Goal: Task Accomplishment & Management: Manage account settings

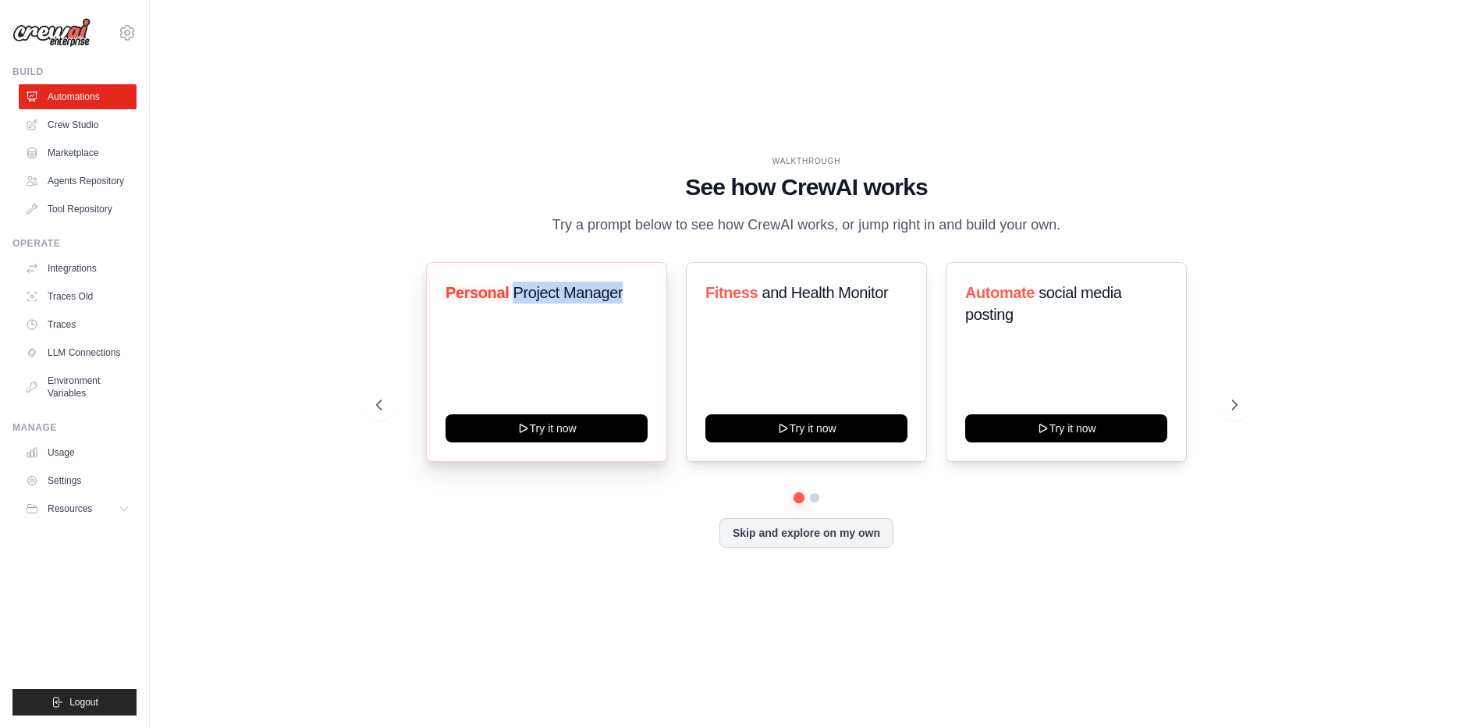
drag, startPoint x: 513, startPoint y: 301, endPoint x: 652, endPoint y: 307, distance: 138.2
click at [652, 307] on div "Personal Project Manager Try it now" at bounding box center [546, 362] width 241 height 200
click at [435, 205] on div "WALKTHROUGH See how CrewAI works Try a prompt below to see how CrewAI works, or…" at bounding box center [806, 195] width 861 height 81
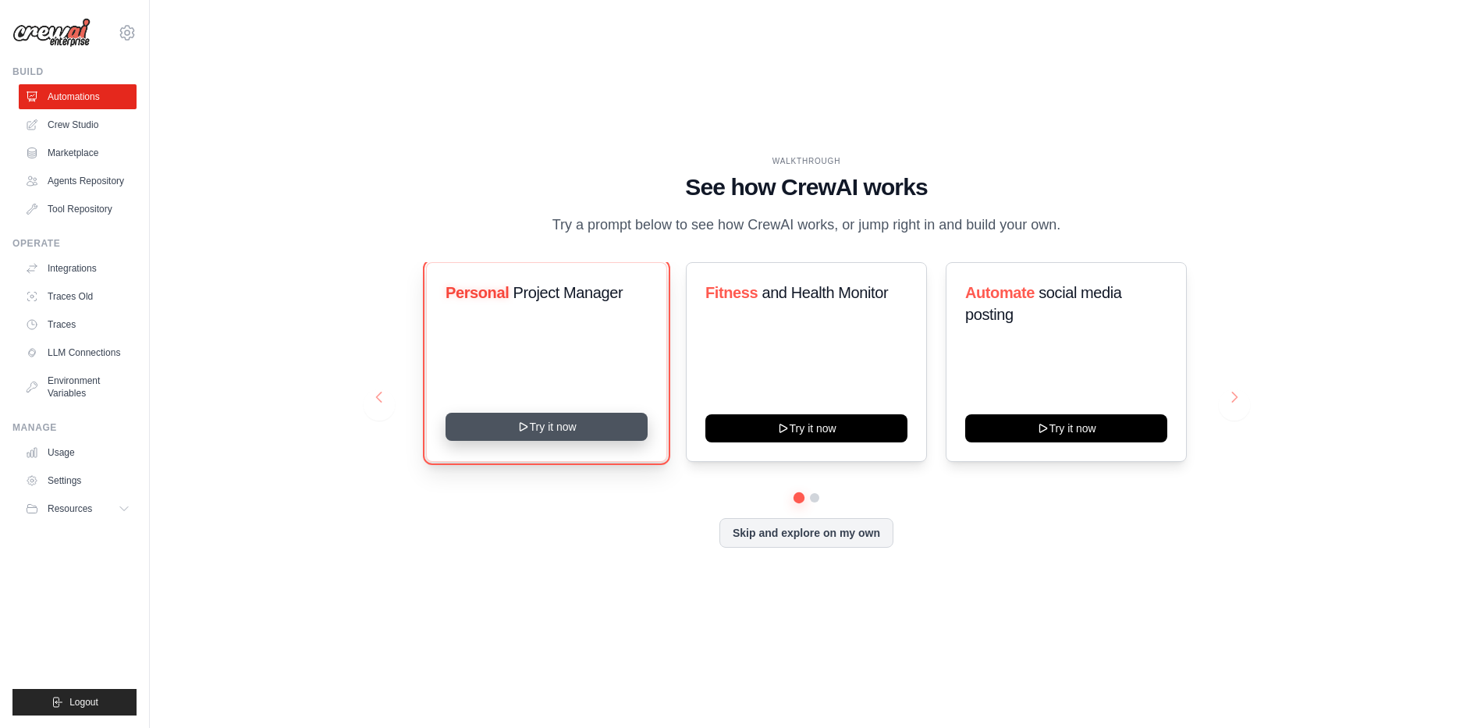
click at [526, 432] on icon at bounding box center [523, 427] width 12 height 12
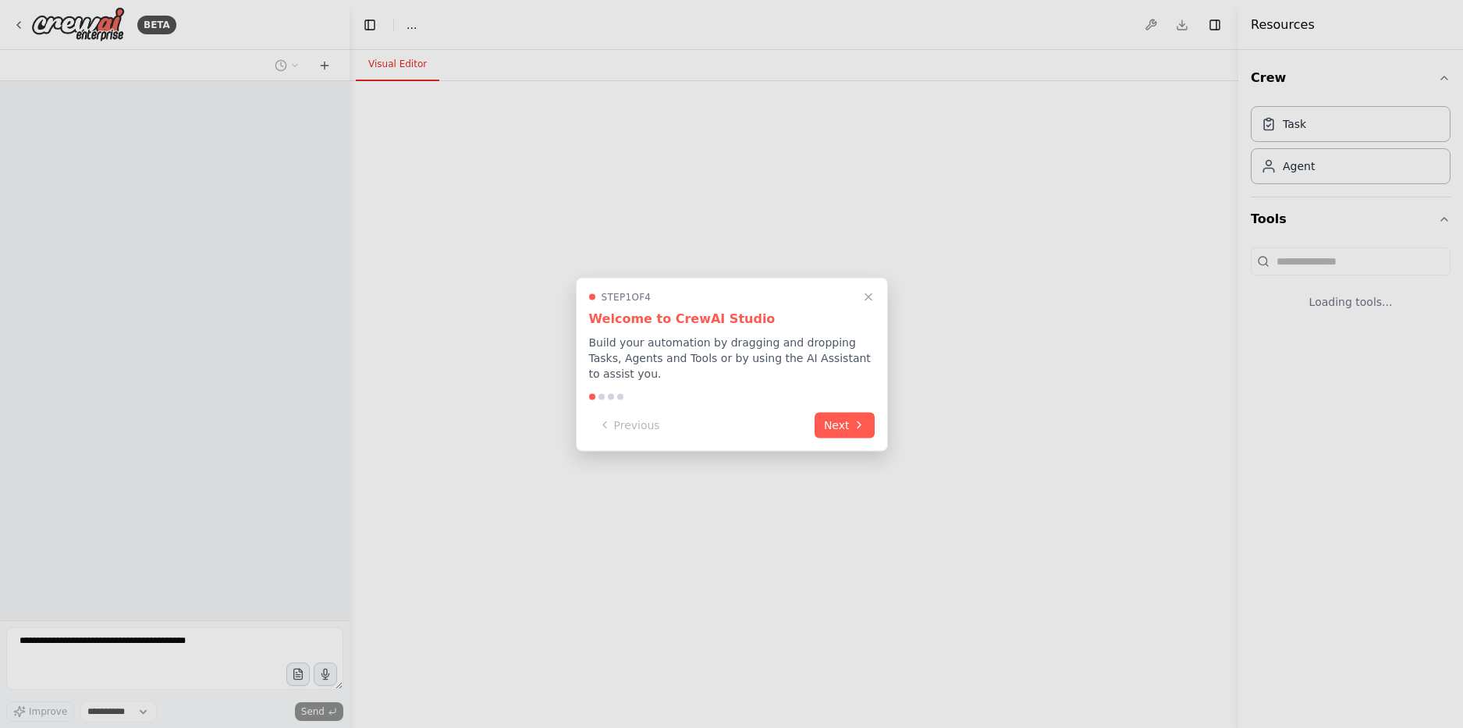
select select "****"
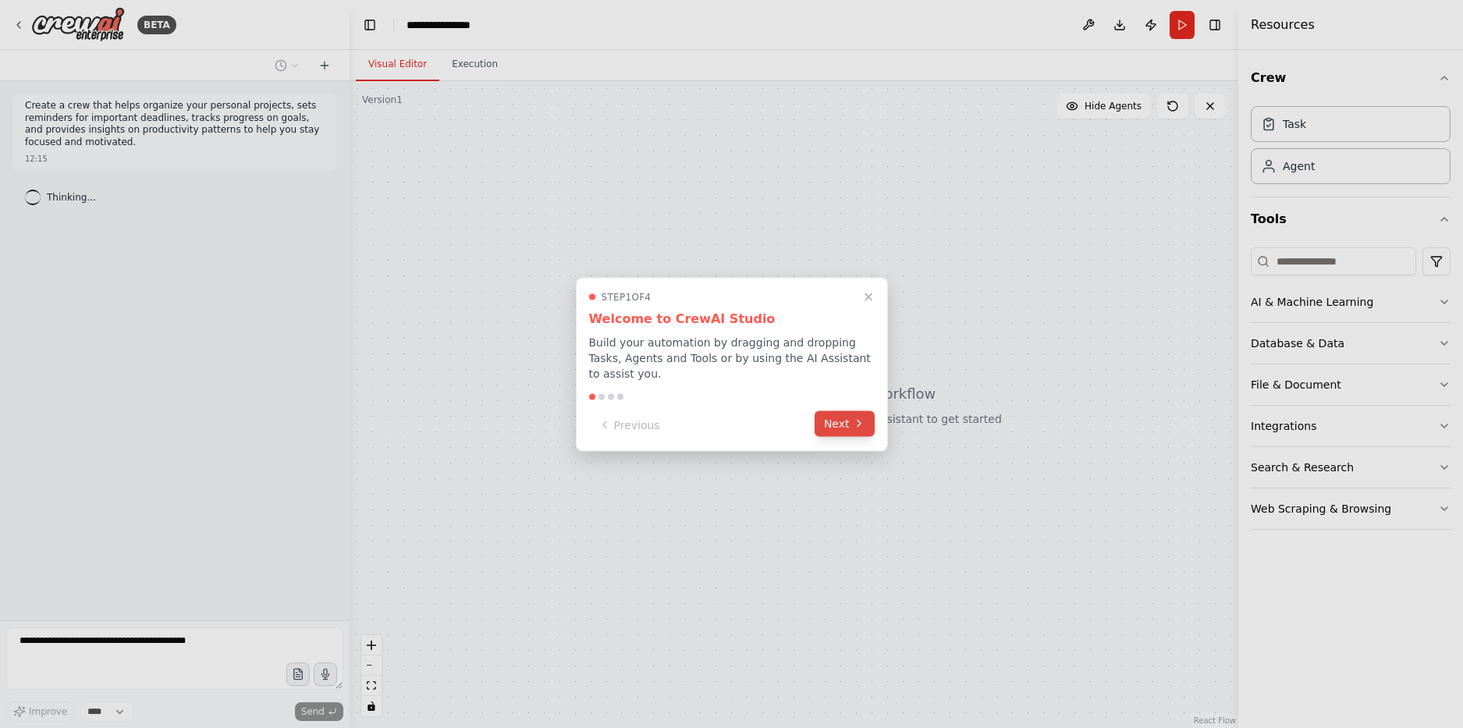
click at [832, 410] on button "Next" at bounding box center [845, 423] width 60 height 26
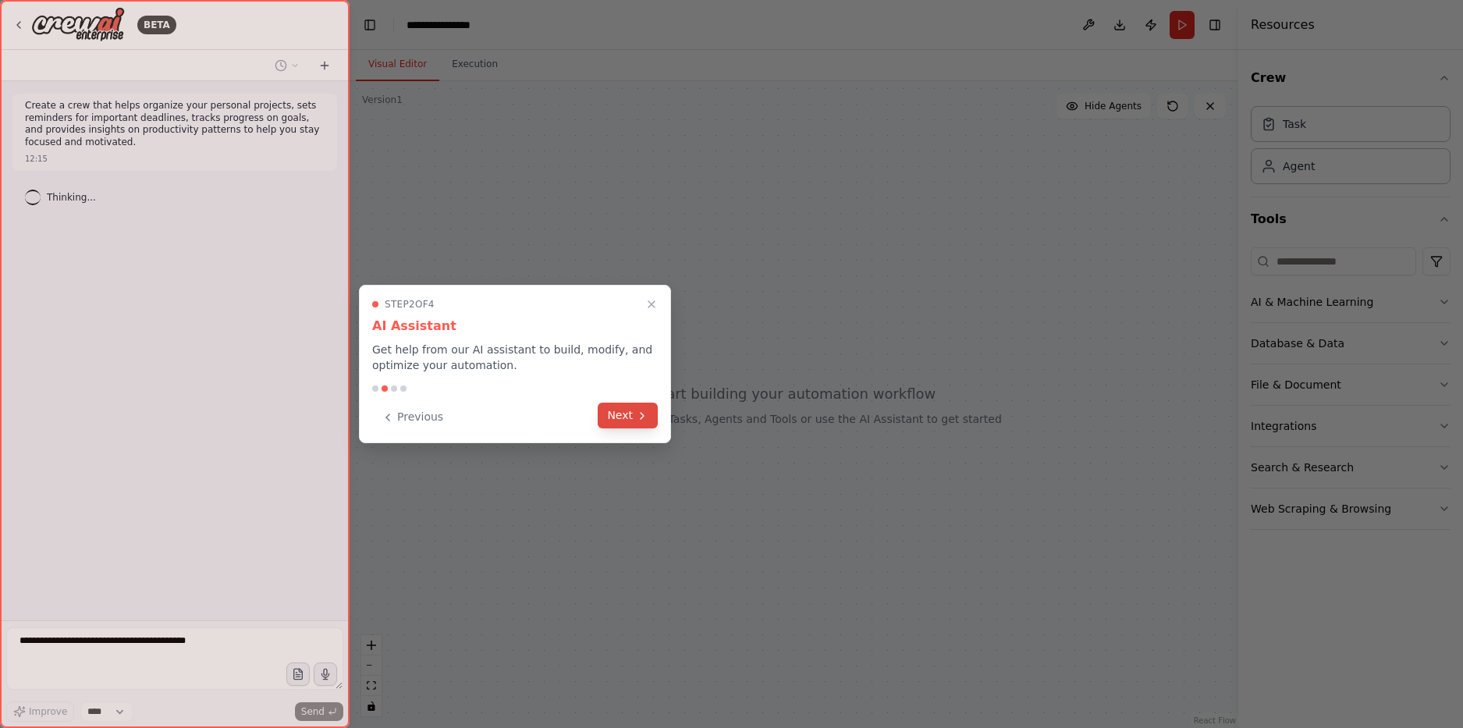
click at [630, 414] on button "Next" at bounding box center [628, 416] width 60 height 26
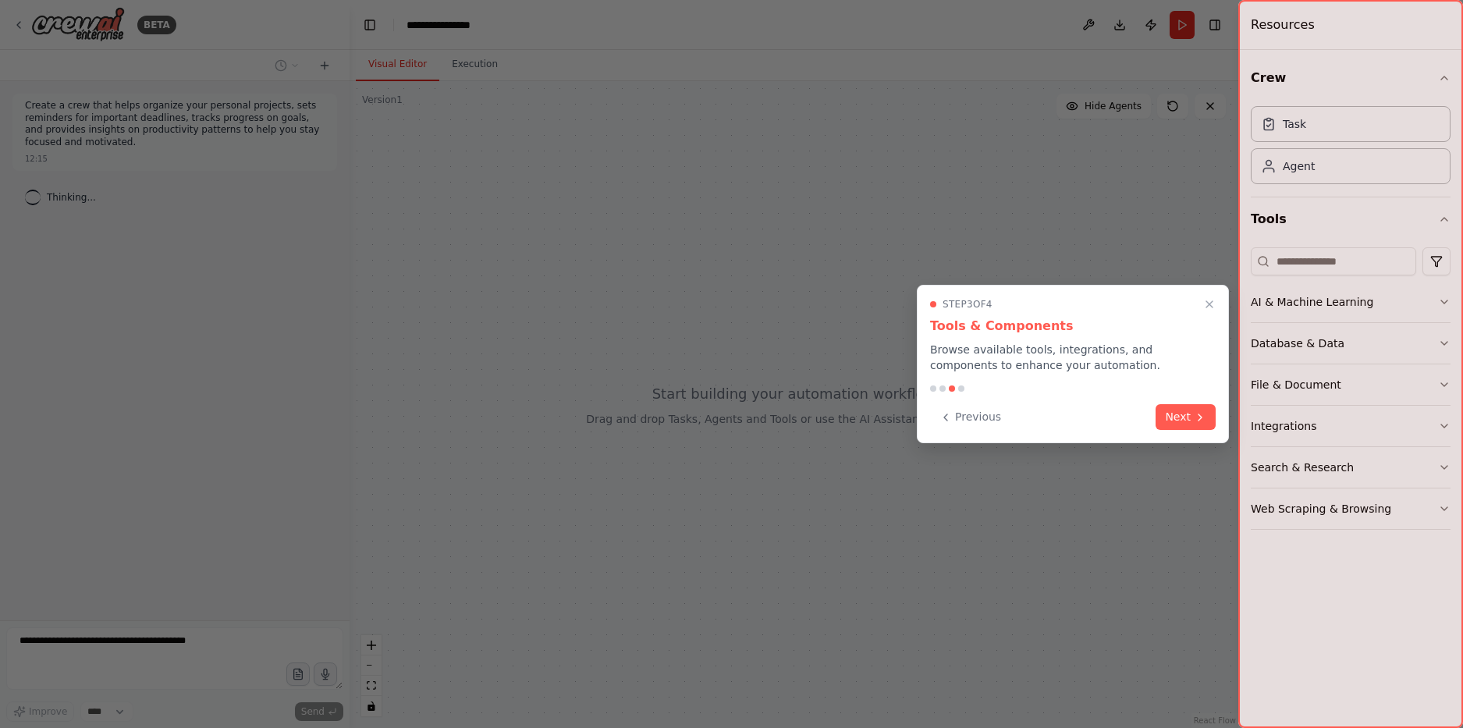
click at [1179, 399] on div "Step 3 of 4 Tools & Components Browse available tools, integrations, and compon…" at bounding box center [1073, 364] width 312 height 158
click at [1188, 415] on button "Next" at bounding box center [1186, 416] width 60 height 26
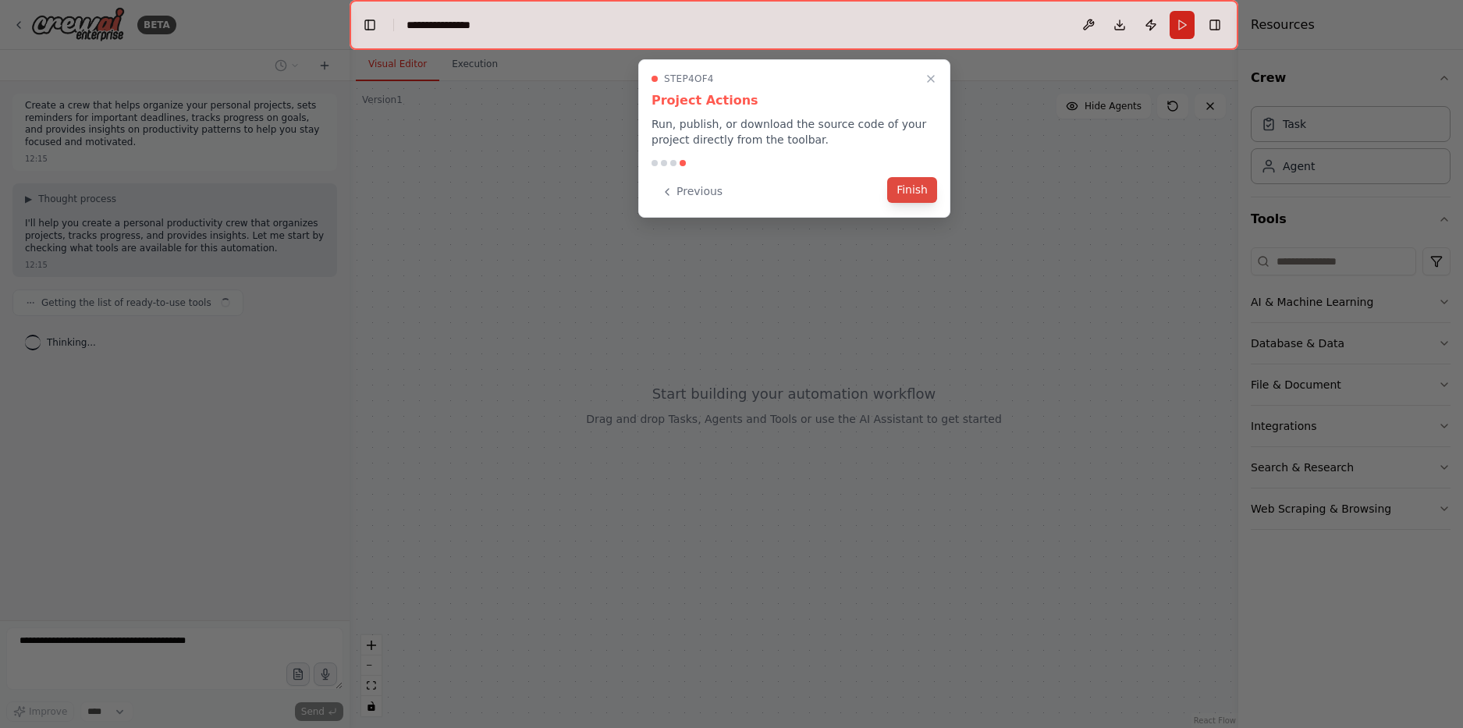
click at [914, 186] on button "Finish" at bounding box center [912, 190] width 50 height 26
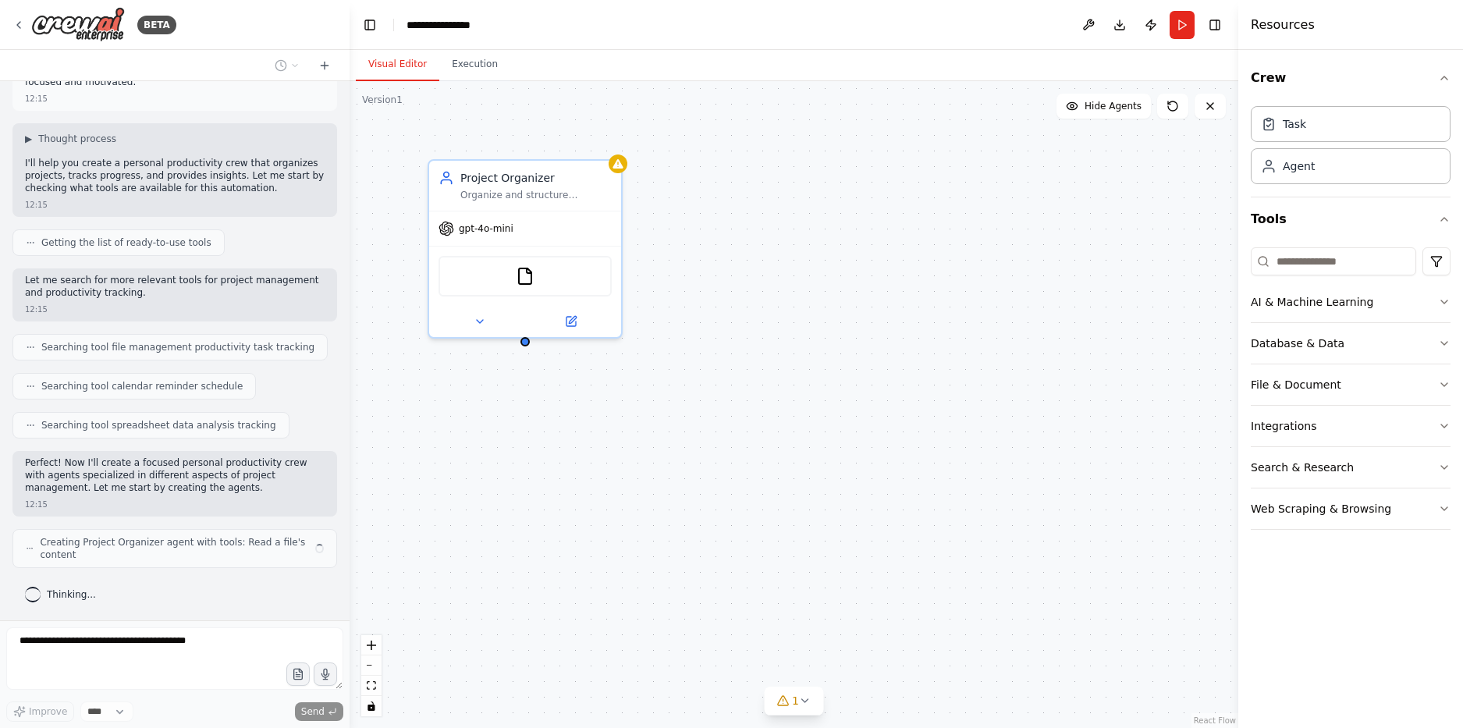
scroll to position [48, 0]
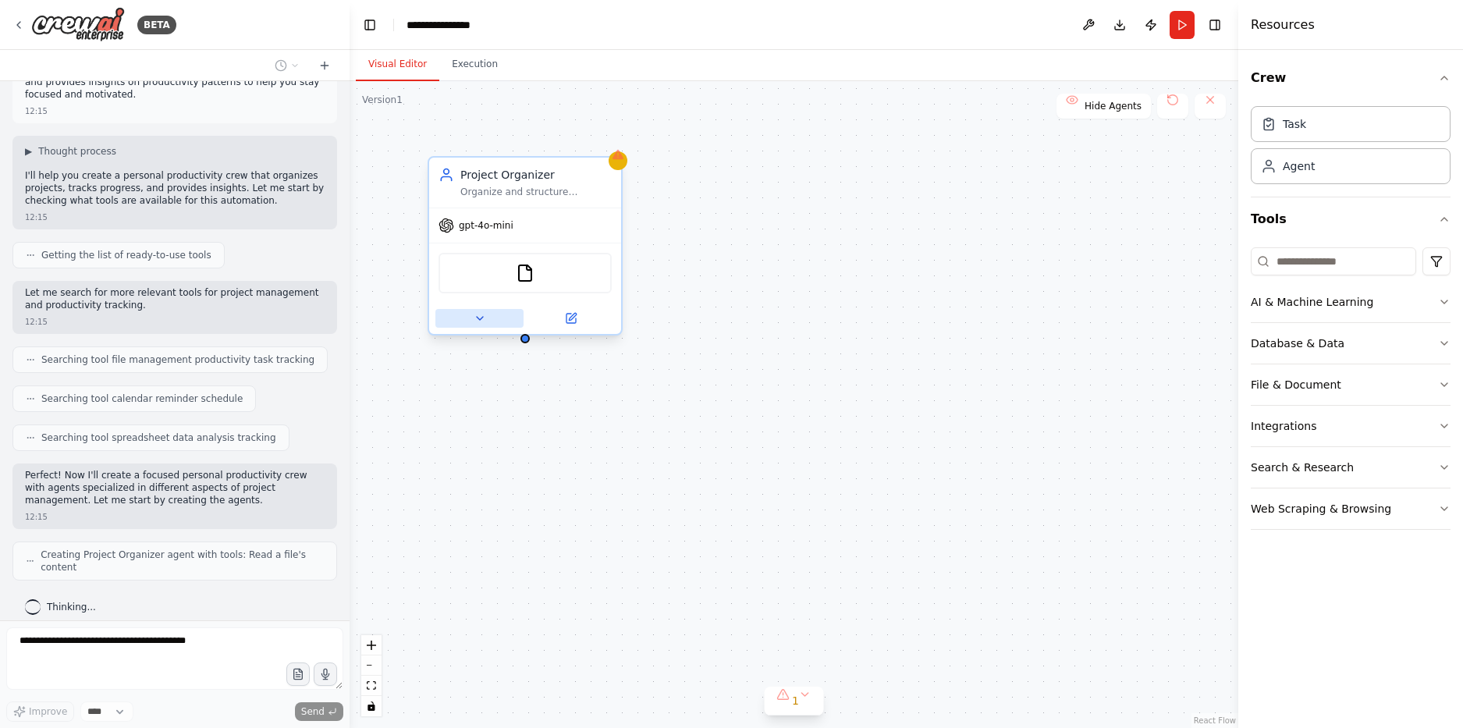
click at [481, 316] on icon at bounding box center [480, 318] width 12 height 12
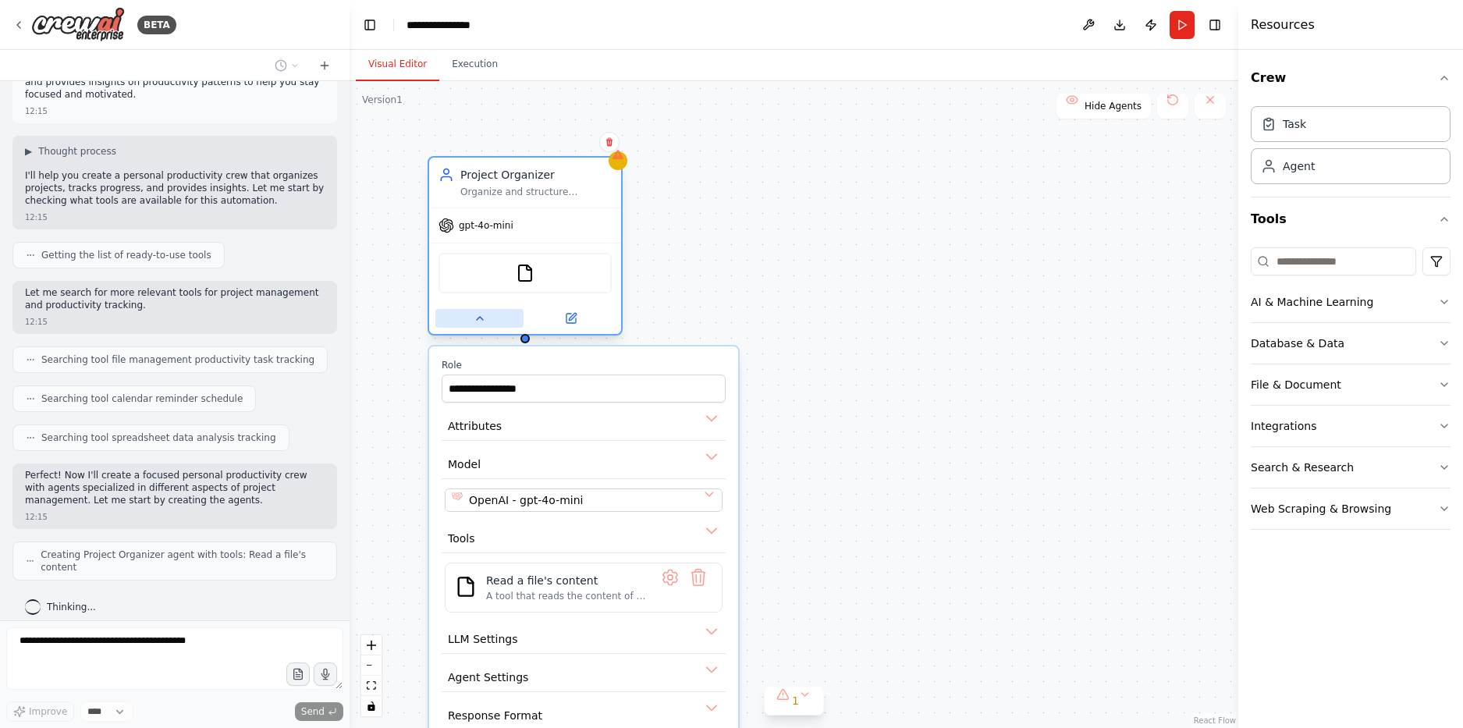
scroll to position [87, 0]
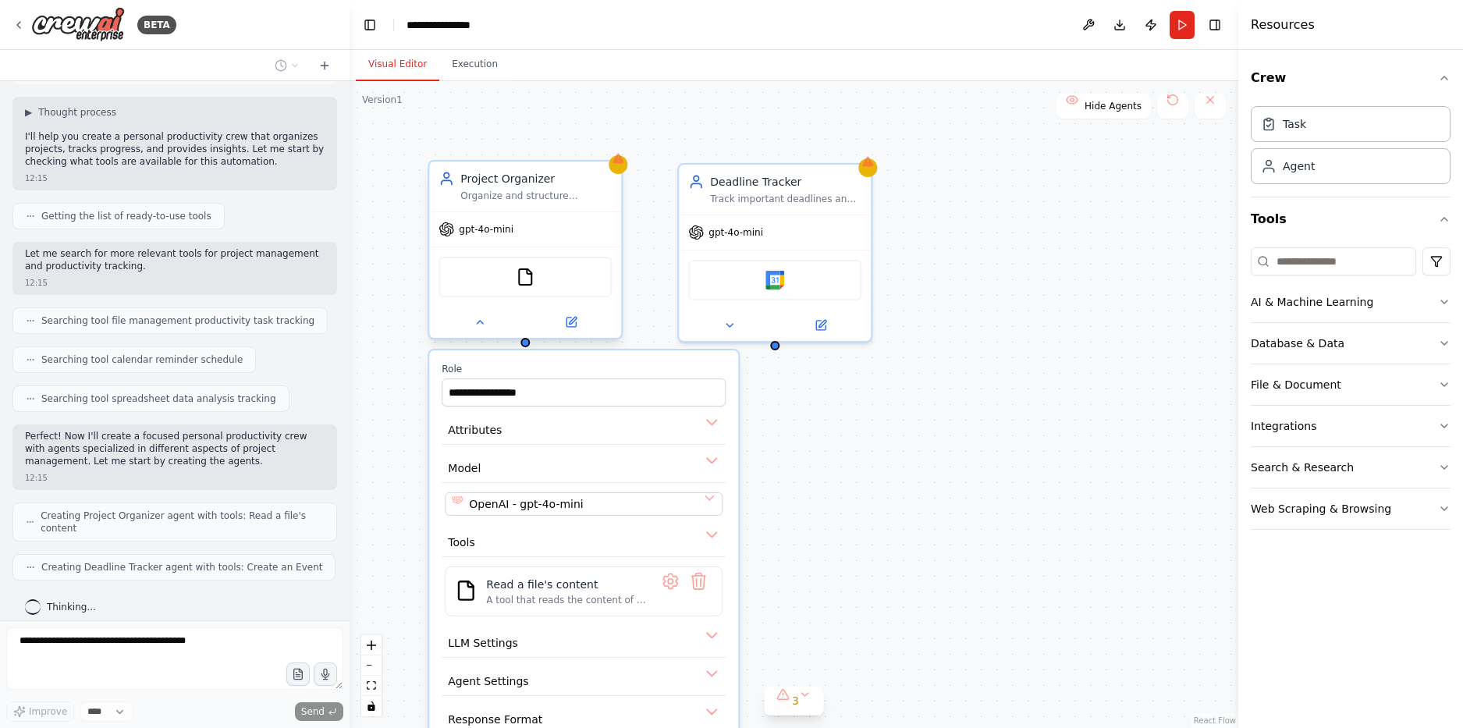
click at [492, 335] on div at bounding box center [525, 322] width 192 height 31
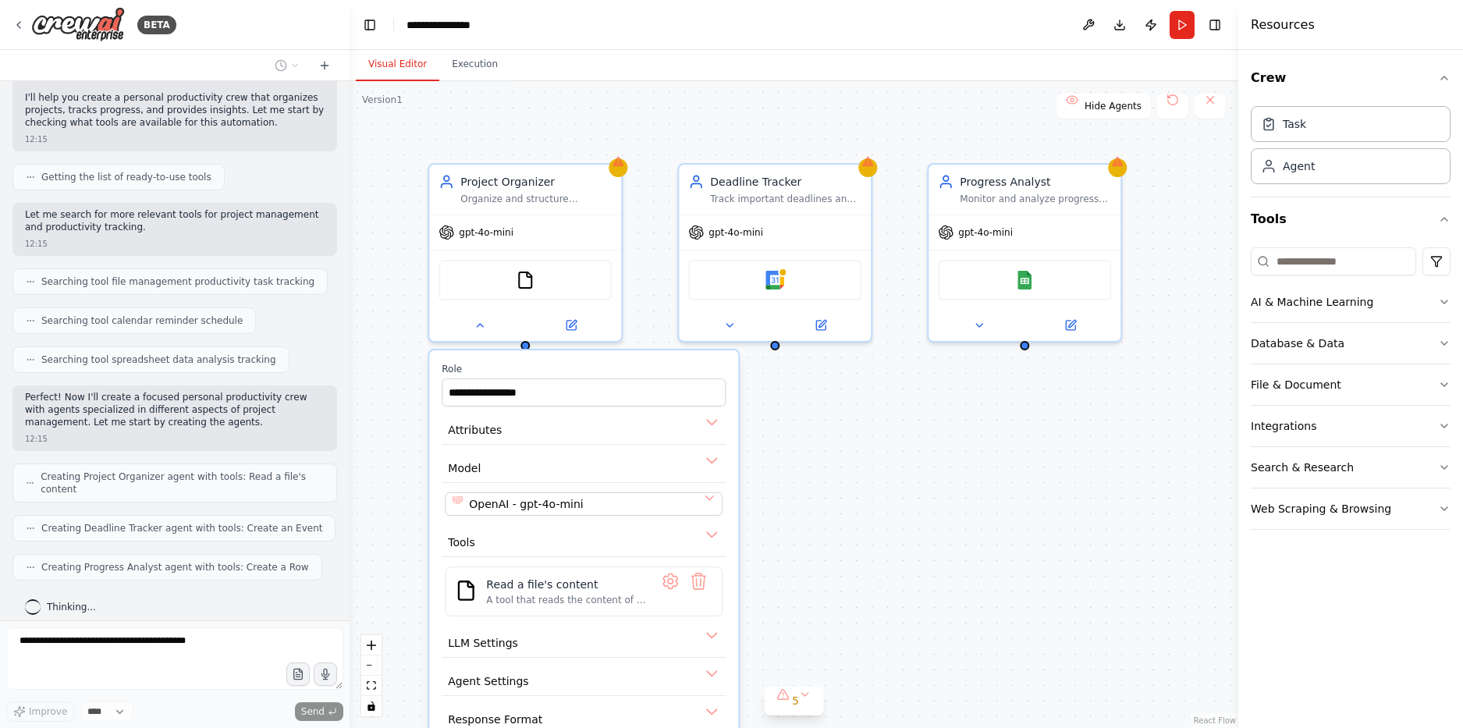
click at [933, 428] on div "**********" at bounding box center [794, 404] width 889 height 647
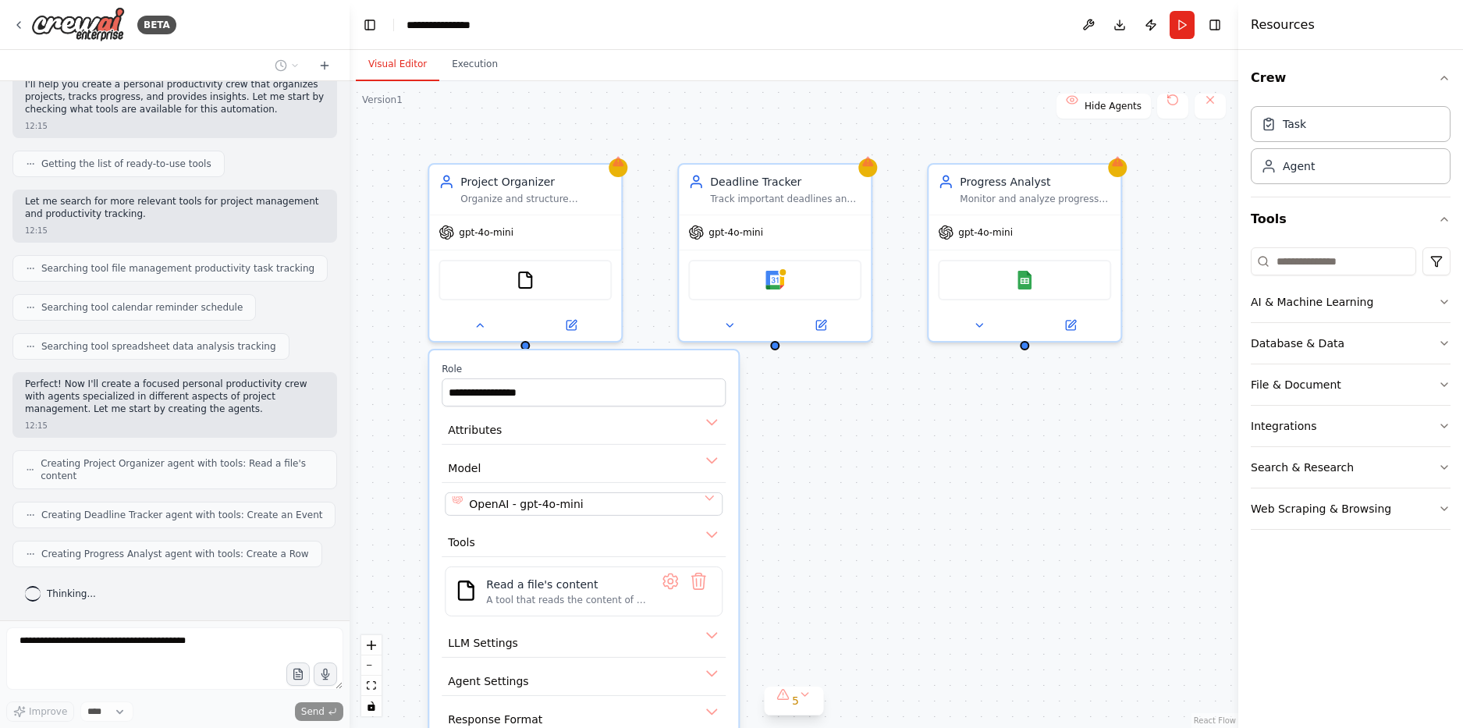
click at [933, 428] on div "**********" at bounding box center [794, 404] width 889 height 647
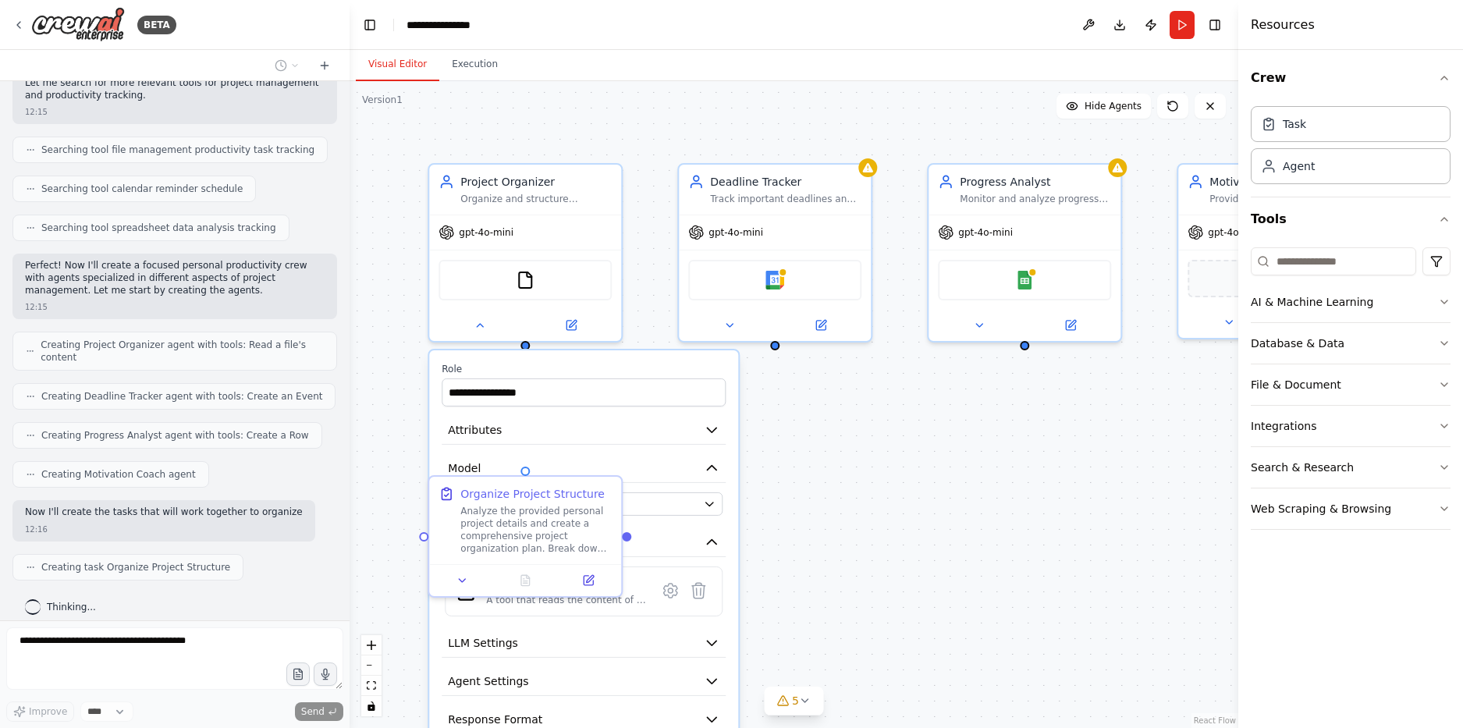
scroll to position [269, 0]
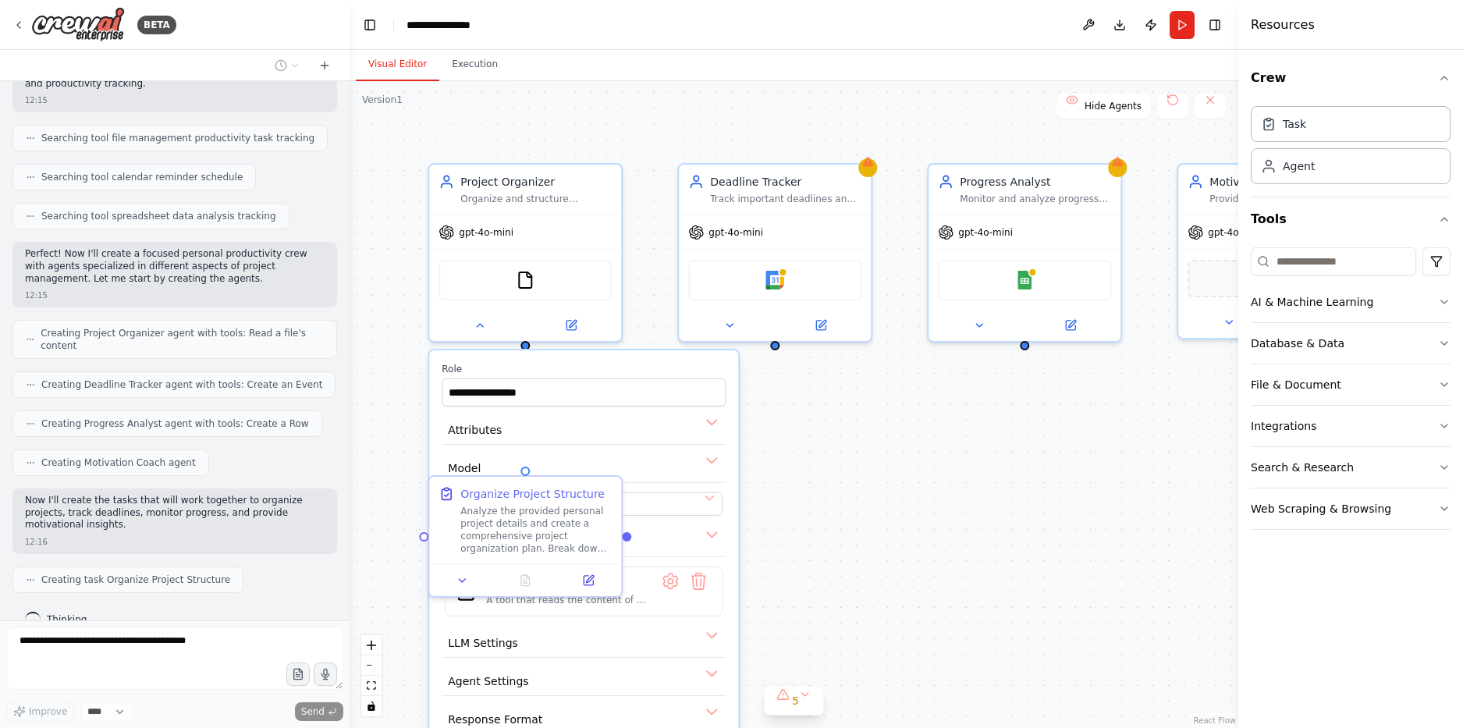
click at [963, 134] on div "**********" at bounding box center [794, 404] width 889 height 647
click at [1082, 113] on button "Hide Agents" at bounding box center [1104, 106] width 94 height 25
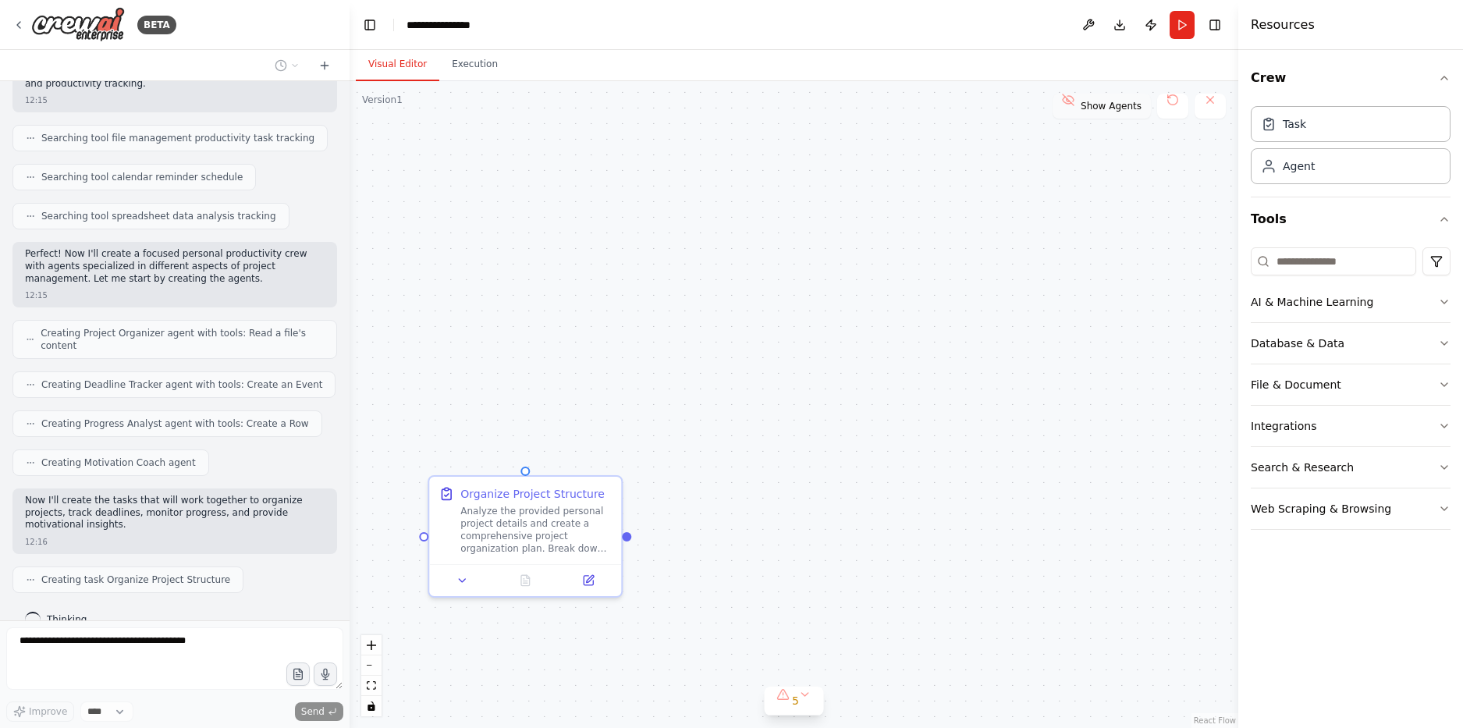
click at [1082, 113] on button "Show Agents" at bounding box center [1102, 106] width 98 height 25
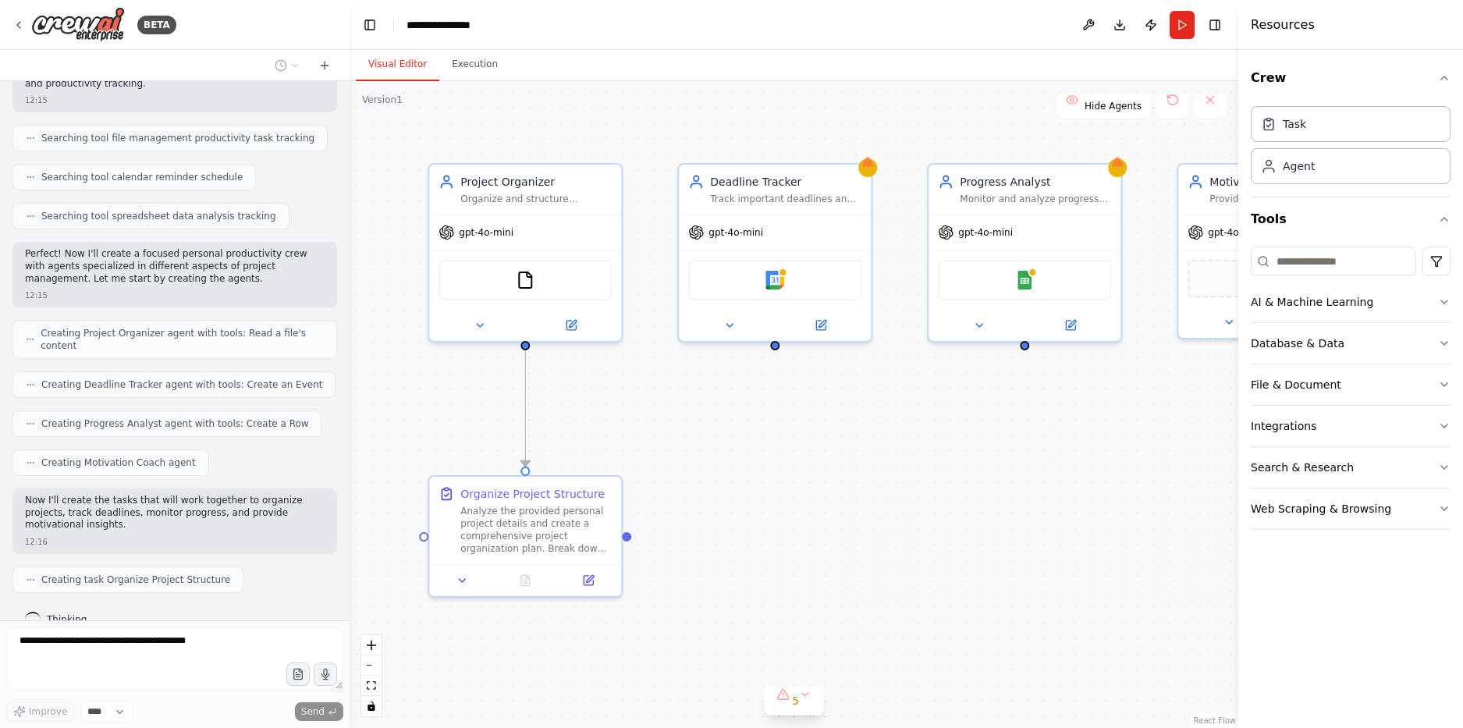
scroll to position [308, 0]
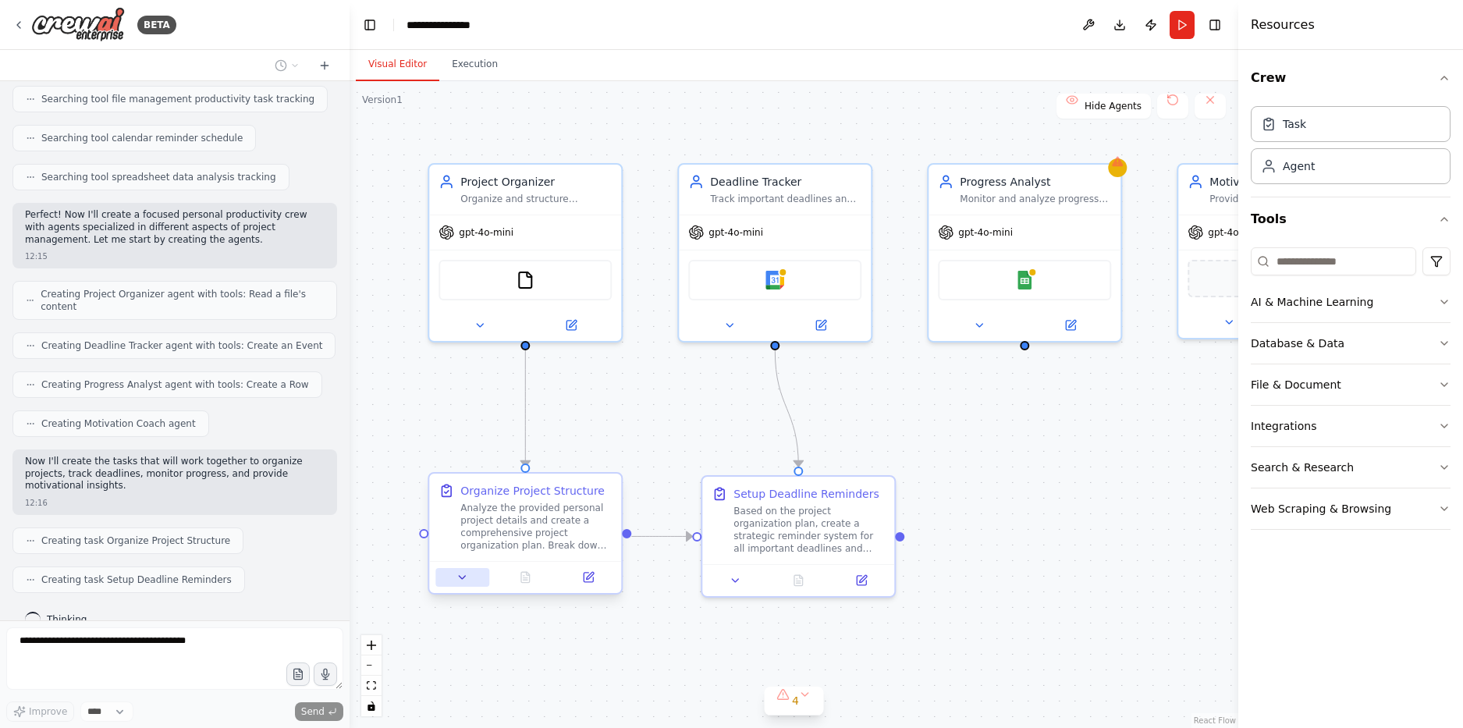
click at [486, 580] on button at bounding box center [462, 577] width 54 height 19
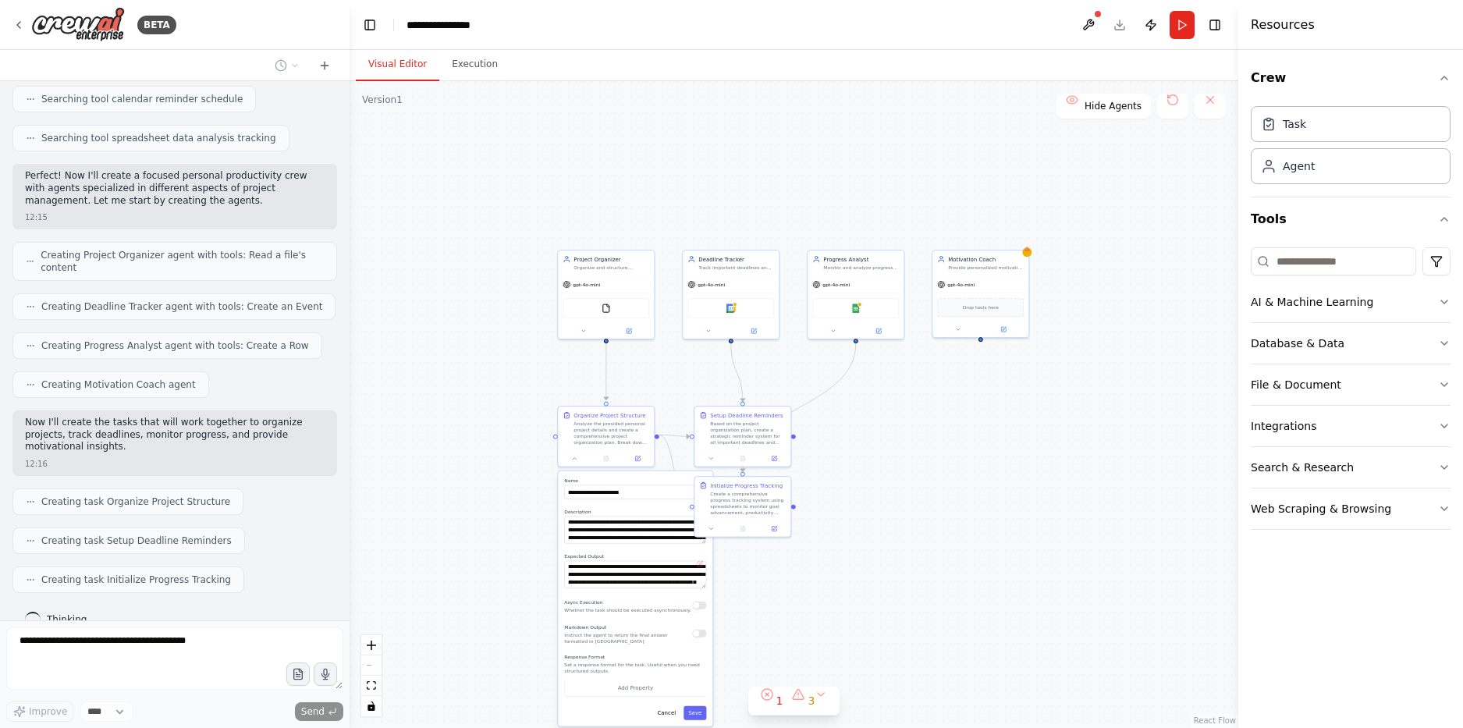
scroll to position [399, 0]
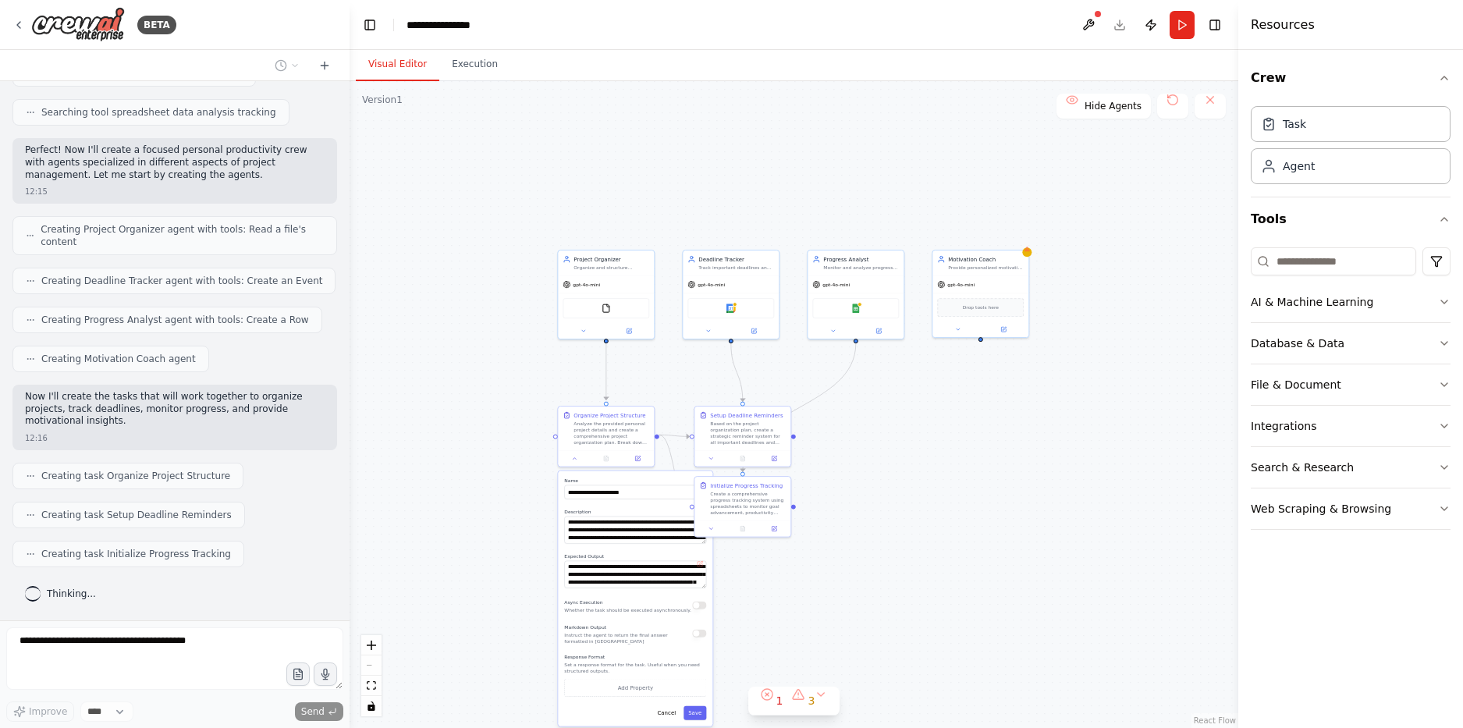
drag, startPoint x: 1003, startPoint y: 548, endPoint x: 940, endPoint y: 465, distance: 104.1
click at [940, 465] on div ".deletable-edge-delete-btn { width: 20px; height: 20px; border: 0px solid #ffff…" at bounding box center [794, 404] width 889 height 647
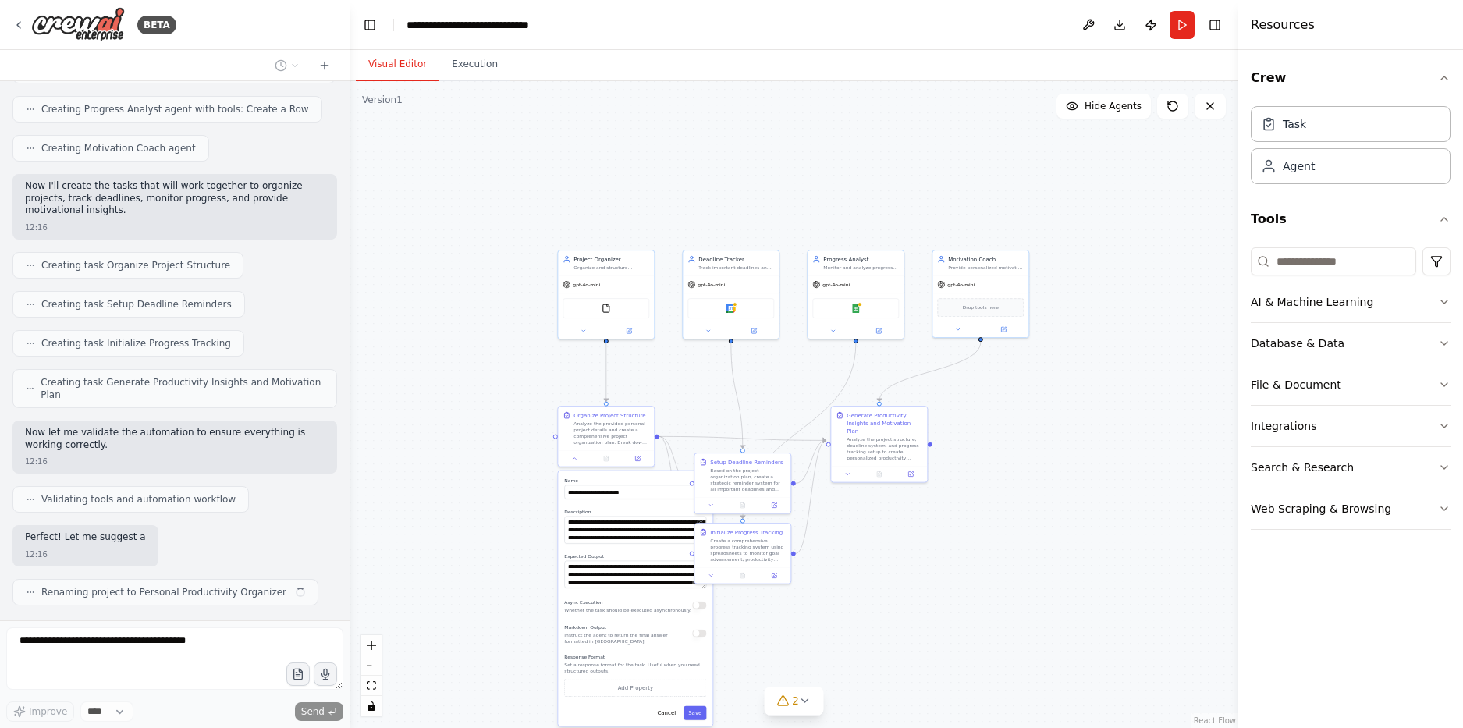
scroll to position [596, 0]
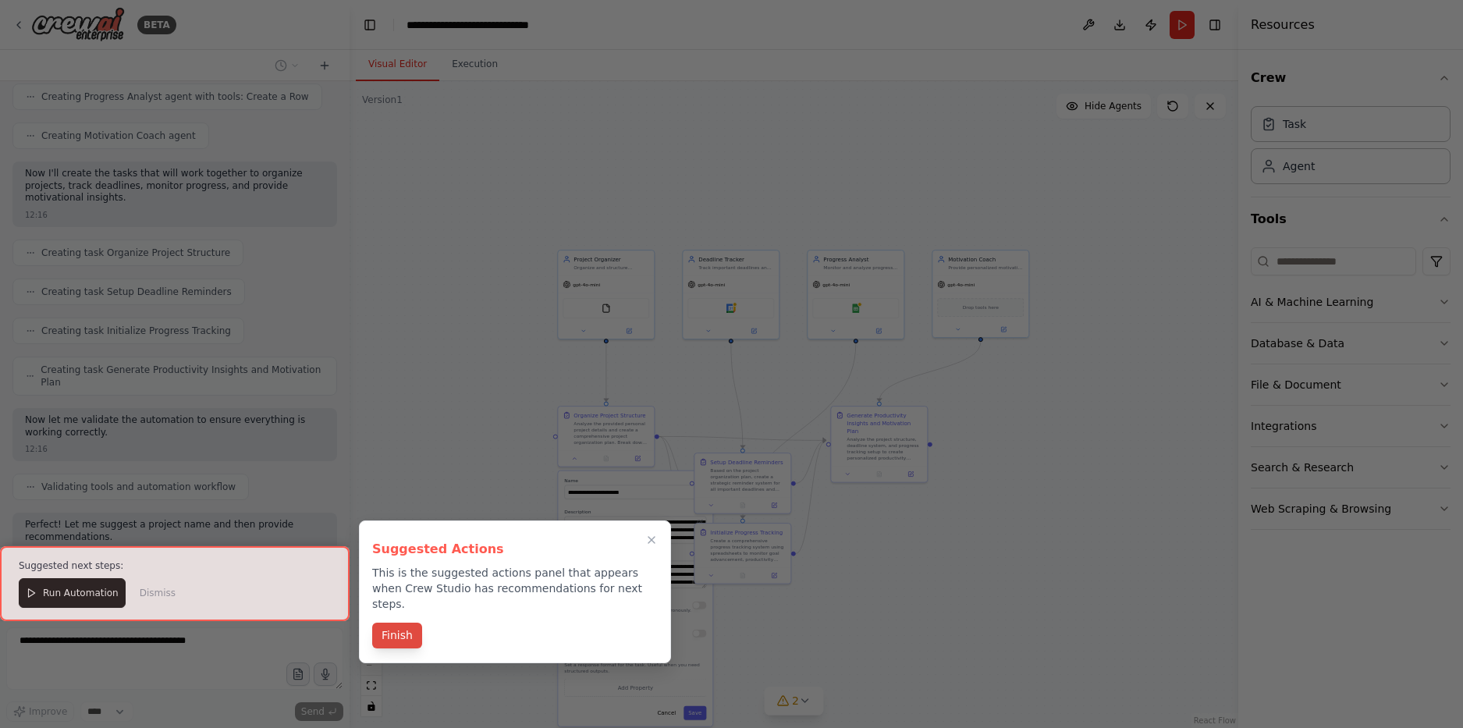
click at [390, 623] on button "Finish" at bounding box center [397, 636] width 50 height 26
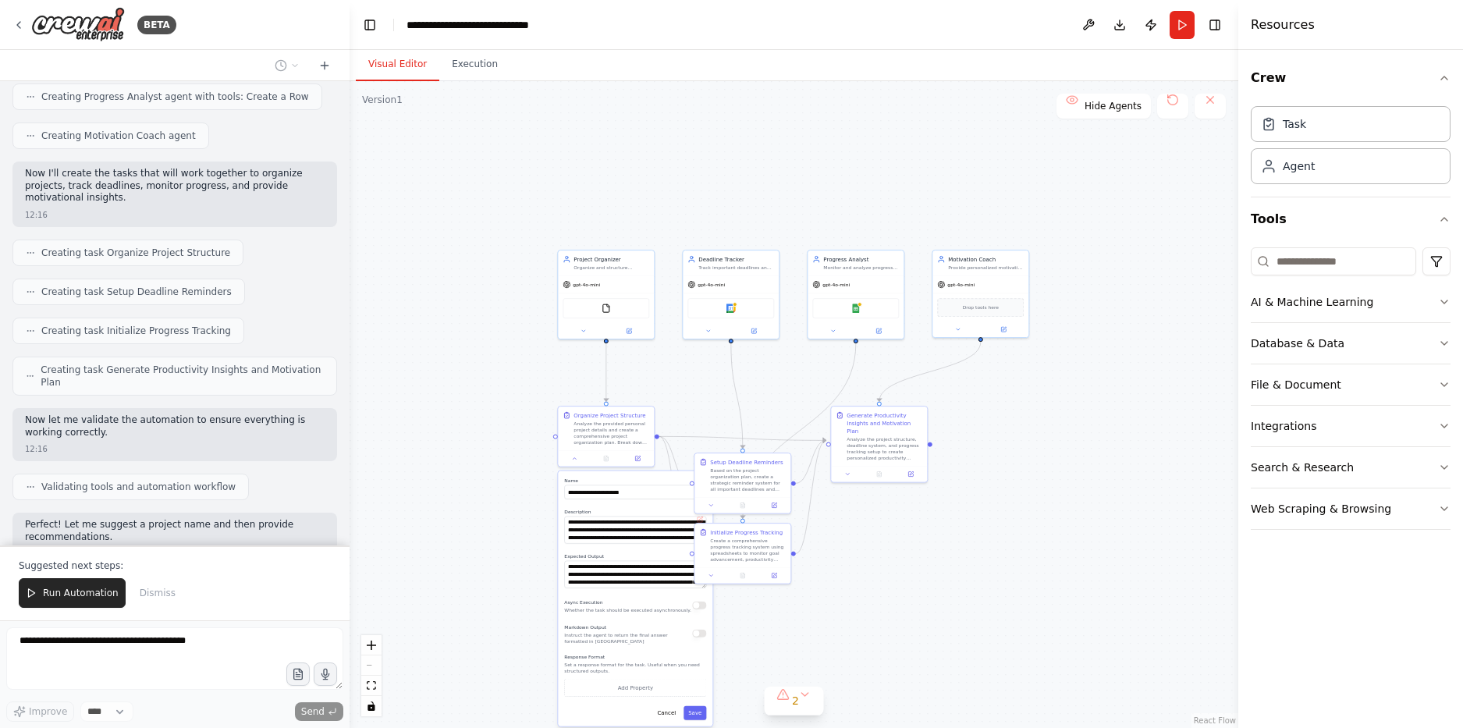
click at [890, 564] on div ".deletable-edge-delete-btn { width: 20px; height: 20px; border: 0px solid #ffff…" at bounding box center [794, 404] width 889 height 647
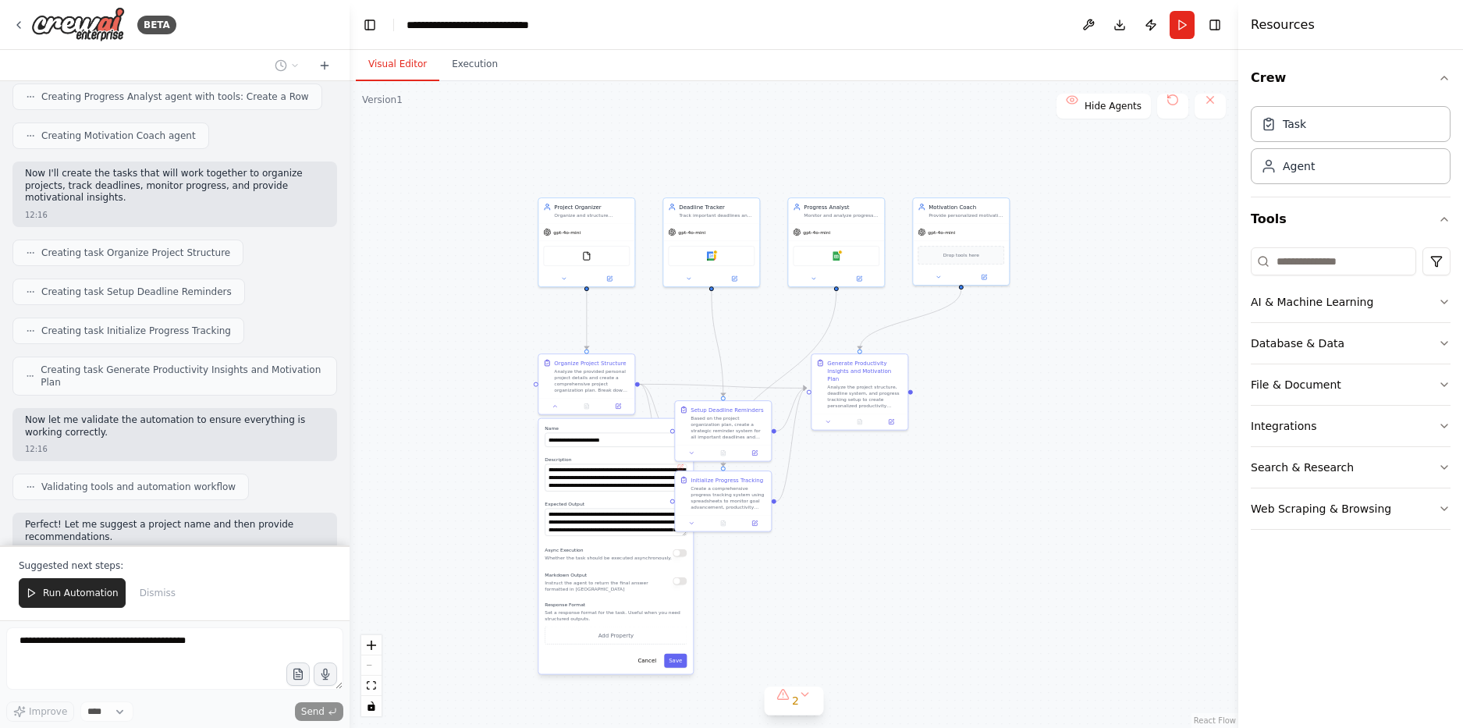
drag, startPoint x: 949, startPoint y: 584, endPoint x: 929, endPoint y: 531, distance: 55.8
click at [929, 531] on div ".deletable-edge-delete-btn { width: 20px; height: 20px; border: 0px solid #ffff…" at bounding box center [794, 404] width 889 height 647
click at [806, 691] on button "2" at bounding box center [794, 701] width 60 height 29
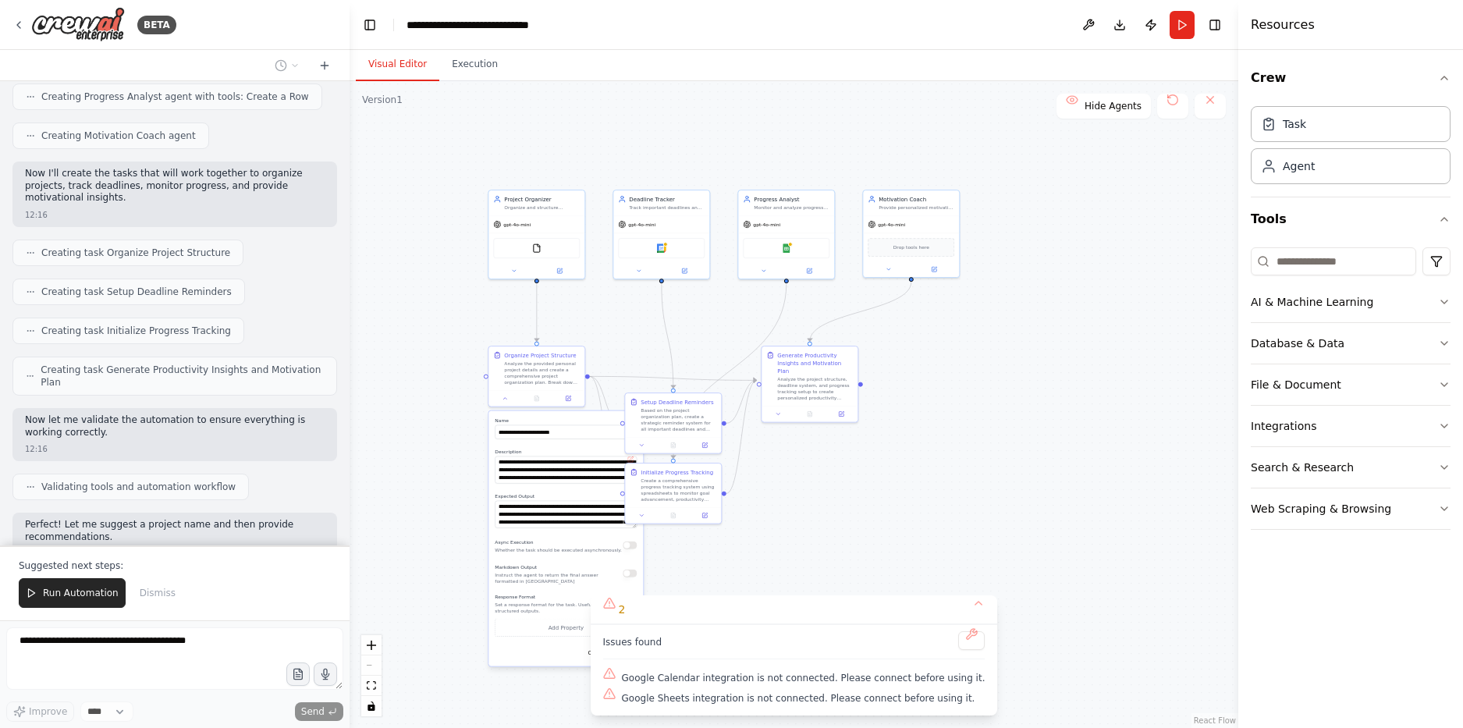
drag, startPoint x: 901, startPoint y: 539, endPoint x: 853, endPoint y: 538, distance: 48.4
click at [852, 535] on div ".deletable-edge-delete-btn { width: 20px; height: 20px; border: 0px solid #ffff…" at bounding box center [794, 404] width 889 height 647
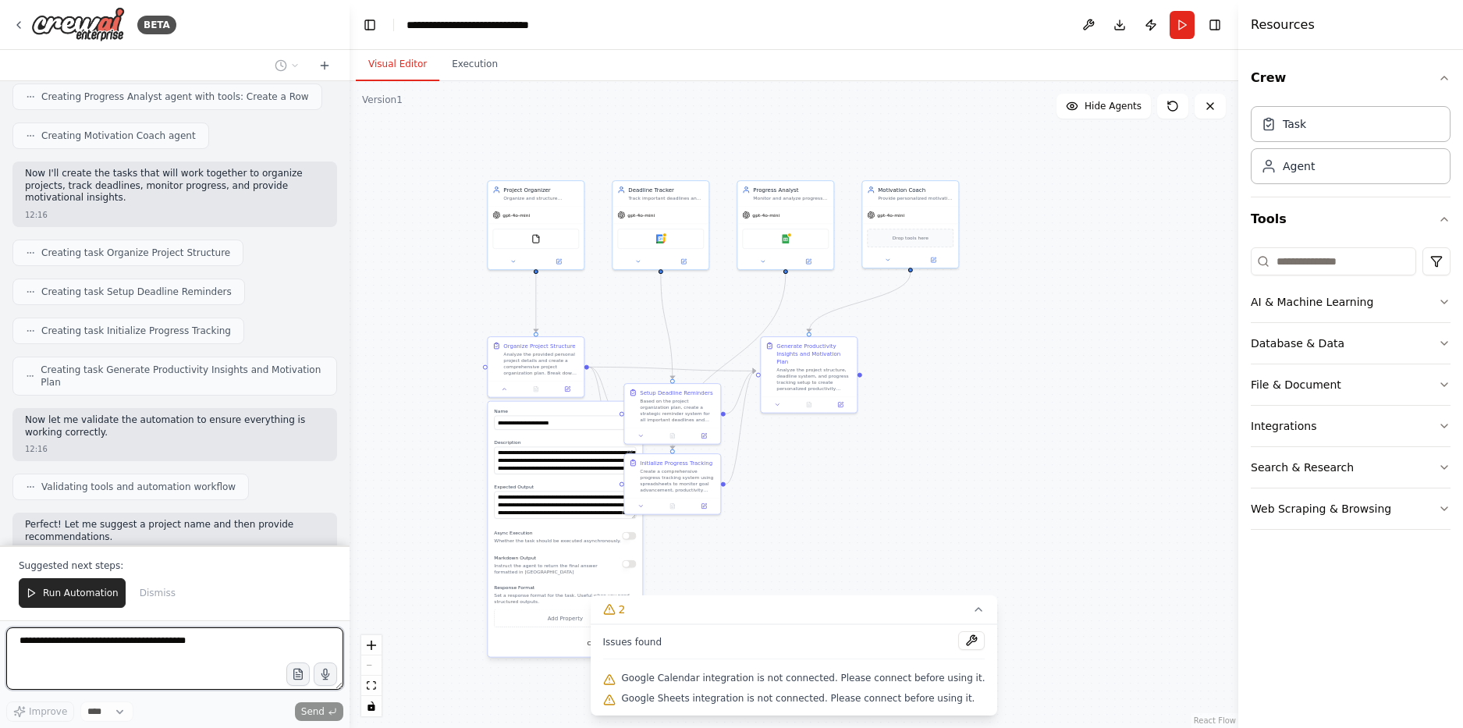
drag, startPoint x: 853, startPoint y: 538, endPoint x: 851, endPoint y: 524, distance: 14.1
click at [851, 524] on div ".deletable-edge-delete-btn { width: 20px; height: 20px; border: 0px solid #ffff…" at bounding box center [794, 404] width 889 height 647
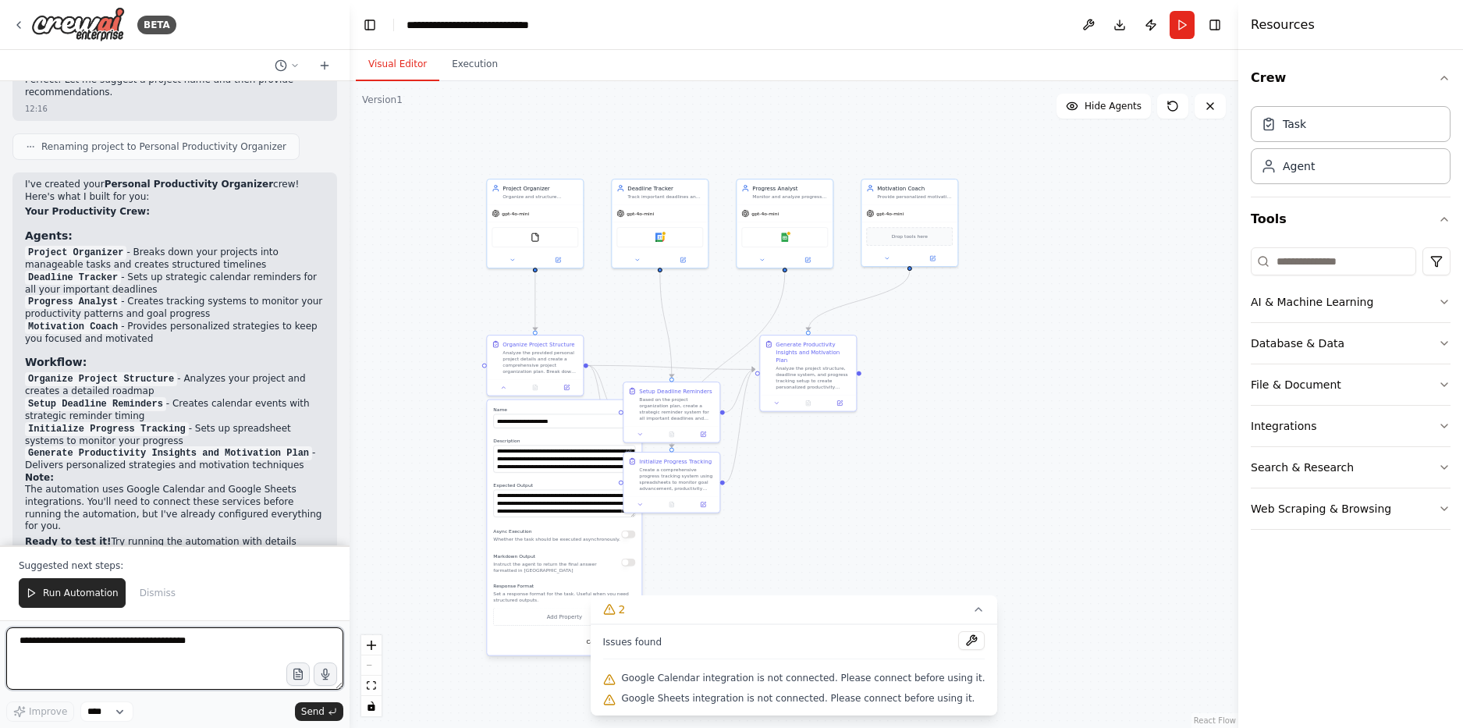
scroll to position [1053, 0]
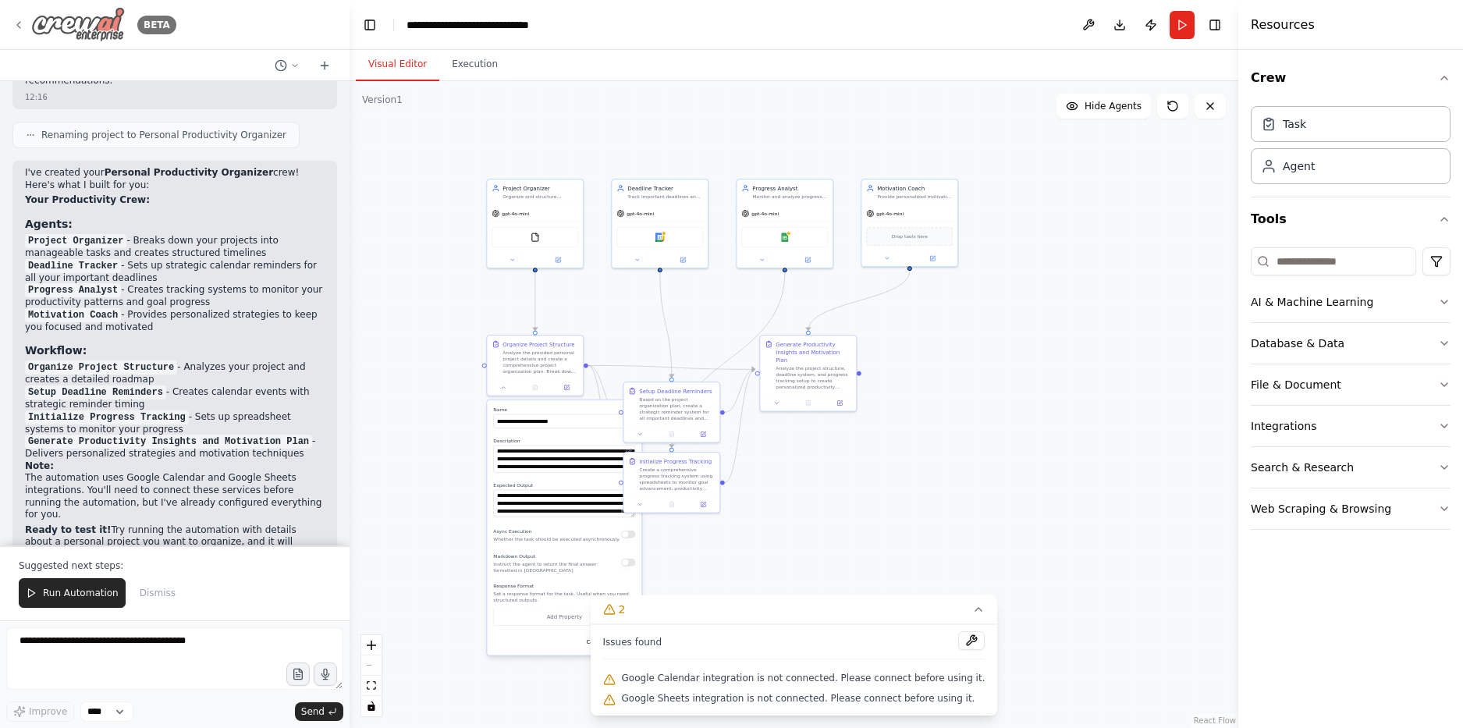
click at [22, 23] on icon at bounding box center [18, 25] width 12 height 12
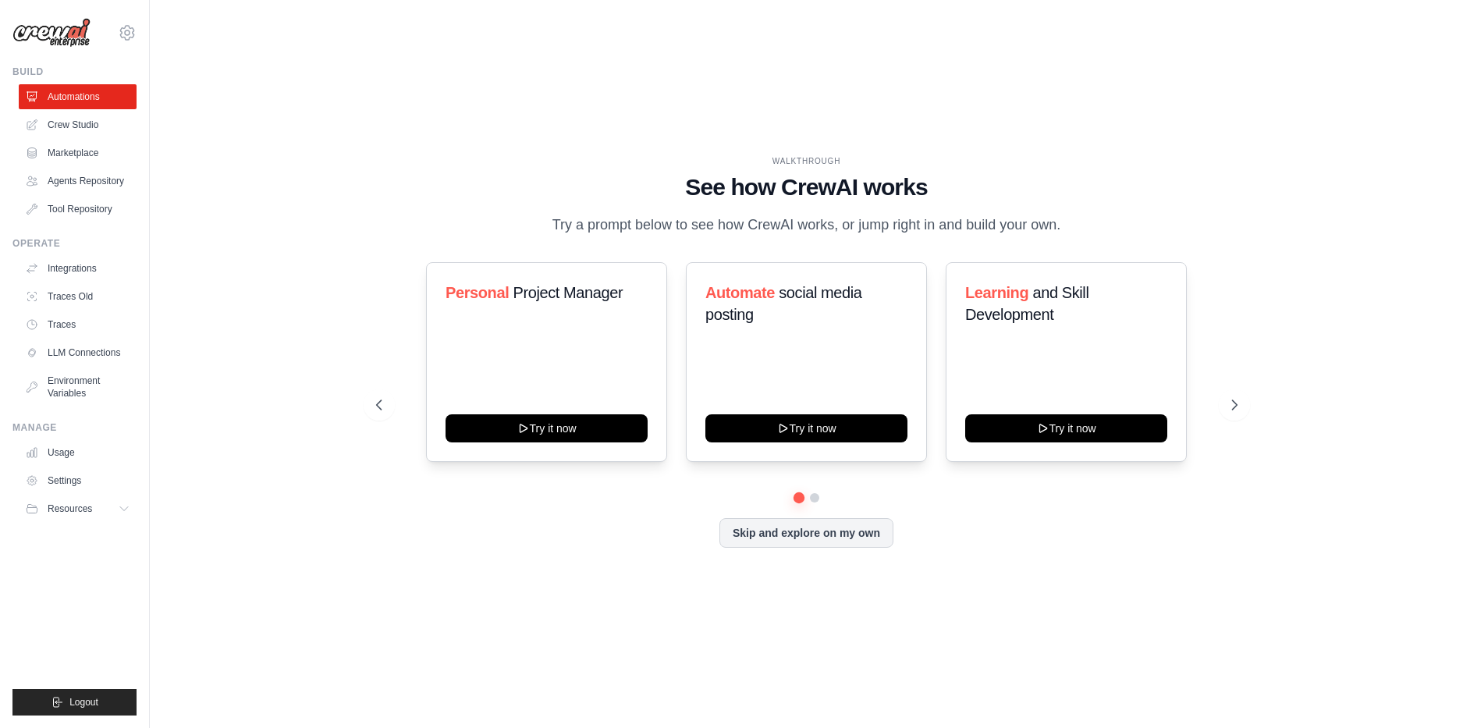
click at [222, 168] on div "WALKTHROUGH See how CrewAI works Try a prompt below to see how CrewAI works, or…" at bounding box center [806, 364] width 1263 height 697
click at [71, 483] on link "Settings" at bounding box center [79, 480] width 118 height 25
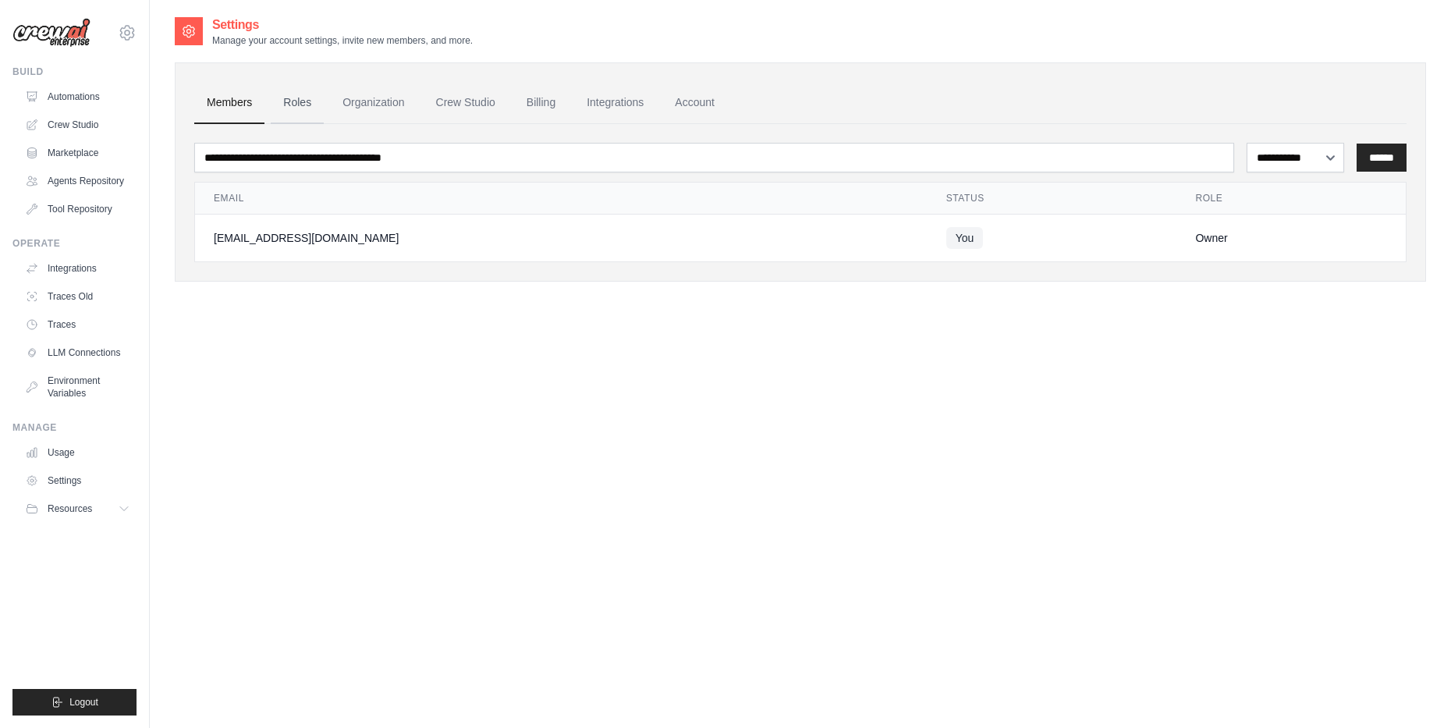
click at [304, 106] on link "Roles" at bounding box center [297, 103] width 53 height 42
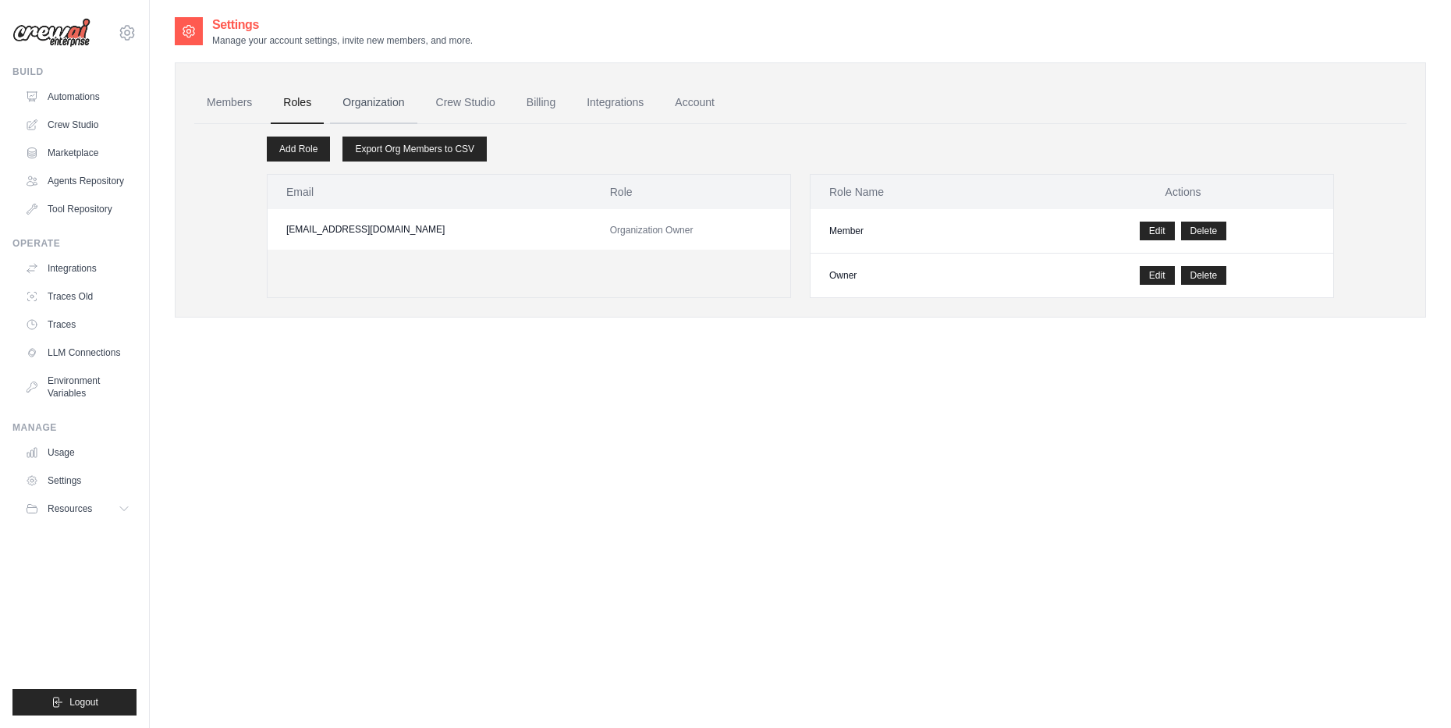
click at [402, 107] on link "Organization" at bounding box center [373, 103] width 87 height 42
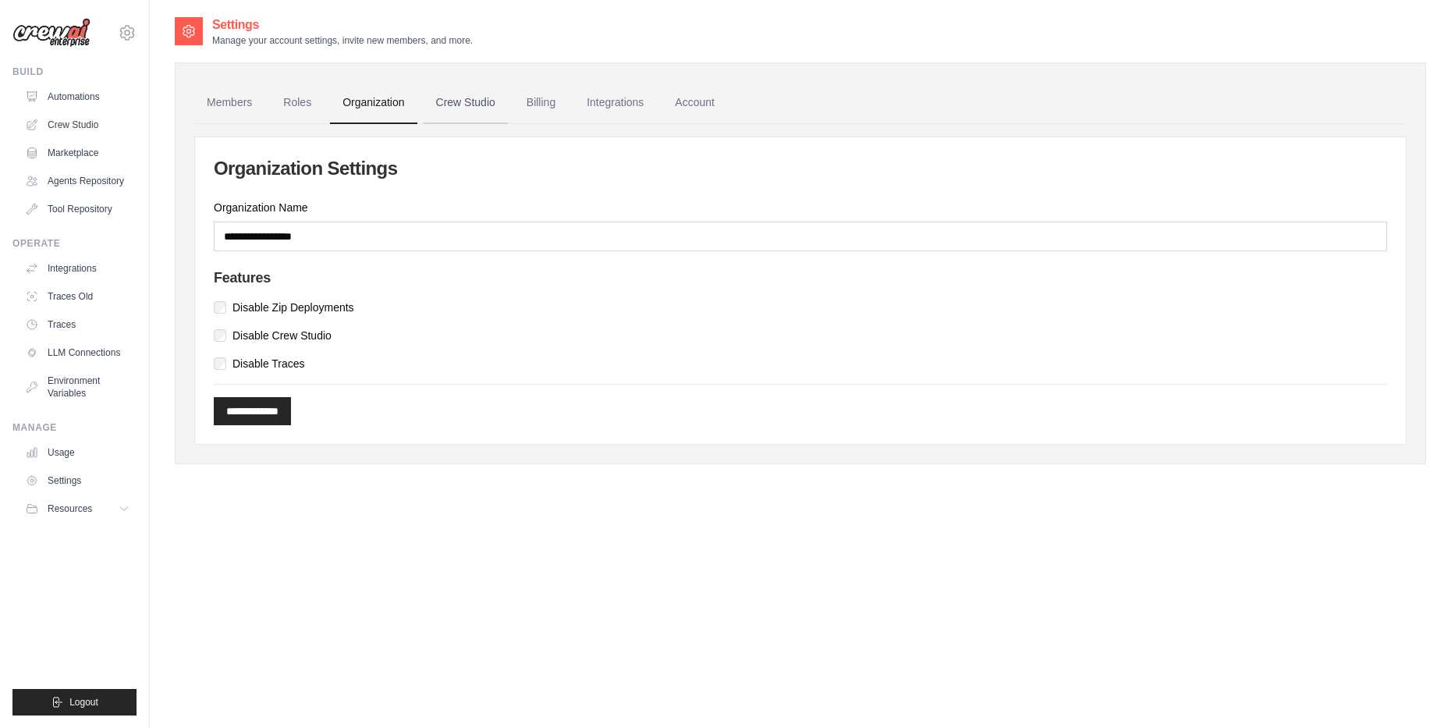
click at [478, 101] on link "Crew Studio" at bounding box center [466, 103] width 84 height 42
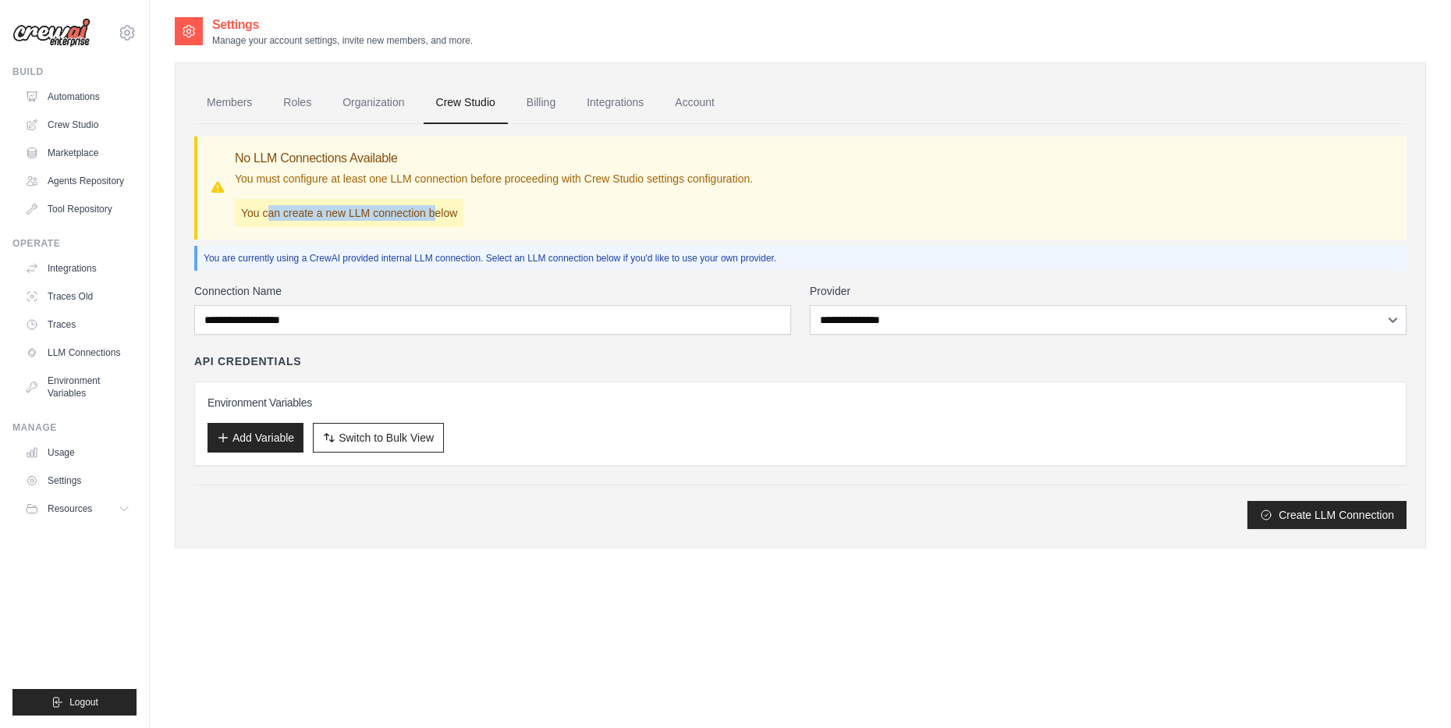
drag, startPoint x: 272, startPoint y: 212, endPoint x: 506, endPoint y: 210, distance: 234.1
click at [453, 210] on p "You can create a new LLM connection below" at bounding box center [349, 213] width 229 height 28
click at [506, 210] on div "No LLM Connections Available You must configure at least one LLM connection bef…" at bounding box center [494, 188] width 518 height 78
click at [551, 111] on link "Billing" at bounding box center [541, 103] width 54 height 42
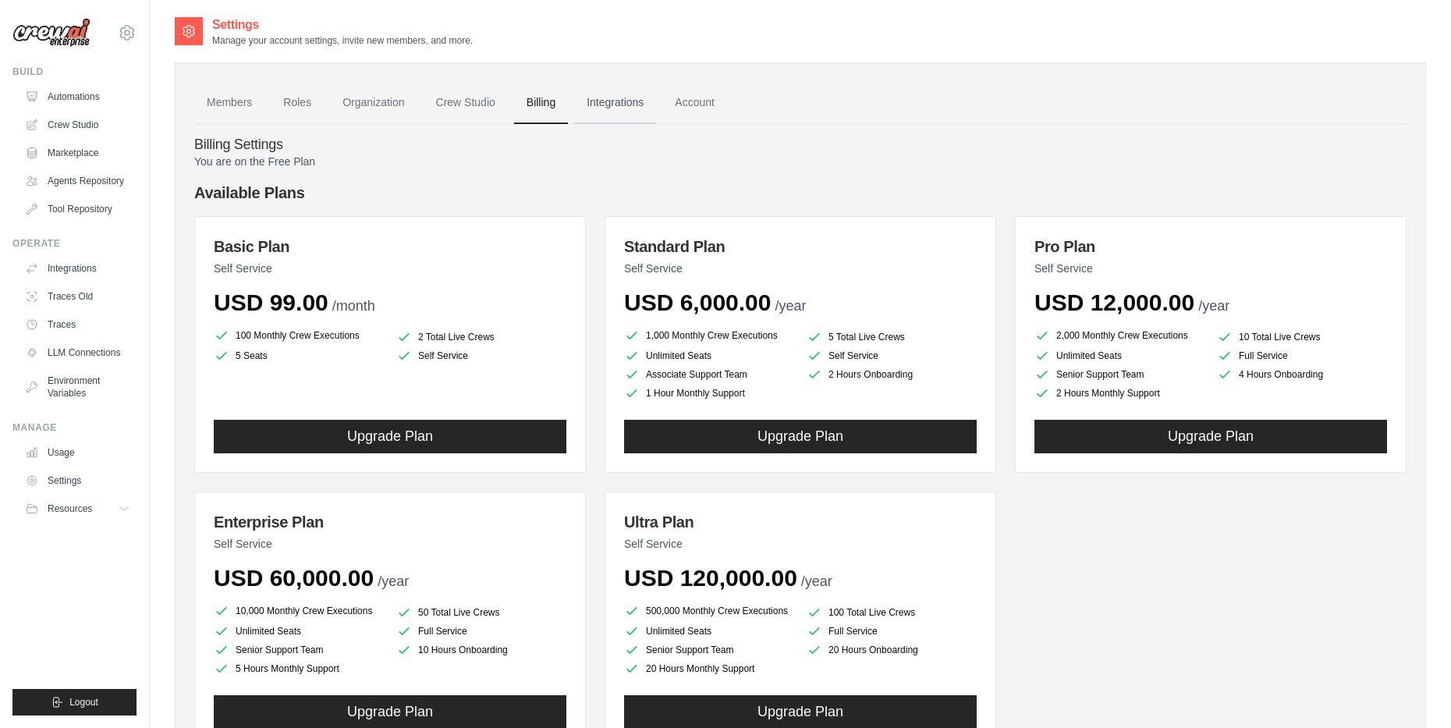
click at [653, 102] on link "Integrations" at bounding box center [615, 103] width 82 height 42
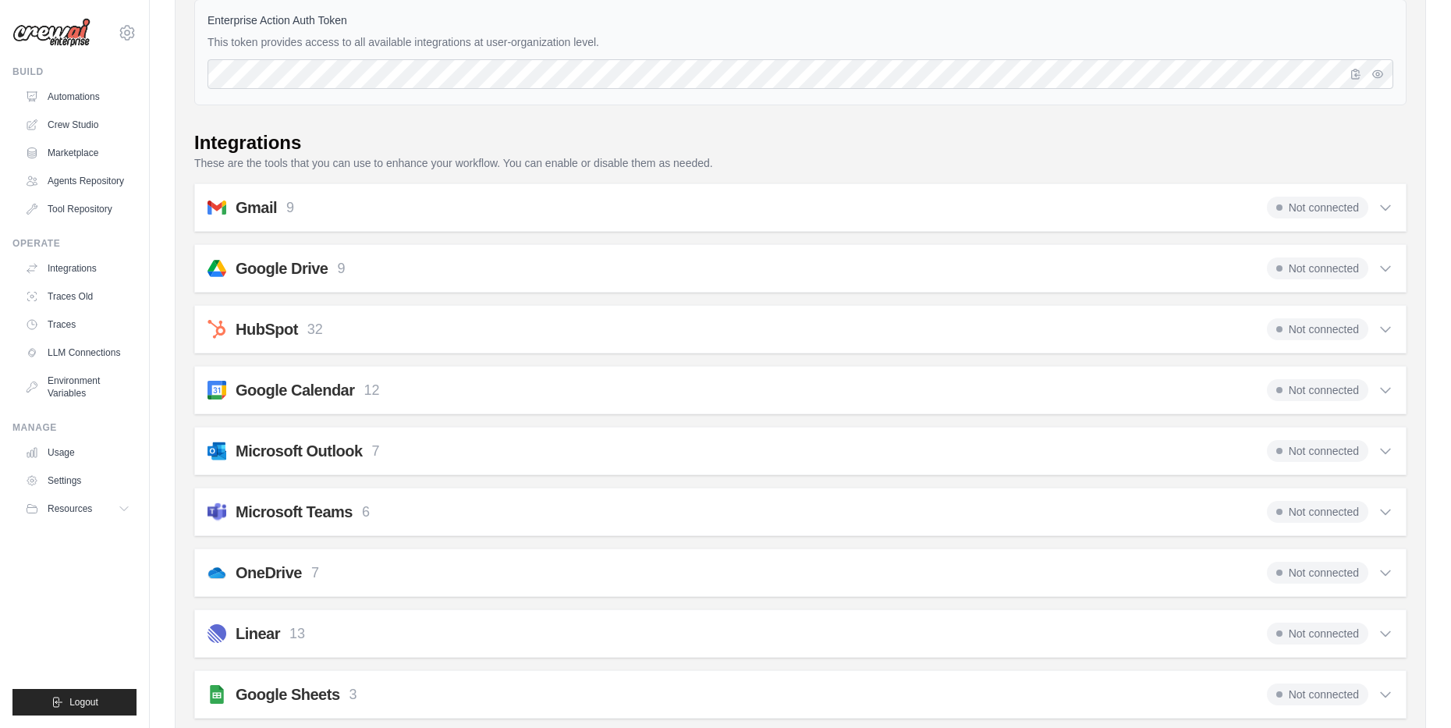
scroll to position [234, 0]
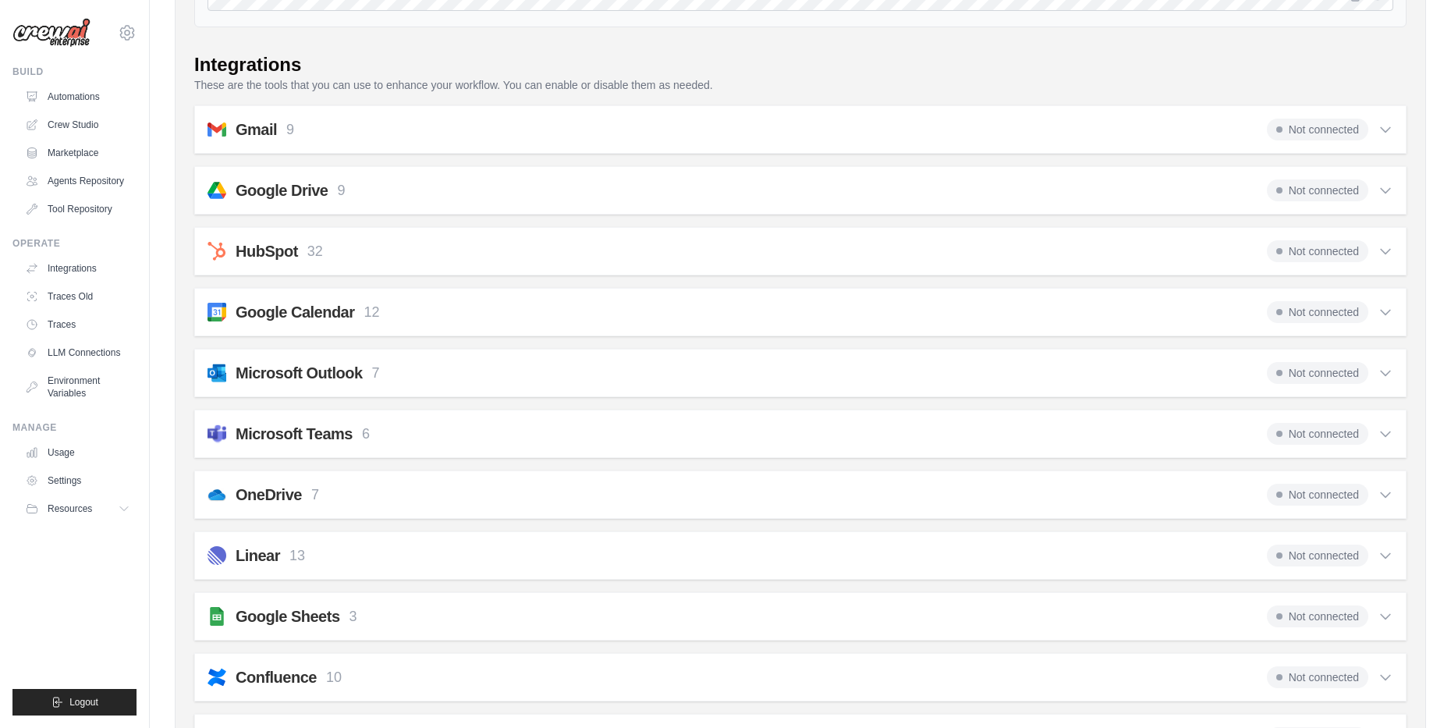
click at [1386, 428] on icon at bounding box center [1386, 434] width 16 height 16
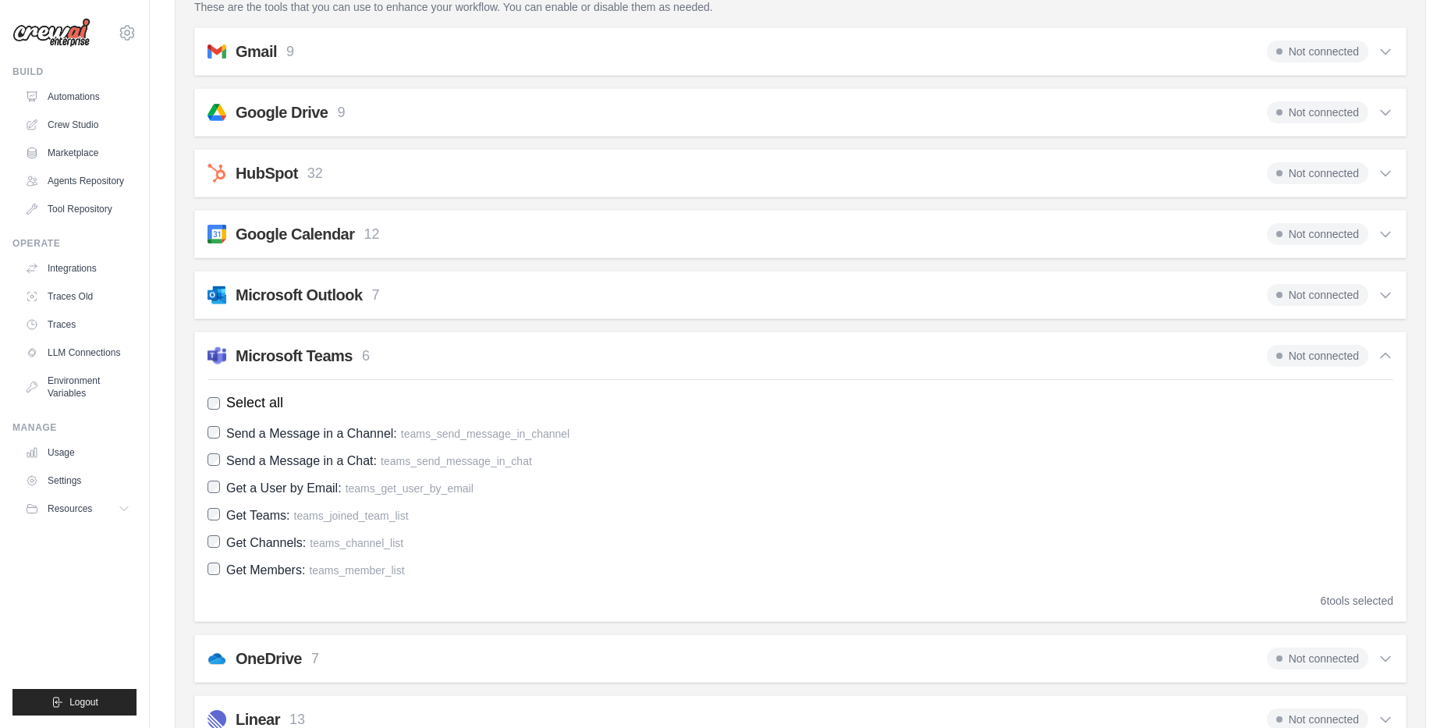
scroll to position [468, 0]
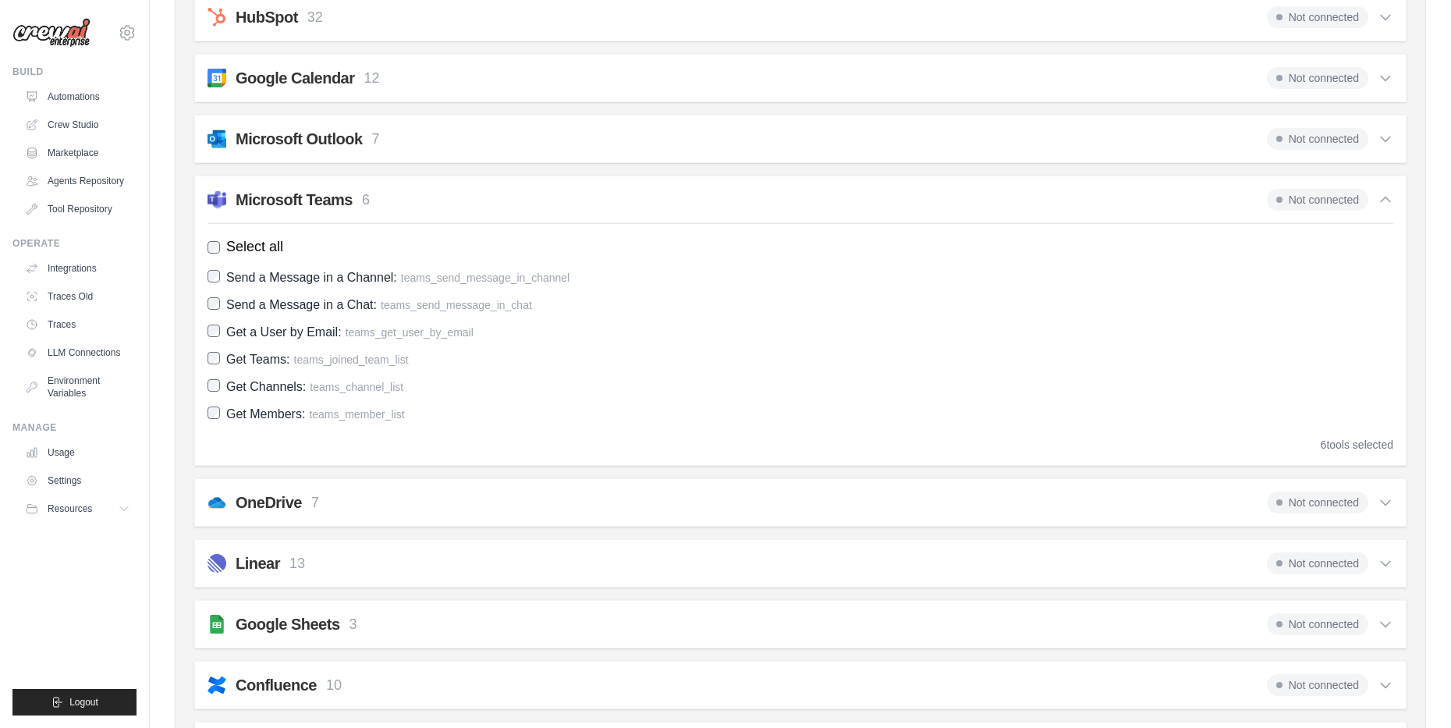
click at [429, 207] on div "Microsoft Teams 6 Not connected" at bounding box center [801, 200] width 1186 height 22
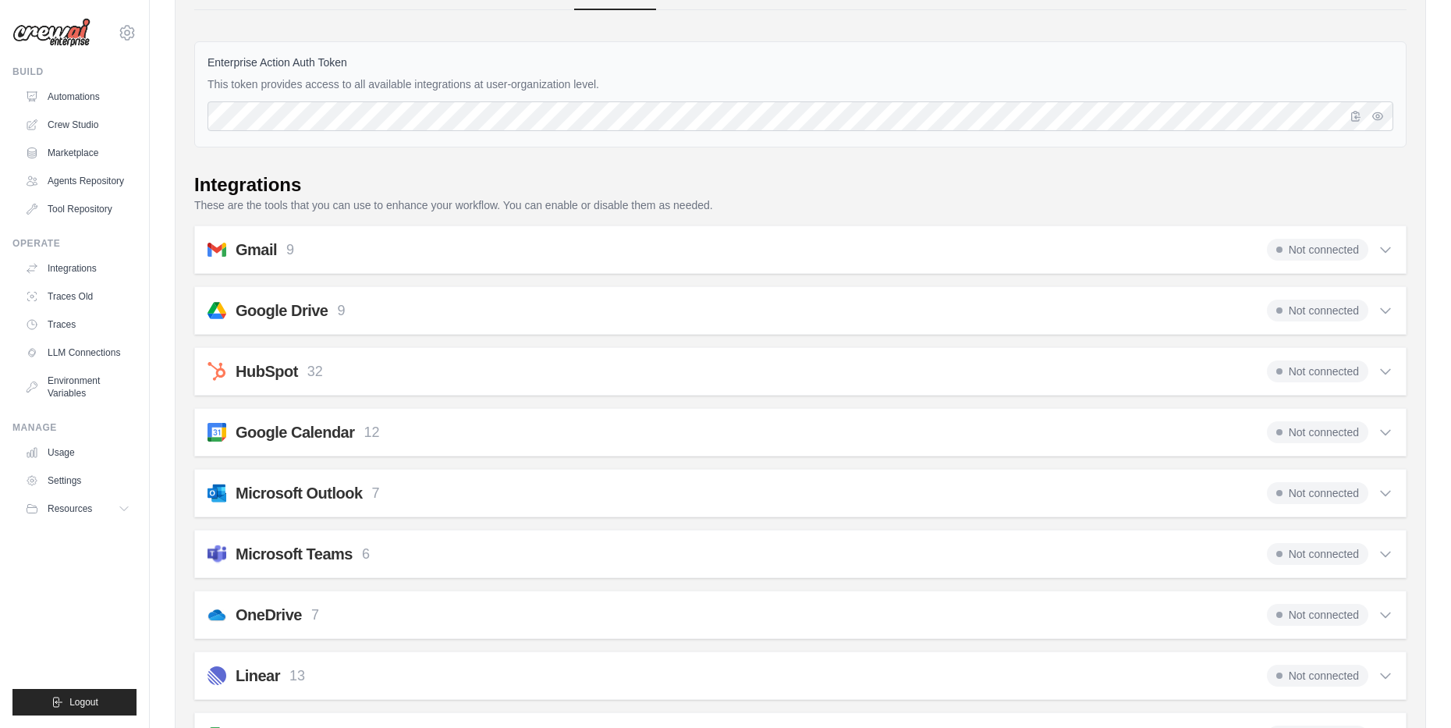
scroll to position [36, 0]
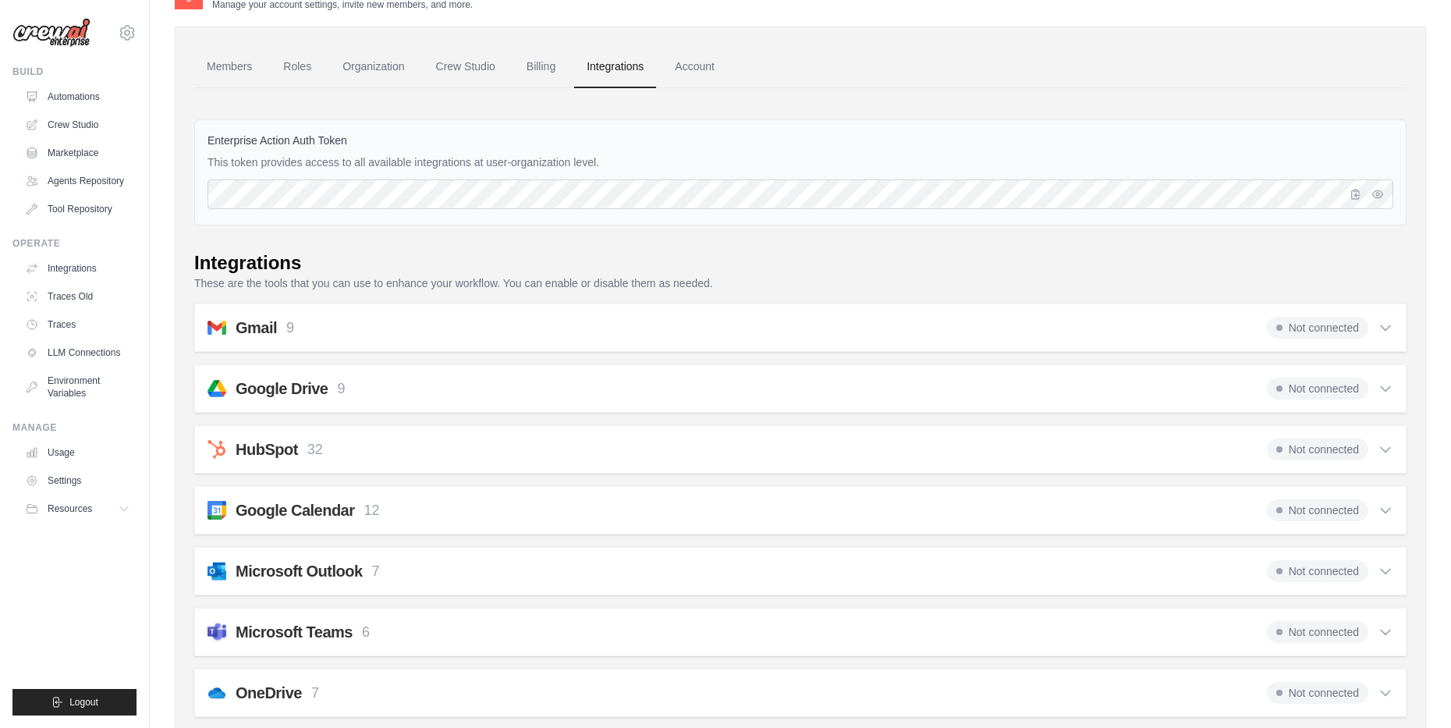
click at [376, 336] on div "Gmail 9 Not connected" at bounding box center [801, 328] width 1186 height 22
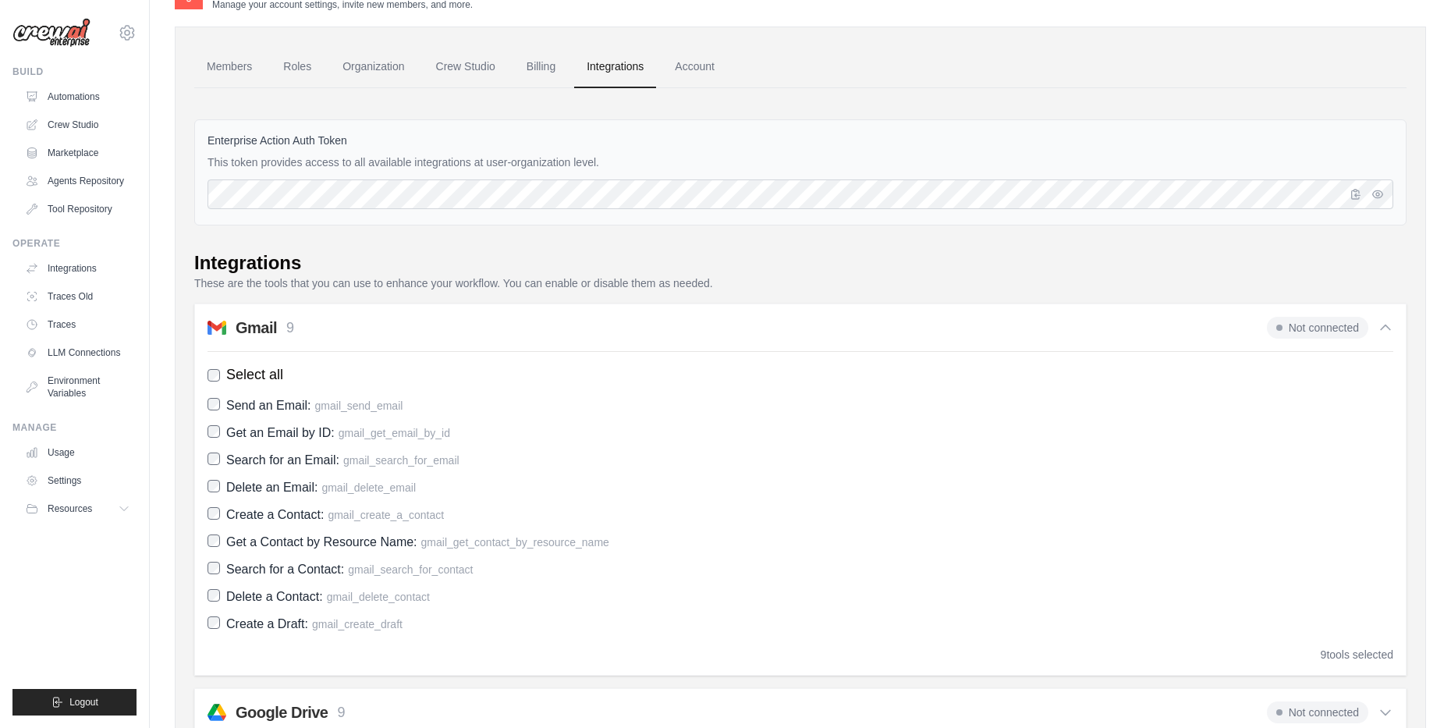
click at [376, 336] on div "Gmail 9 Not connected" at bounding box center [801, 328] width 1186 height 22
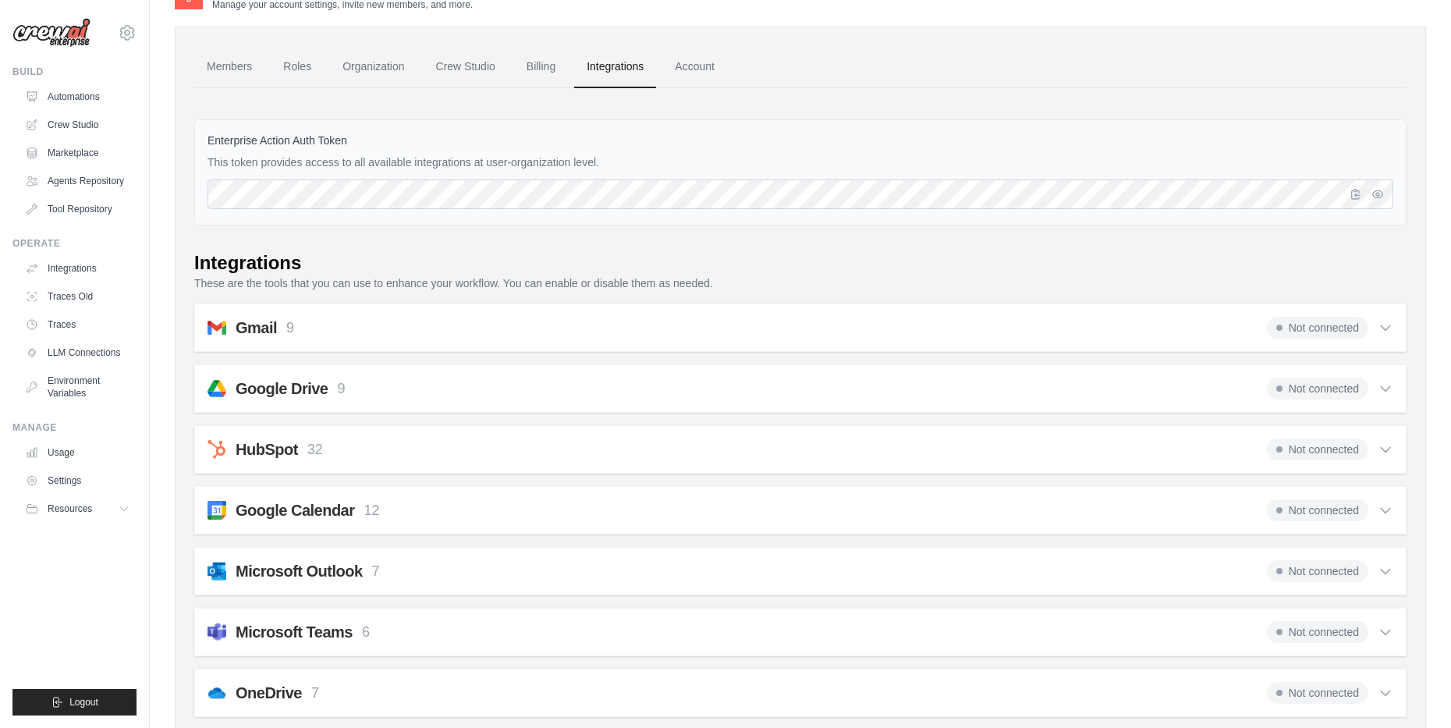
click at [385, 387] on div "Google Drive 9 Not connected" at bounding box center [801, 389] width 1186 height 22
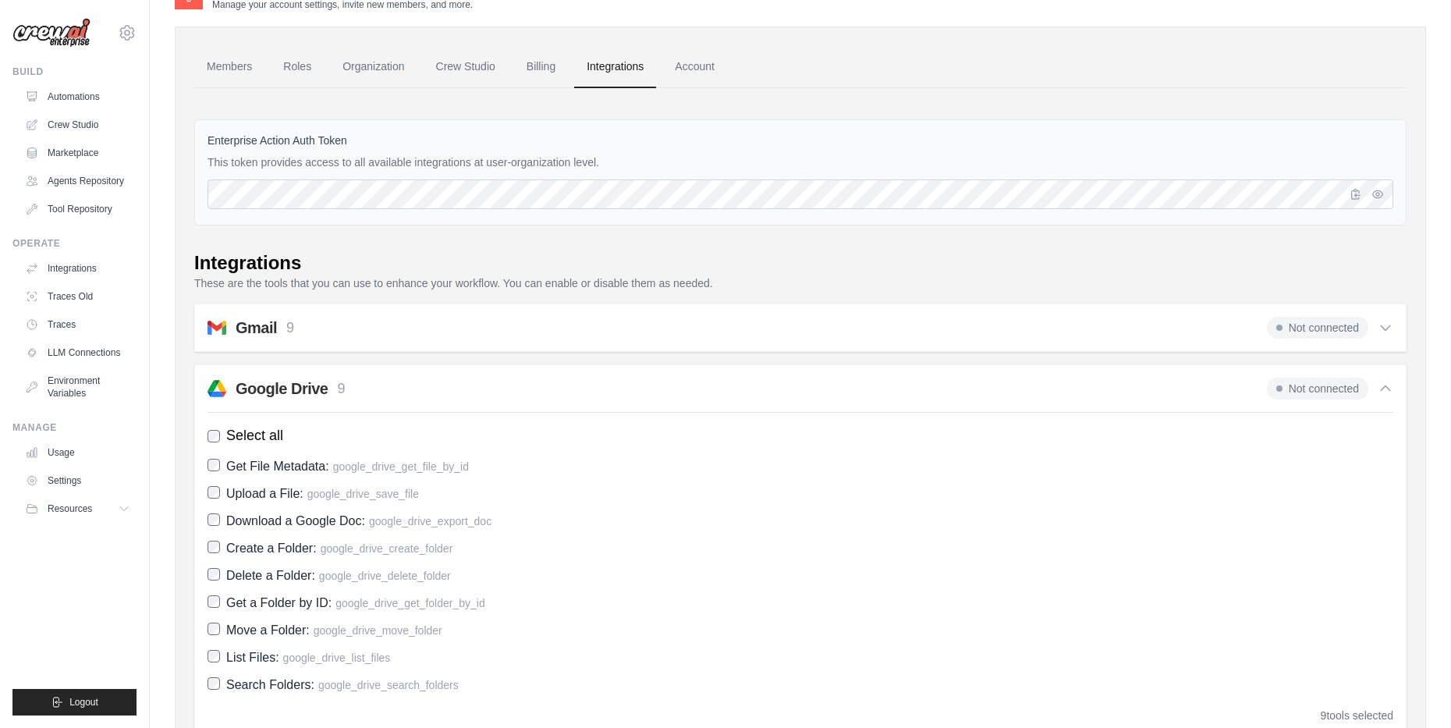
click at [385, 387] on div "Google Drive 9 Not connected" at bounding box center [801, 389] width 1186 height 22
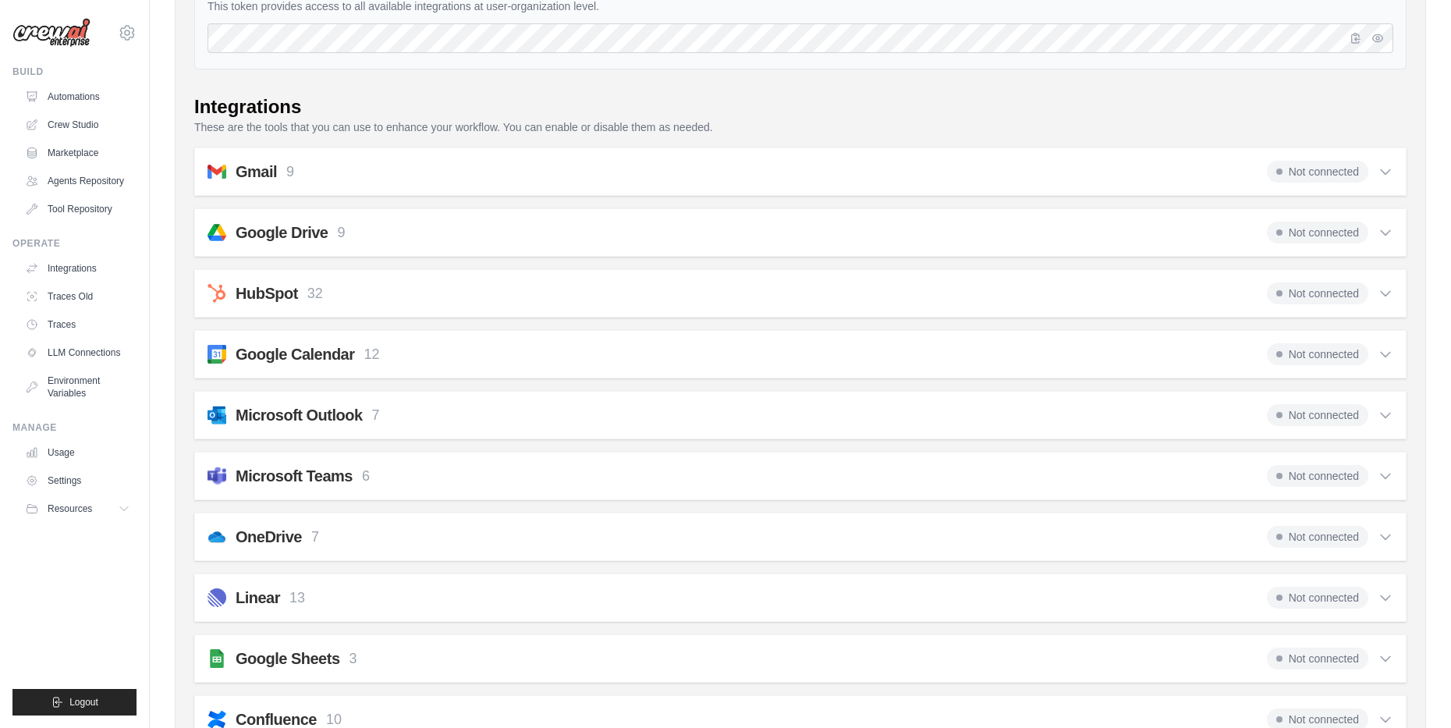
scroll to position [270, 0]
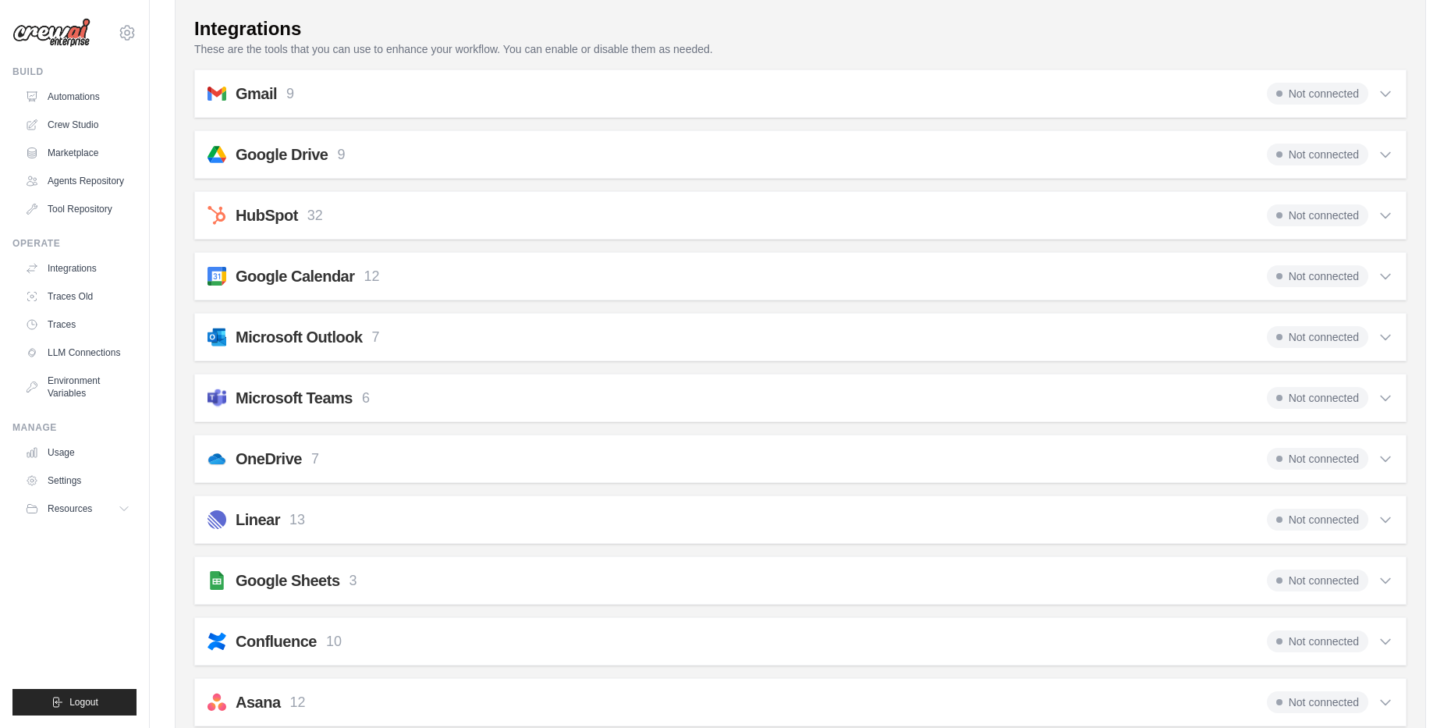
click at [368, 323] on div "Microsoft Outlook 7 Not connected Select all Create an Event: outlook_create_ev…" at bounding box center [800, 337] width 1213 height 48
click at [367, 336] on div "Microsoft Outlook 7" at bounding box center [308, 337] width 144 height 22
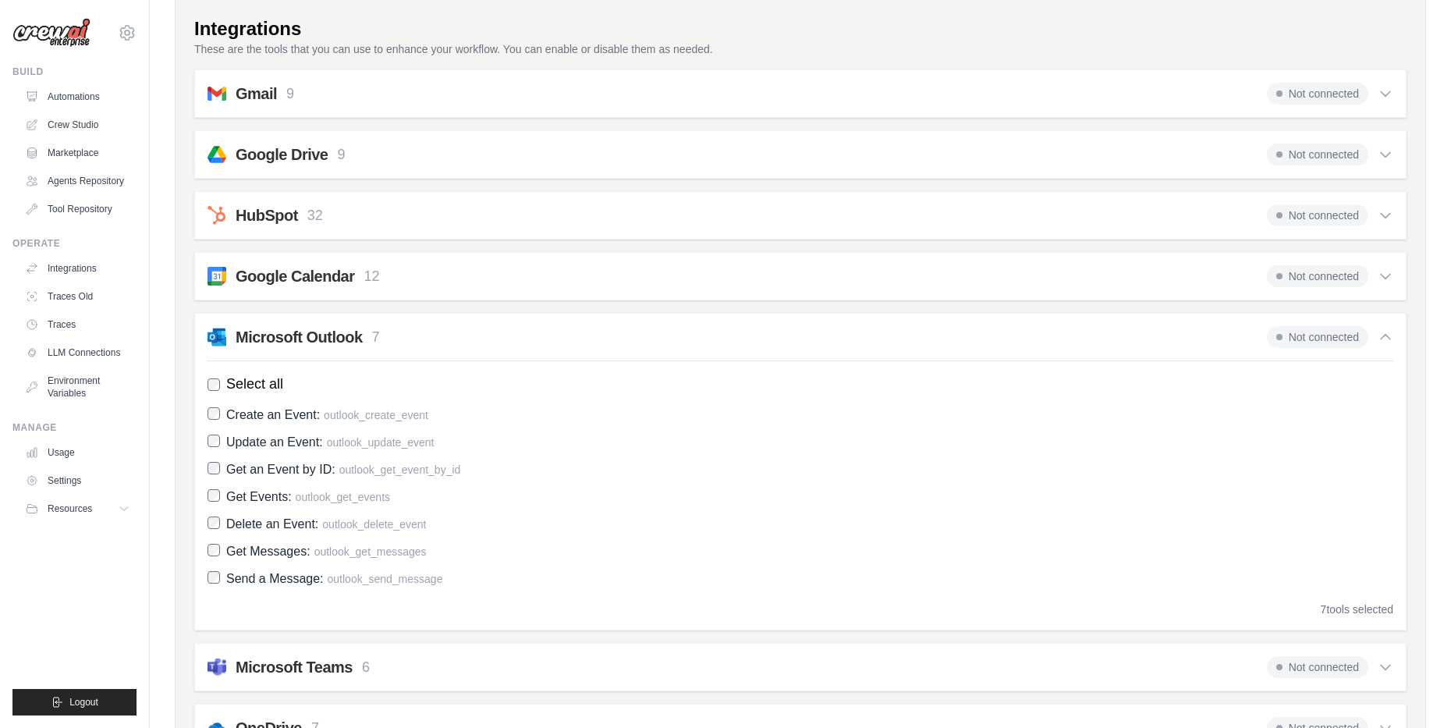
click at [368, 326] on div "Microsoft Outlook 7" at bounding box center [308, 337] width 144 height 22
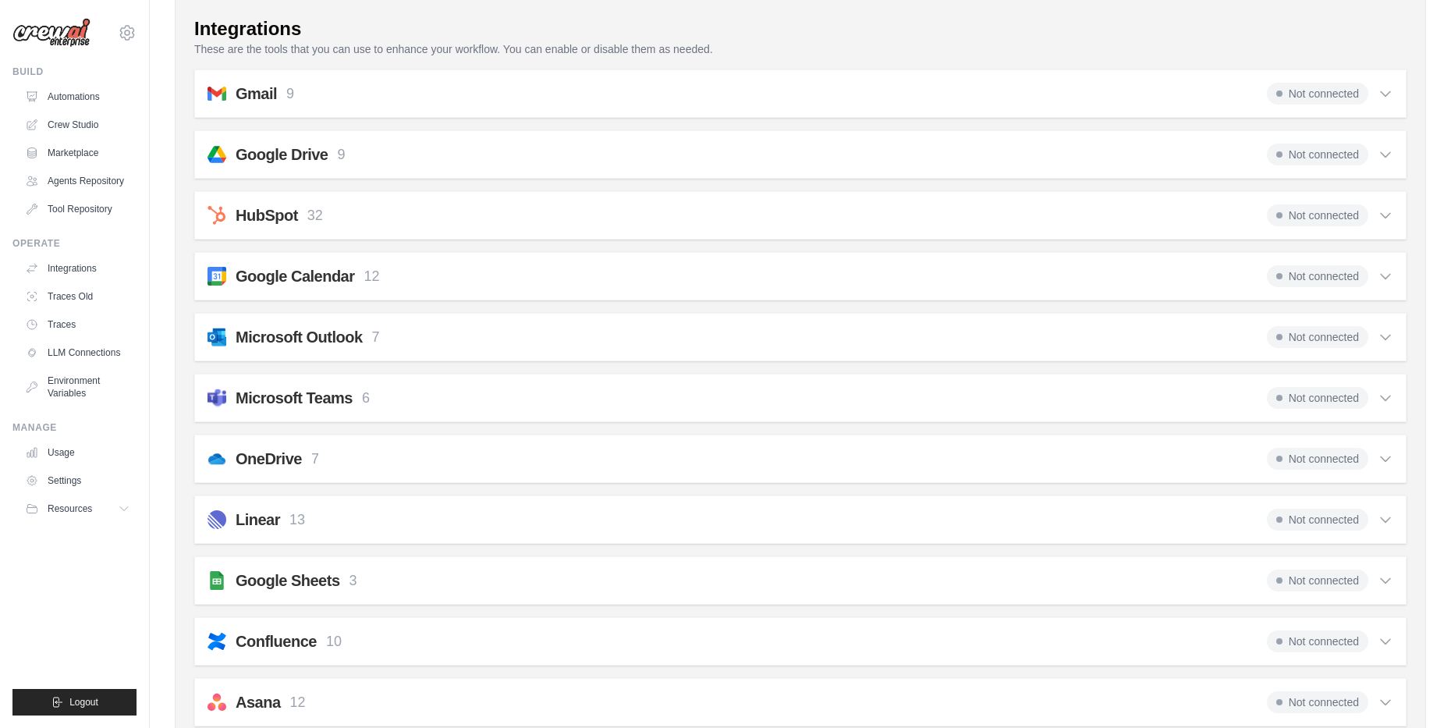
click at [303, 453] on div "OneDrive 7" at bounding box center [277, 459] width 83 height 22
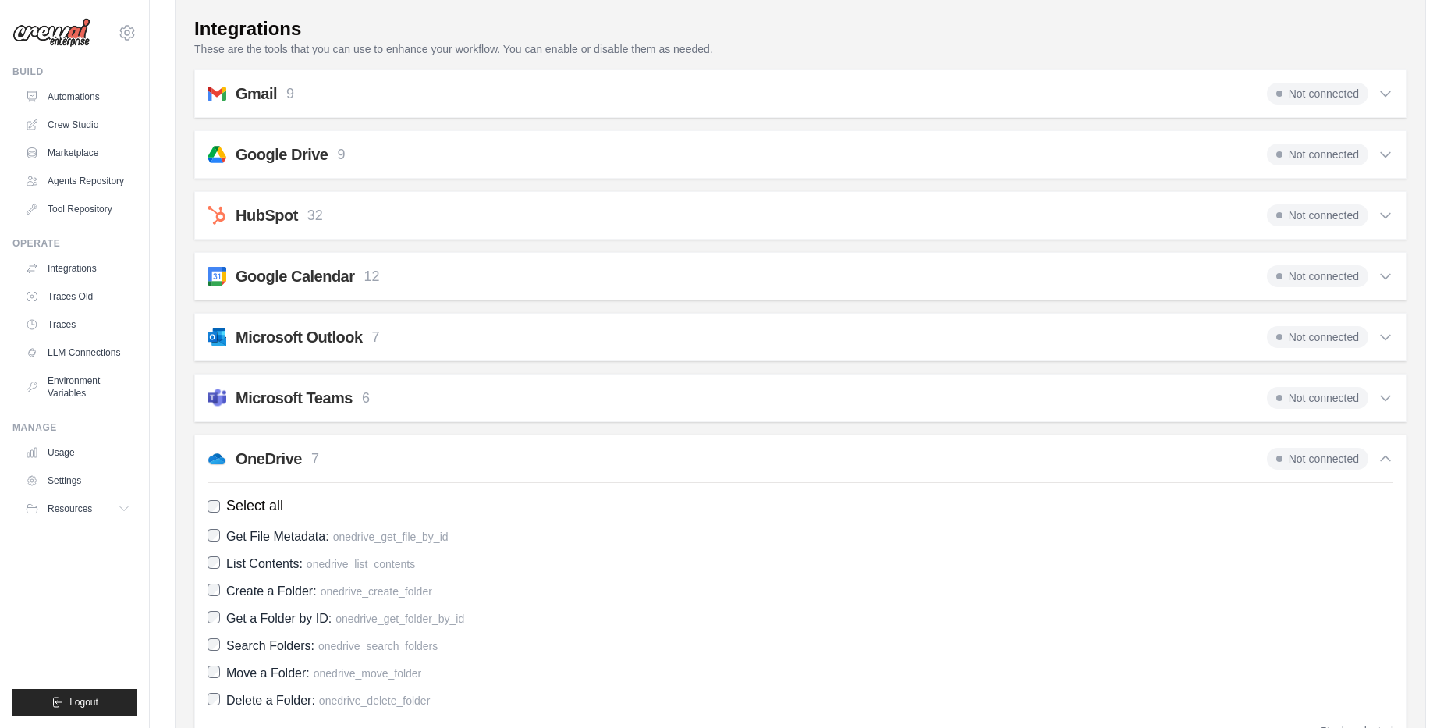
scroll to position [426, 0]
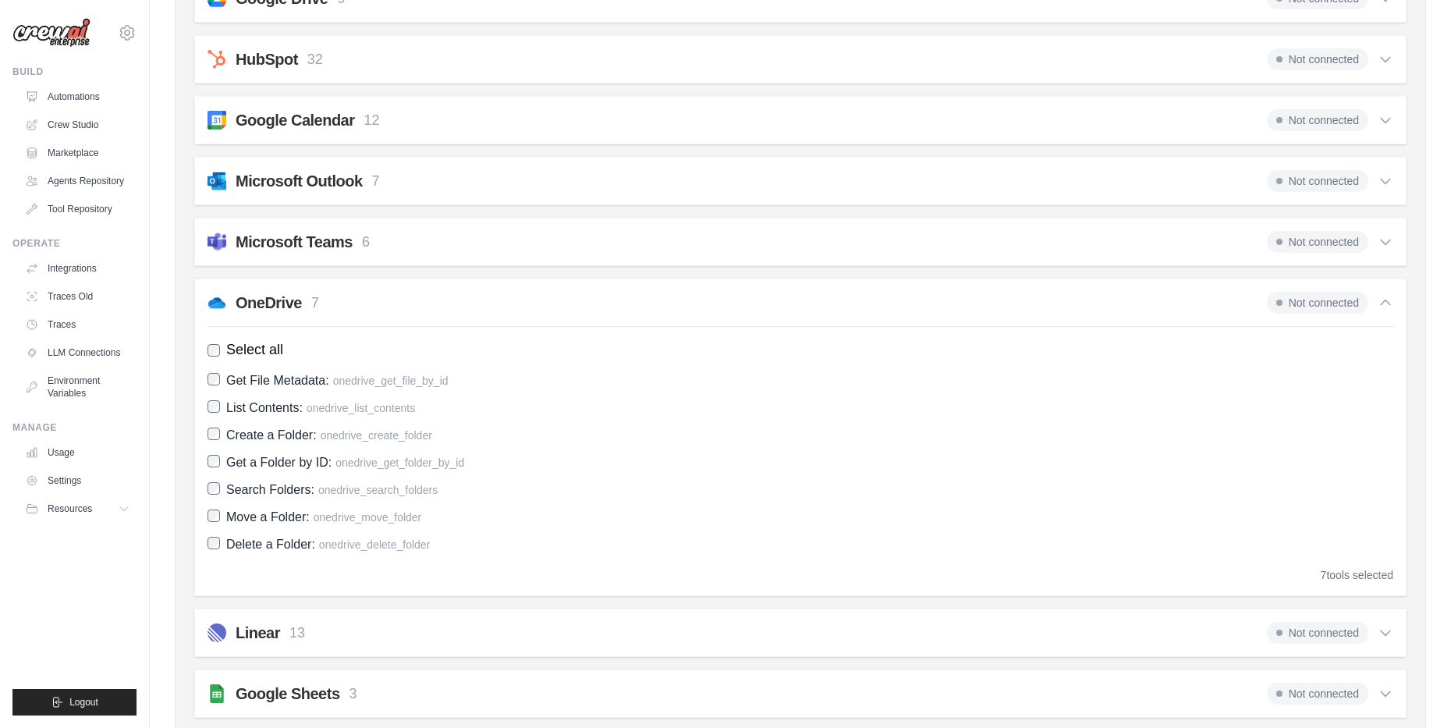
click at [268, 296] on h2 "OneDrive" at bounding box center [269, 303] width 66 height 22
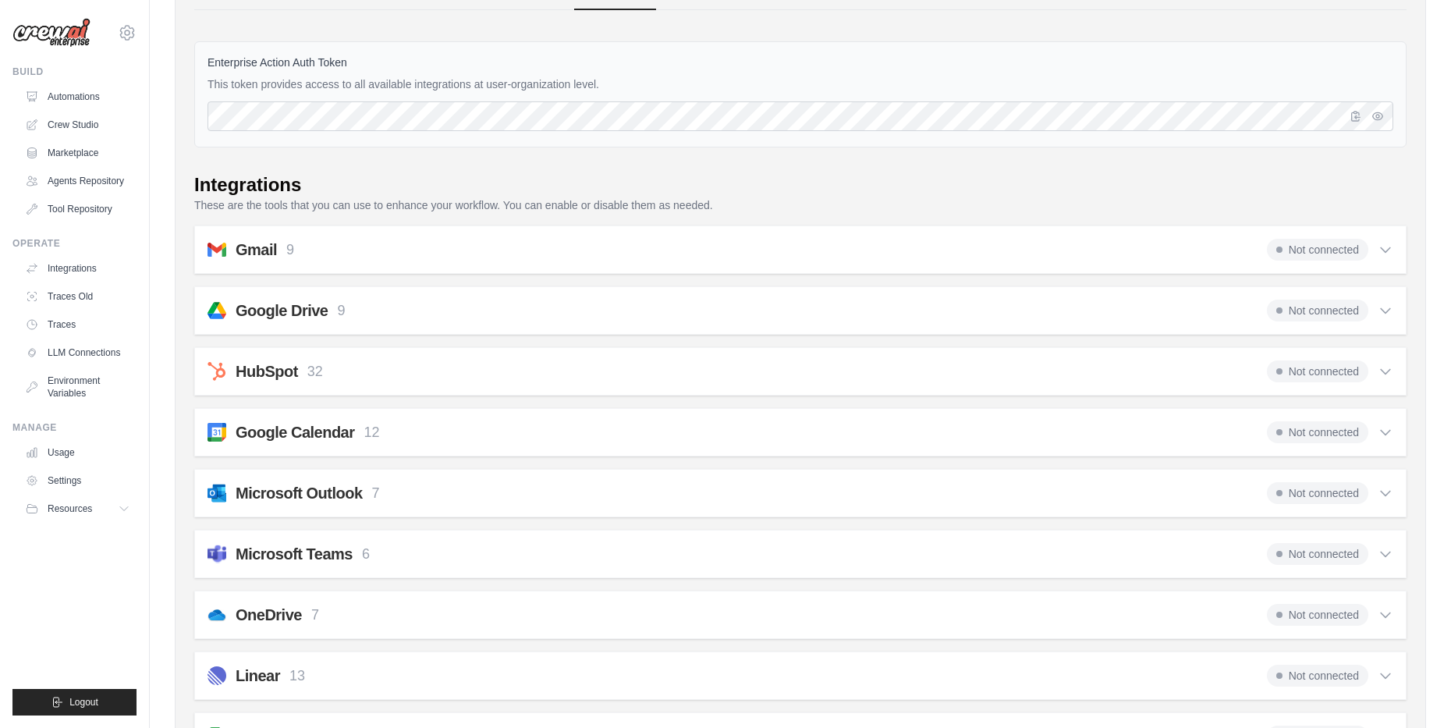
scroll to position [0, 0]
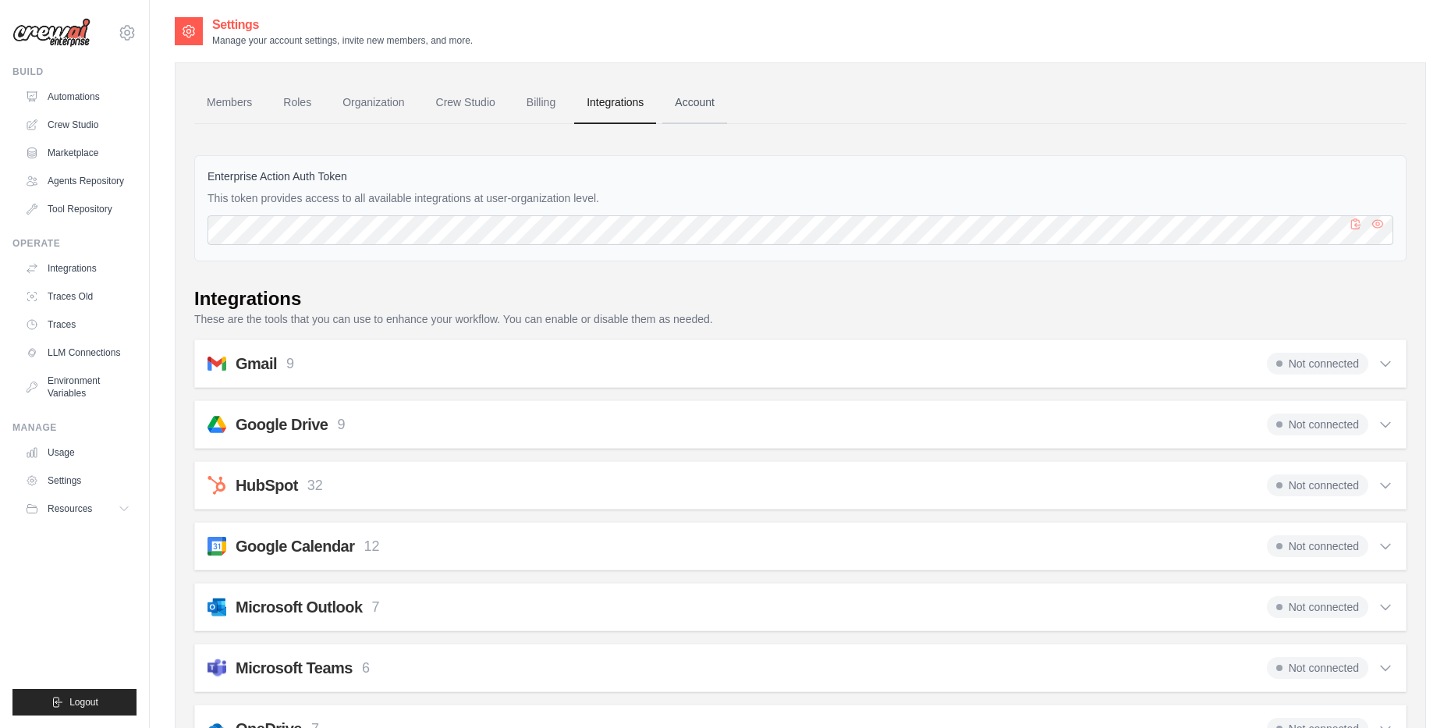
click at [714, 119] on link "Account" at bounding box center [694, 103] width 65 height 42
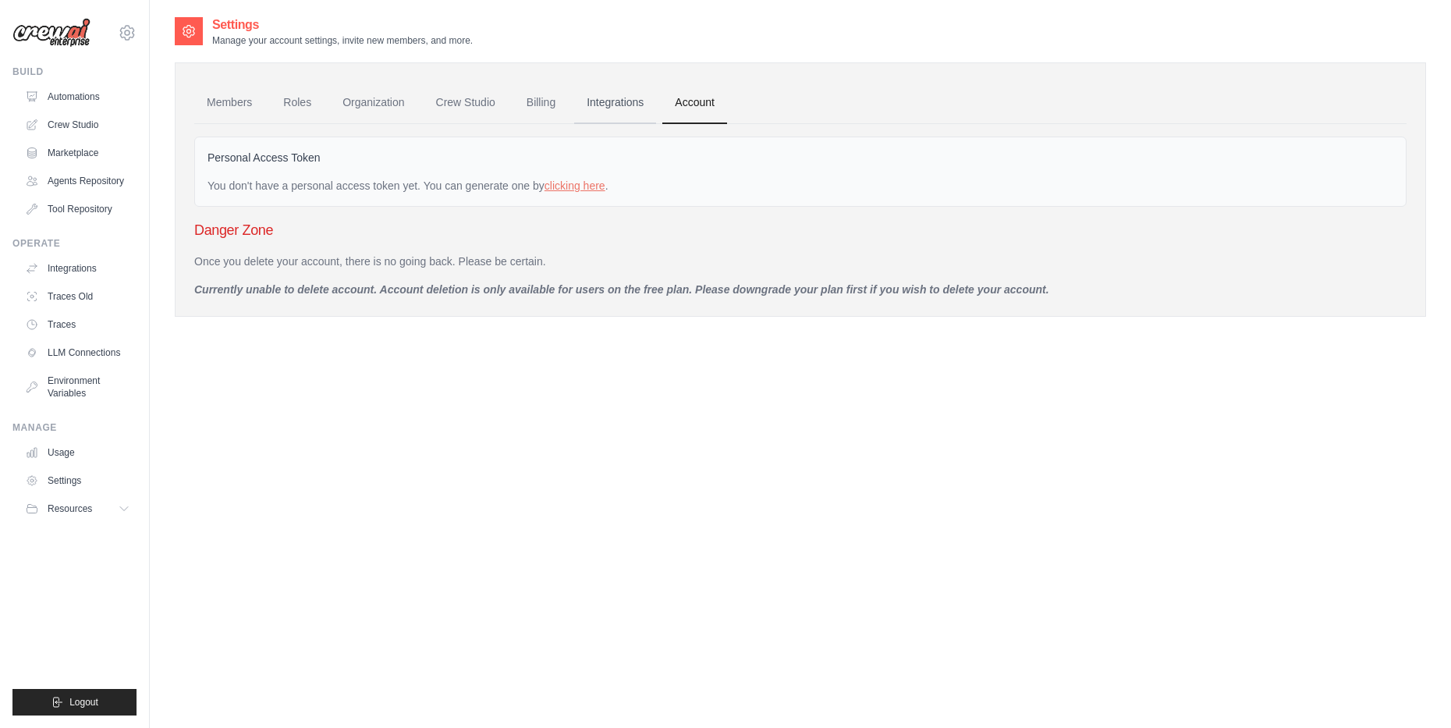
click at [634, 116] on link "Integrations" at bounding box center [615, 103] width 82 height 42
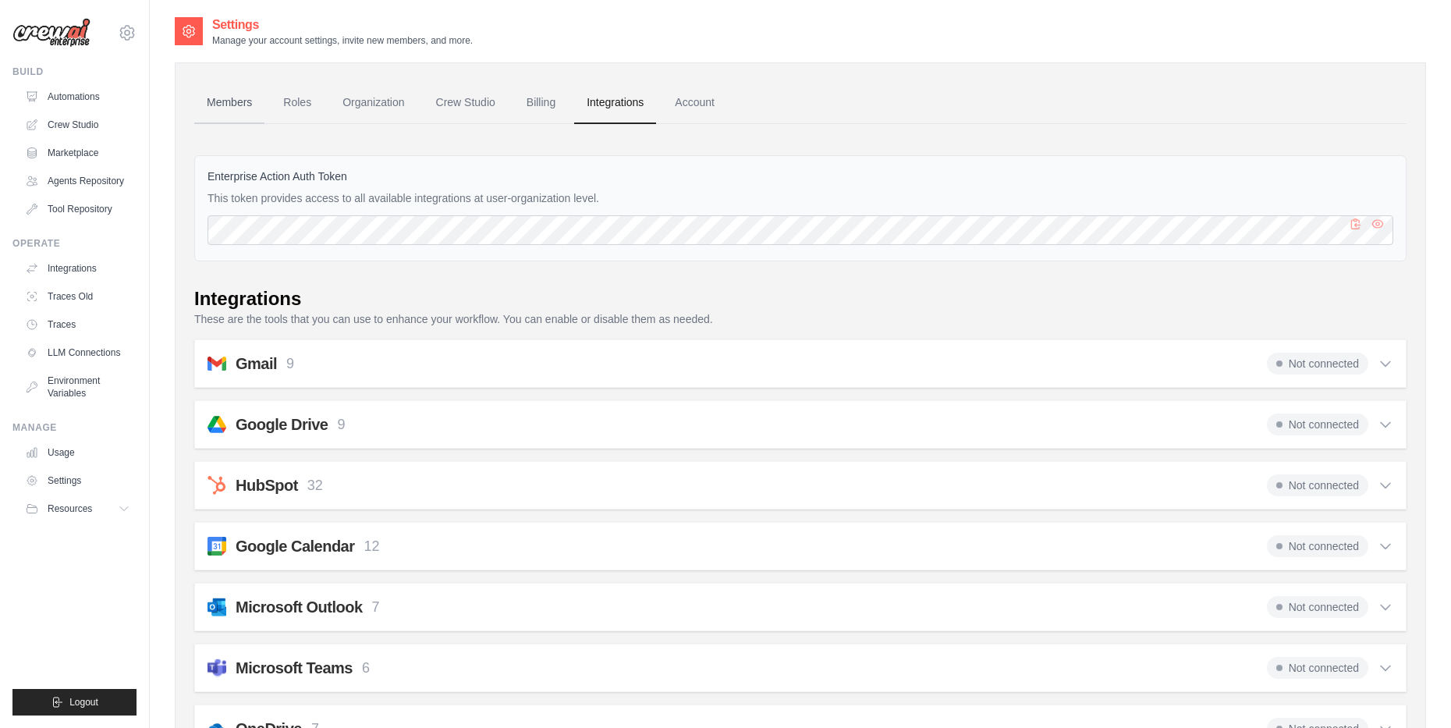
click at [234, 96] on link "Members" at bounding box center [229, 103] width 70 height 42
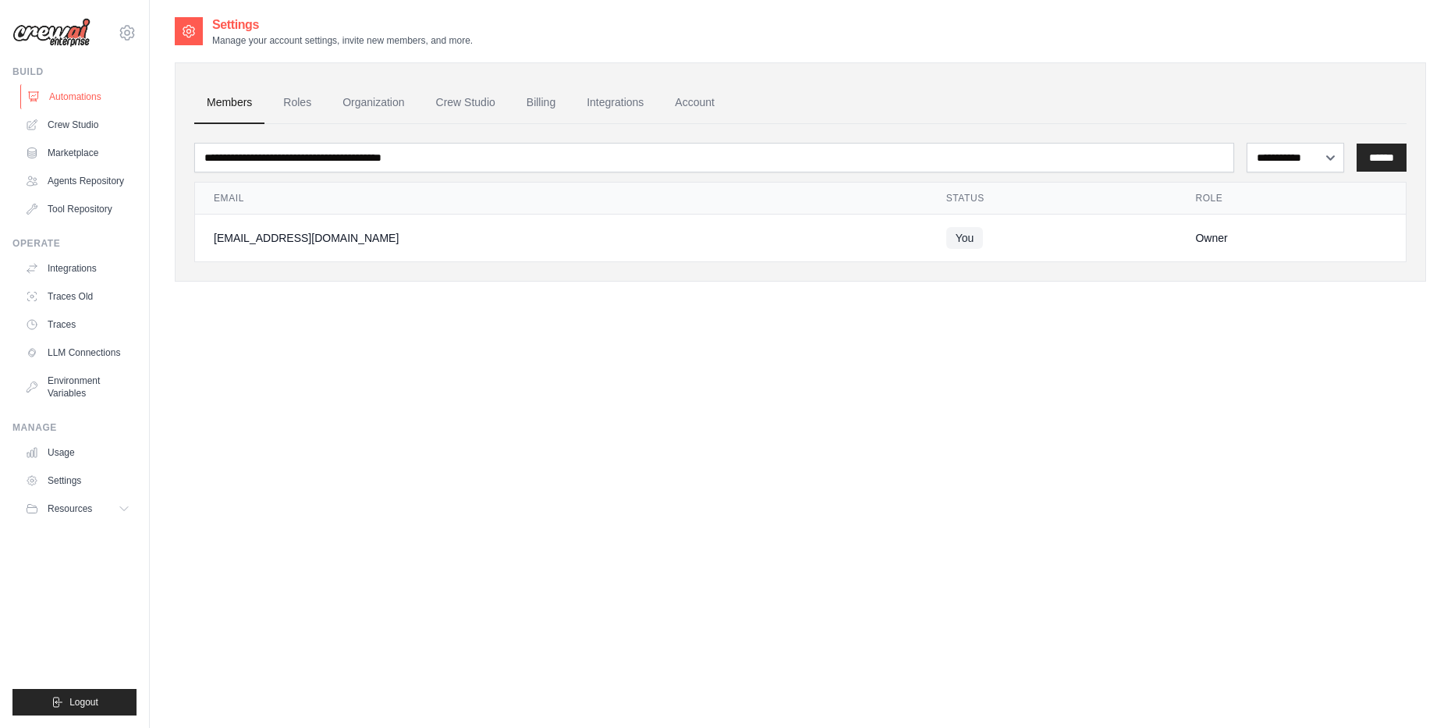
click at [75, 96] on link "Automations" at bounding box center [79, 96] width 118 height 25
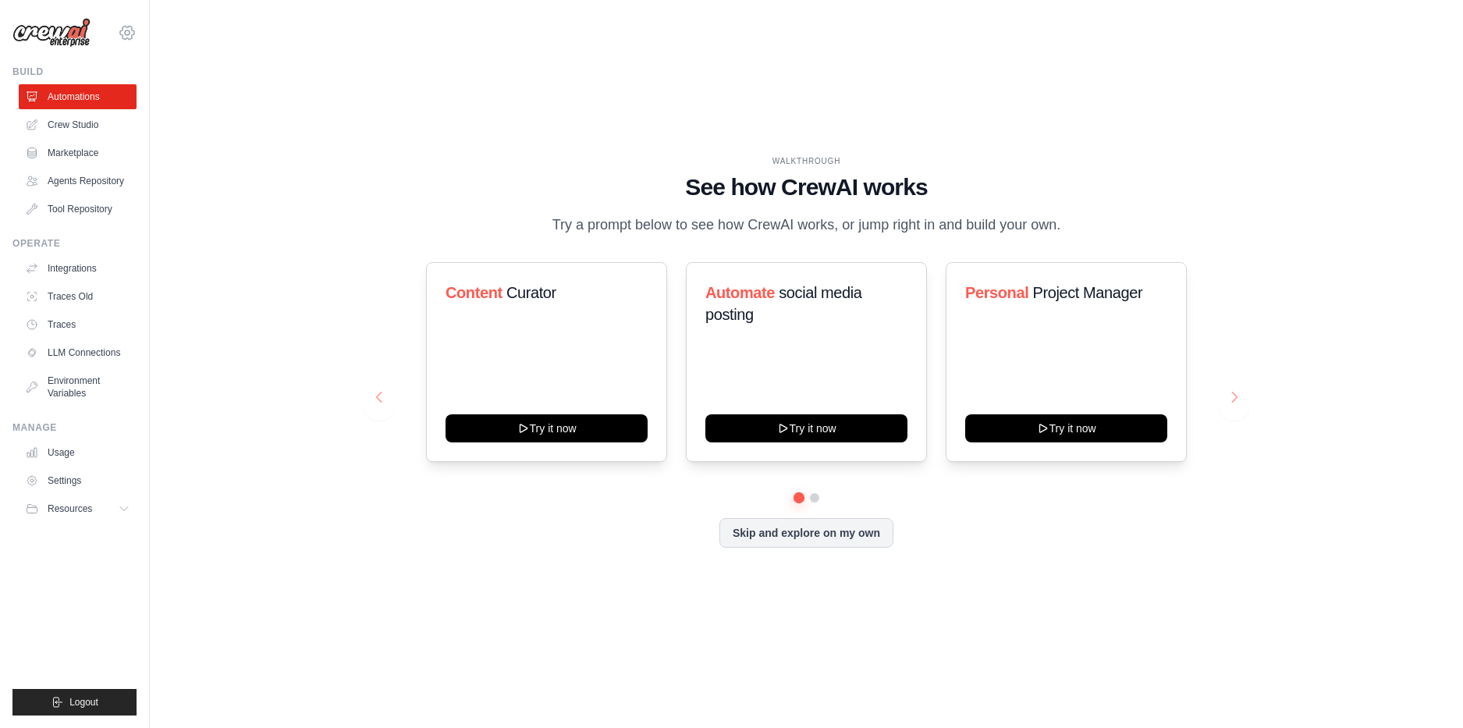
click at [133, 35] on icon at bounding box center [127, 32] width 14 height 13
click at [177, 84] on link "Settings" at bounding box center [193, 96] width 148 height 31
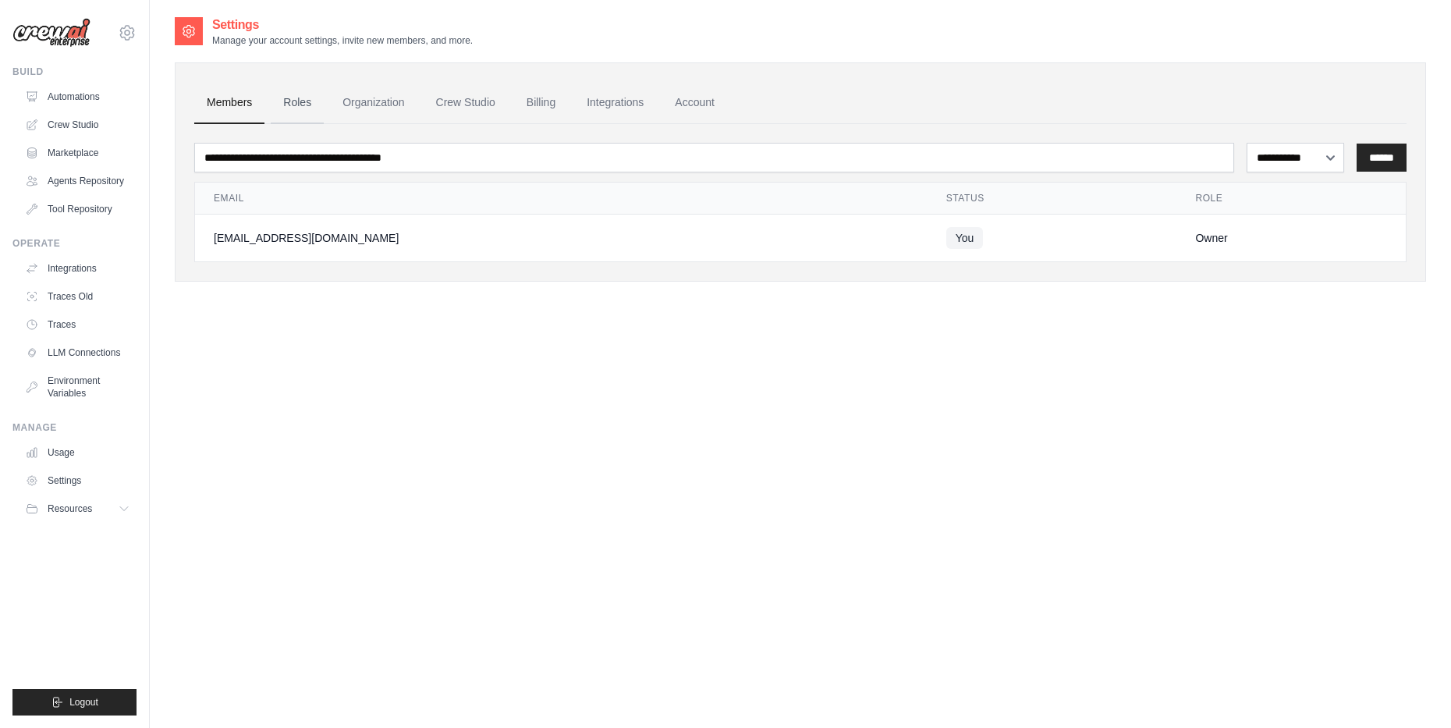
click at [304, 101] on link "Roles" at bounding box center [297, 103] width 53 height 42
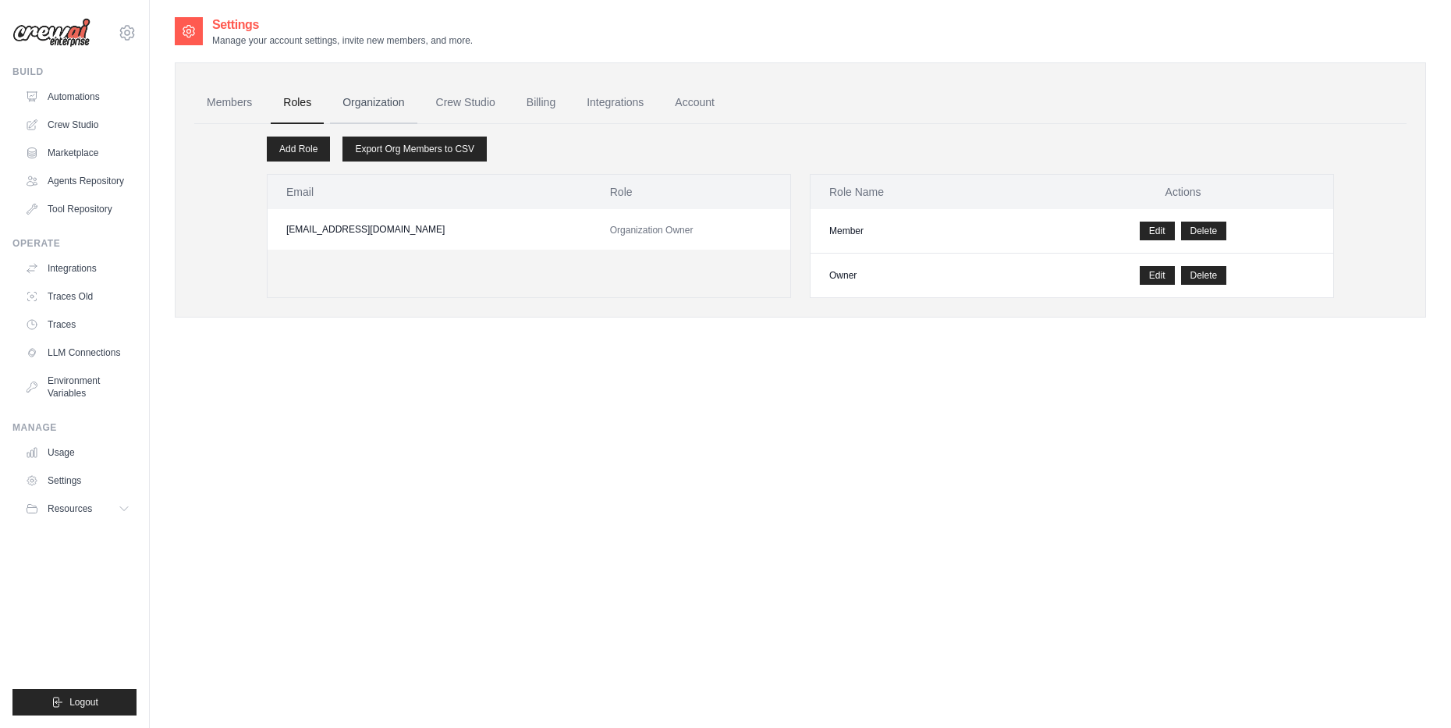
click at [372, 108] on link "Organization" at bounding box center [373, 103] width 87 height 42
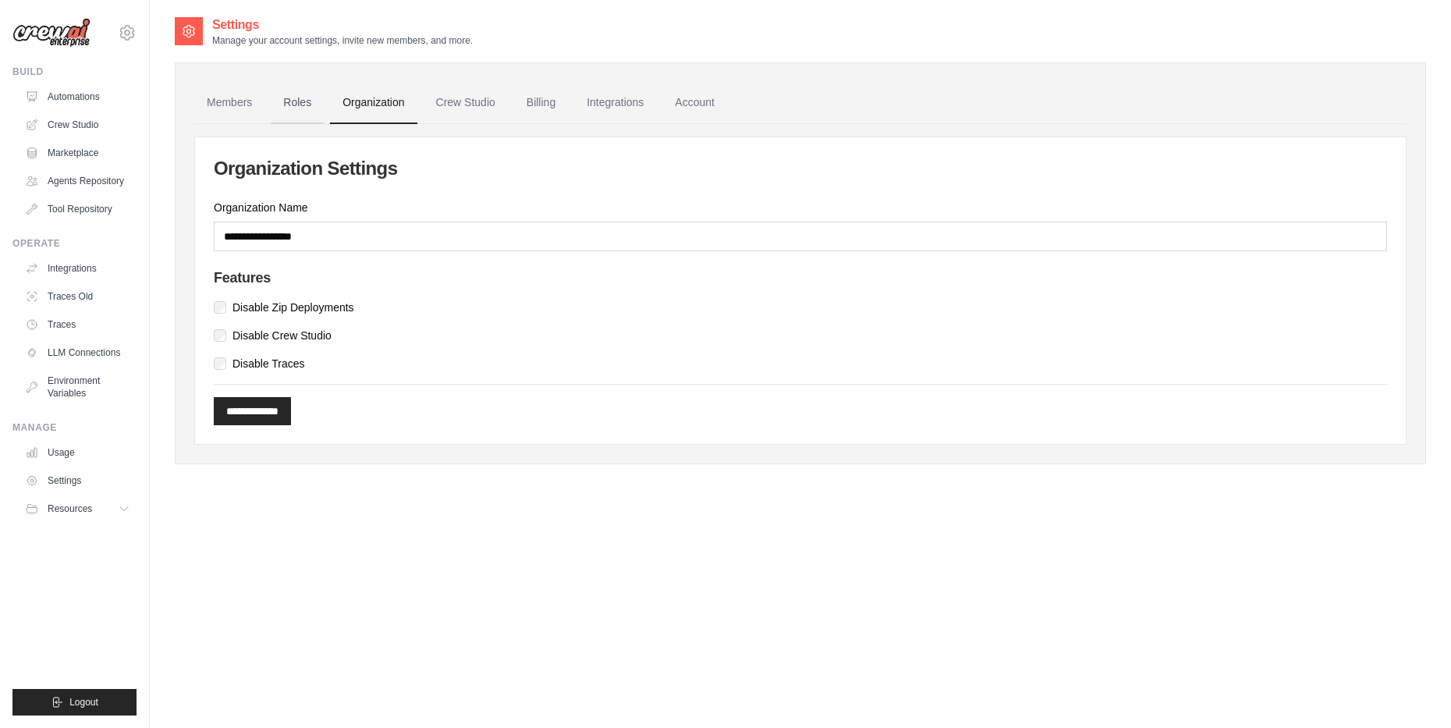
click at [310, 108] on link "Roles" at bounding box center [297, 103] width 53 height 42
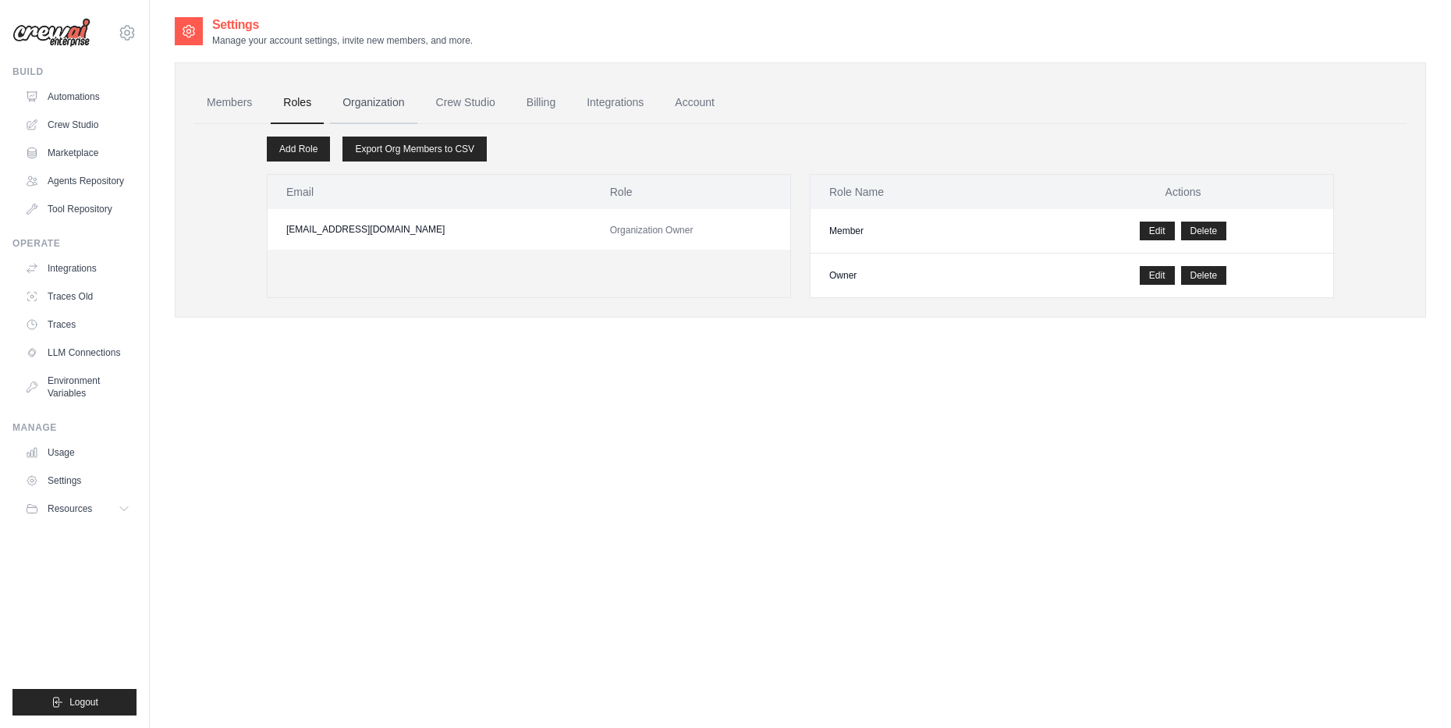
click at [410, 113] on link "Organization" at bounding box center [373, 103] width 87 height 42
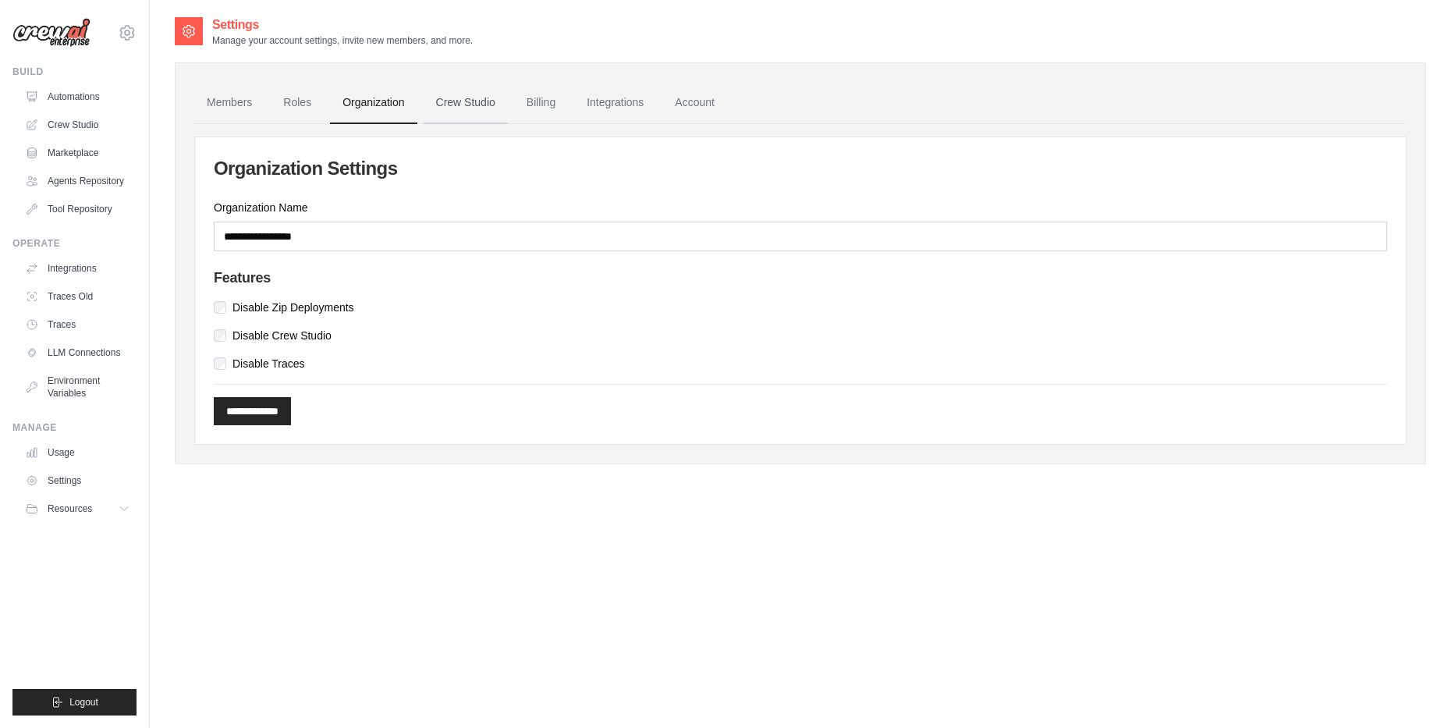
click at [467, 113] on link "Crew Studio" at bounding box center [466, 103] width 84 height 42
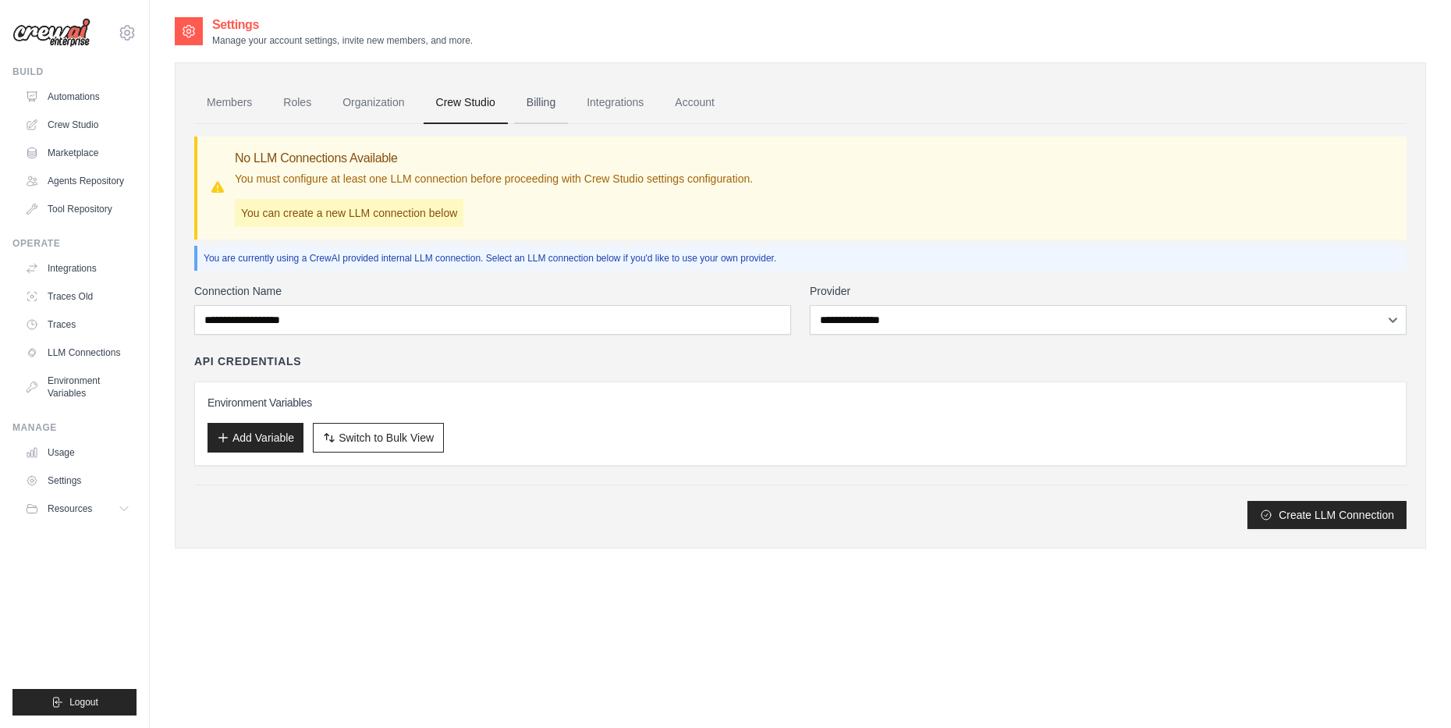
click at [568, 108] on link "Billing" at bounding box center [541, 103] width 54 height 42
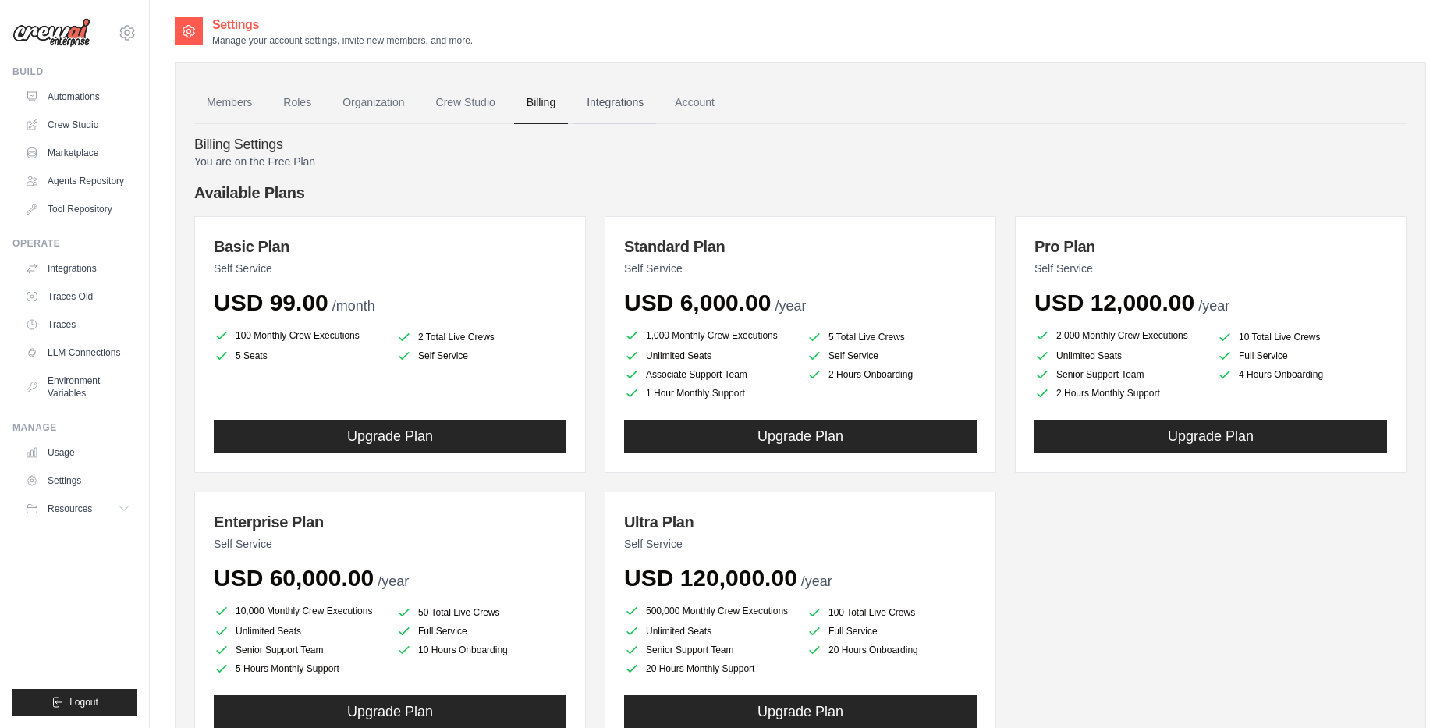
click at [627, 111] on link "Integrations" at bounding box center [615, 103] width 82 height 42
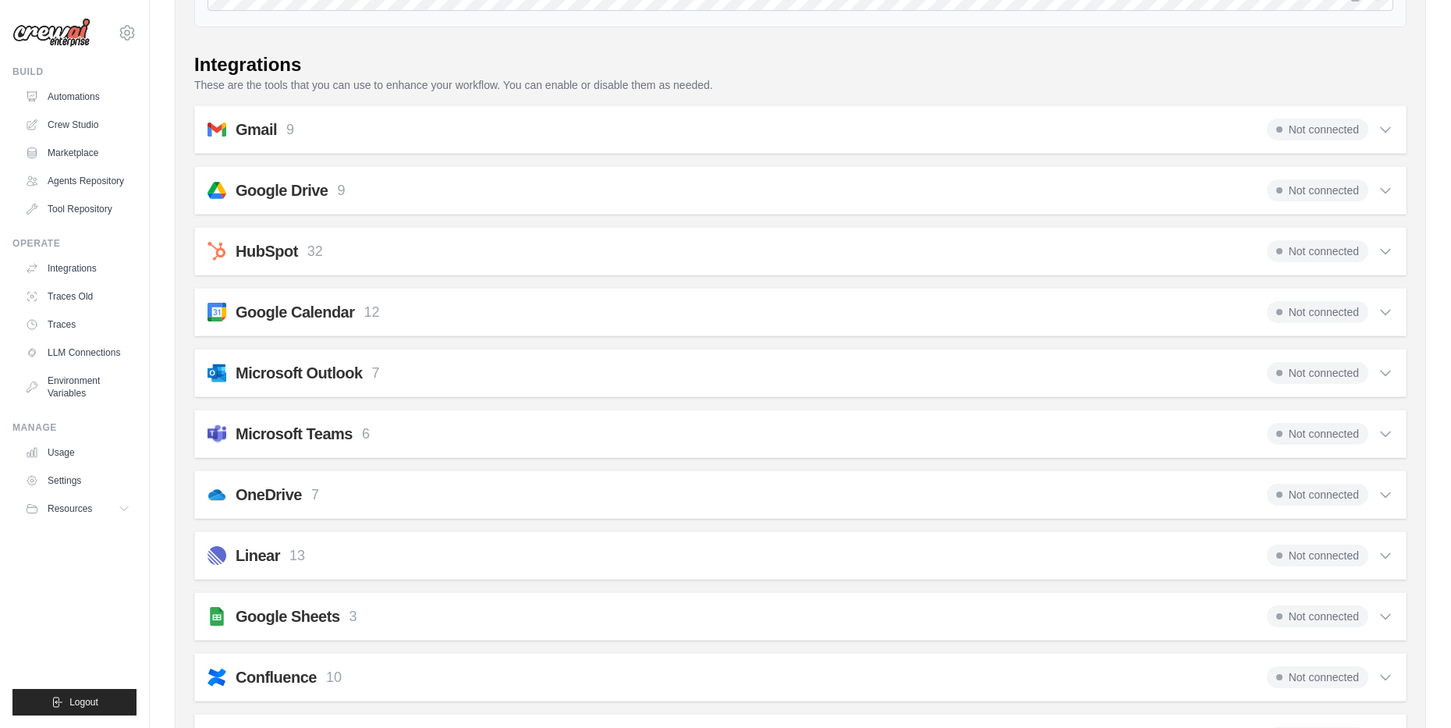
scroll to position [312, 0]
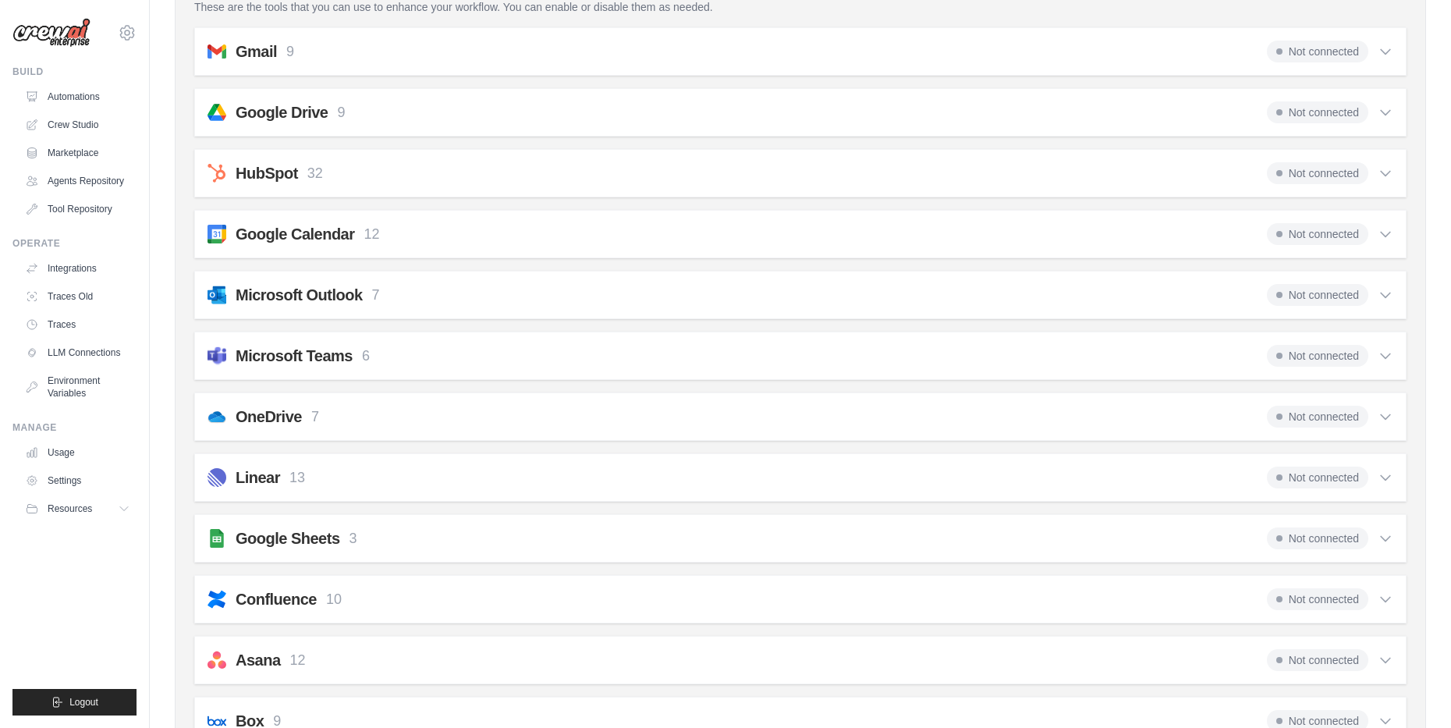
click at [295, 356] on h2 "Microsoft Teams" at bounding box center [294, 356] width 117 height 22
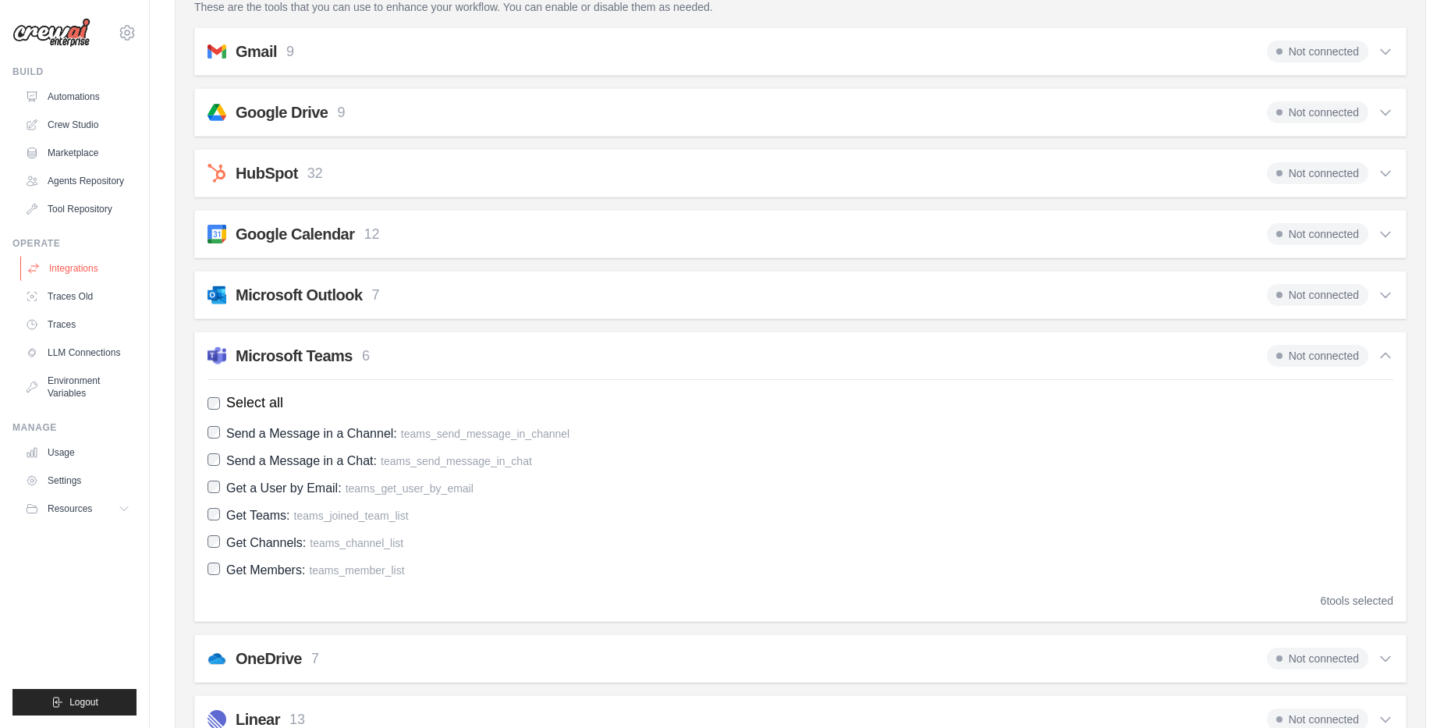
click at [87, 267] on link "Integrations" at bounding box center [79, 268] width 118 height 25
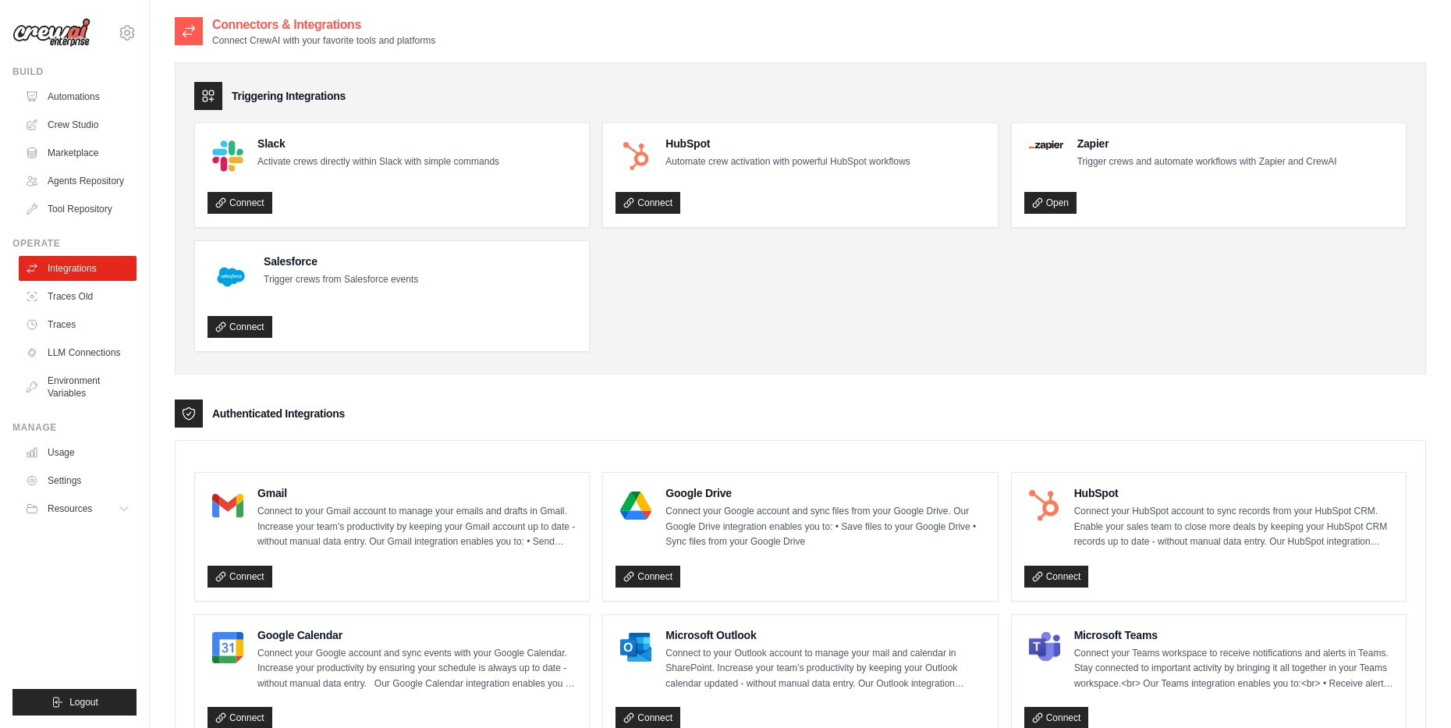
scroll to position [234, 0]
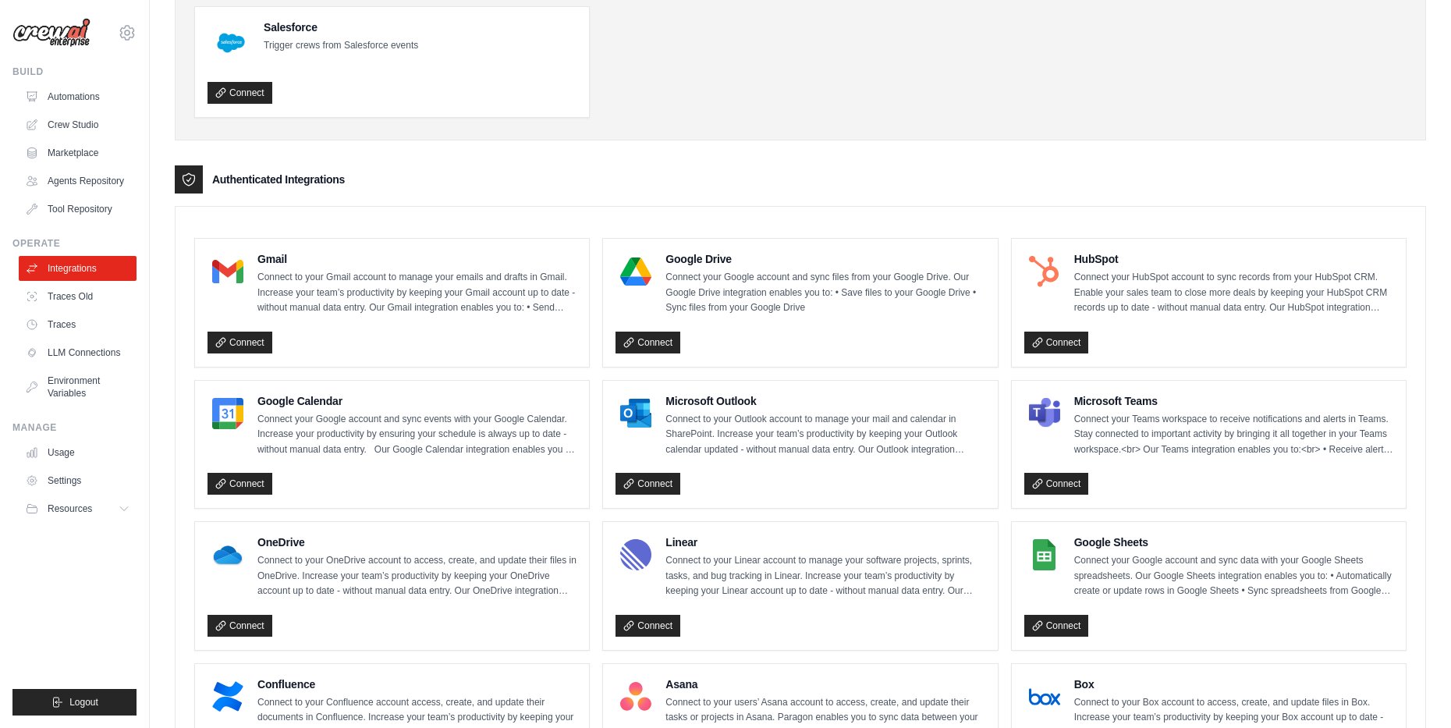
click at [1075, 428] on p "Connect your Teams workspace to receive notifications and alerts in Teams. Stay…" at bounding box center [1233, 435] width 319 height 46
drag, startPoint x: 1042, startPoint y: 385, endPoint x: 1156, endPoint y: 397, distance: 113.7
click at [1156, 397] on div "Microsoft Teams Connect your Teams workspace to receive notifications and alert…" at bounding box center [1209, 445] width 394 height 128
click at [1177, 393] on h4 "Microsoft Teams" at bounding box center [1233, 401] width 319 height 16
drag, startPoint x: 1137, startPoint y: 400, endPoint x: 1071, endPoint y: 398, distance: 65.6
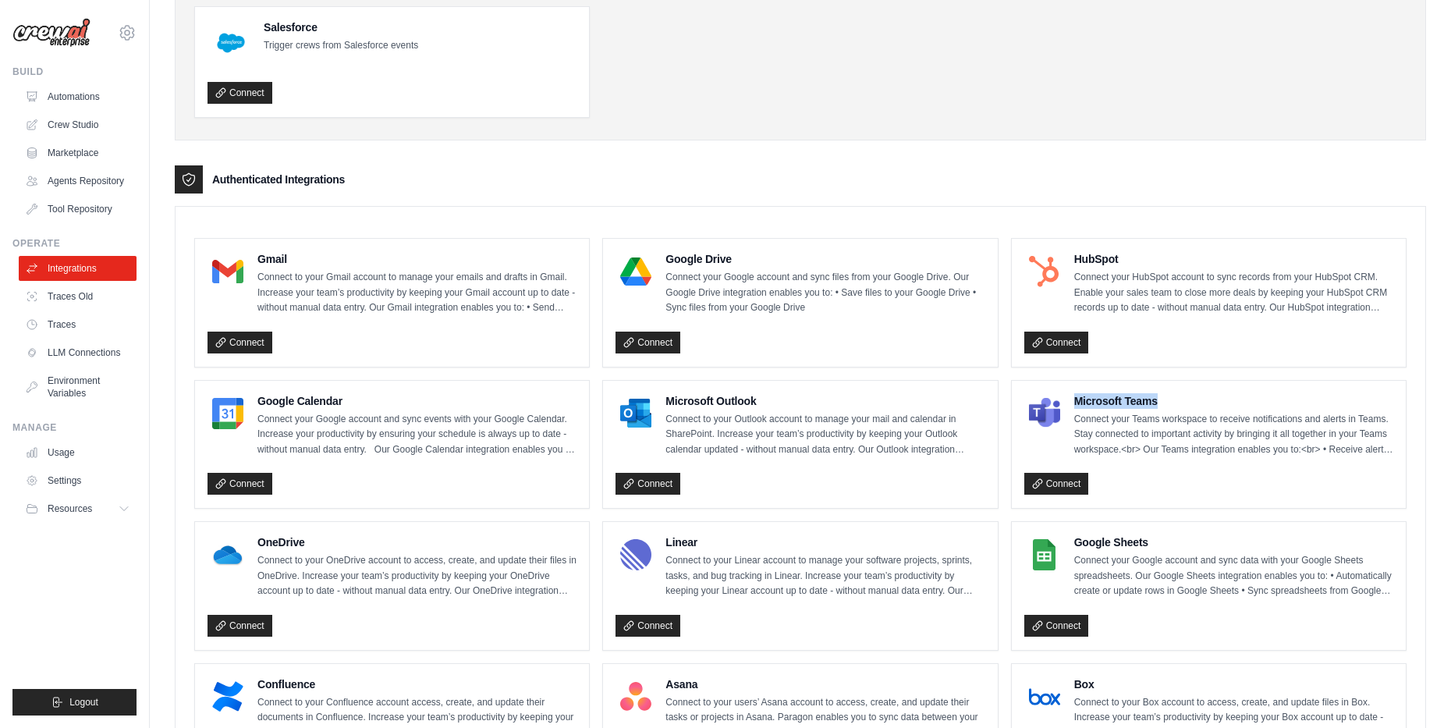
click at [1071, 398] on div "Microsoft Teams Connect your Teams workspace to receive notifications and alert…" at bounding box center [1209, 425] width 369 height 65
click at [1170, 397] on h4 "Microsoft Teams" at bounding box center [1233, 401] width 319 height 16
drag, startPoint x: 1105, startPoint y: 399, endPoint x: 1078, endPoint y: 399, distance: 26.5
click at [1078, 399] on h4 "Microsoft Teams" at bounding box center [1233, 401] width 319 height 16
click at [1165, 400] on h4 "Microsoft Teams" at bounding box center [1233, 401] width 319 height 16
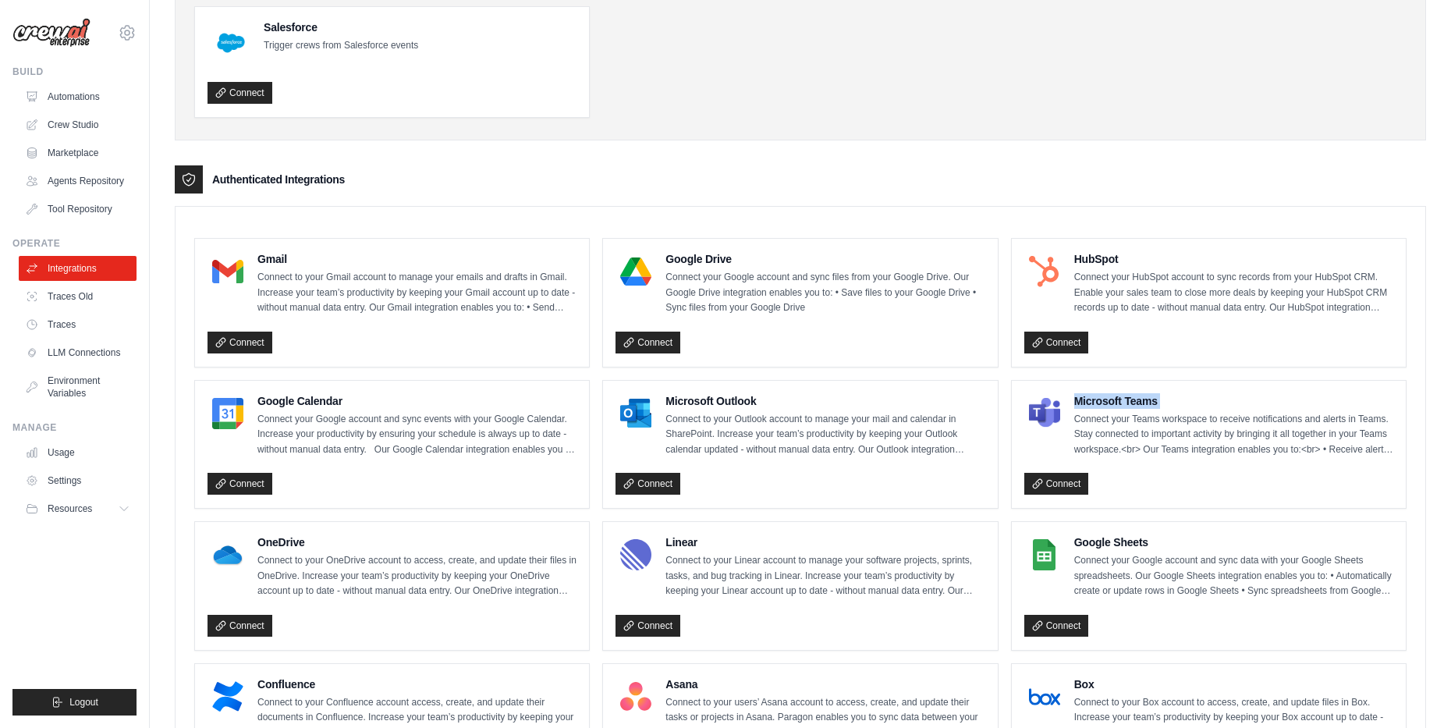
drag, startPoint x: 1160, startPoint y: 400, endPoint x: 1086, endPoint y: 400, distance: 74.1
click at [1086, 400] on h4 "Microsoft Teams" at bounding box center [1233, 401] width 319 height 16
click at [1173, 400] on h4 "Microsoft Teams" at bounding box center [1233, 401] width 319 height 16
drag, startPoint x: 1169, startPoint y: 400, endPoint x: 1079, endPoint y: 400, distance: 89.7
click at [1079, 400] on h4 "Microsoft Teams" at bounding box center [1233, 401] width 319 height 16
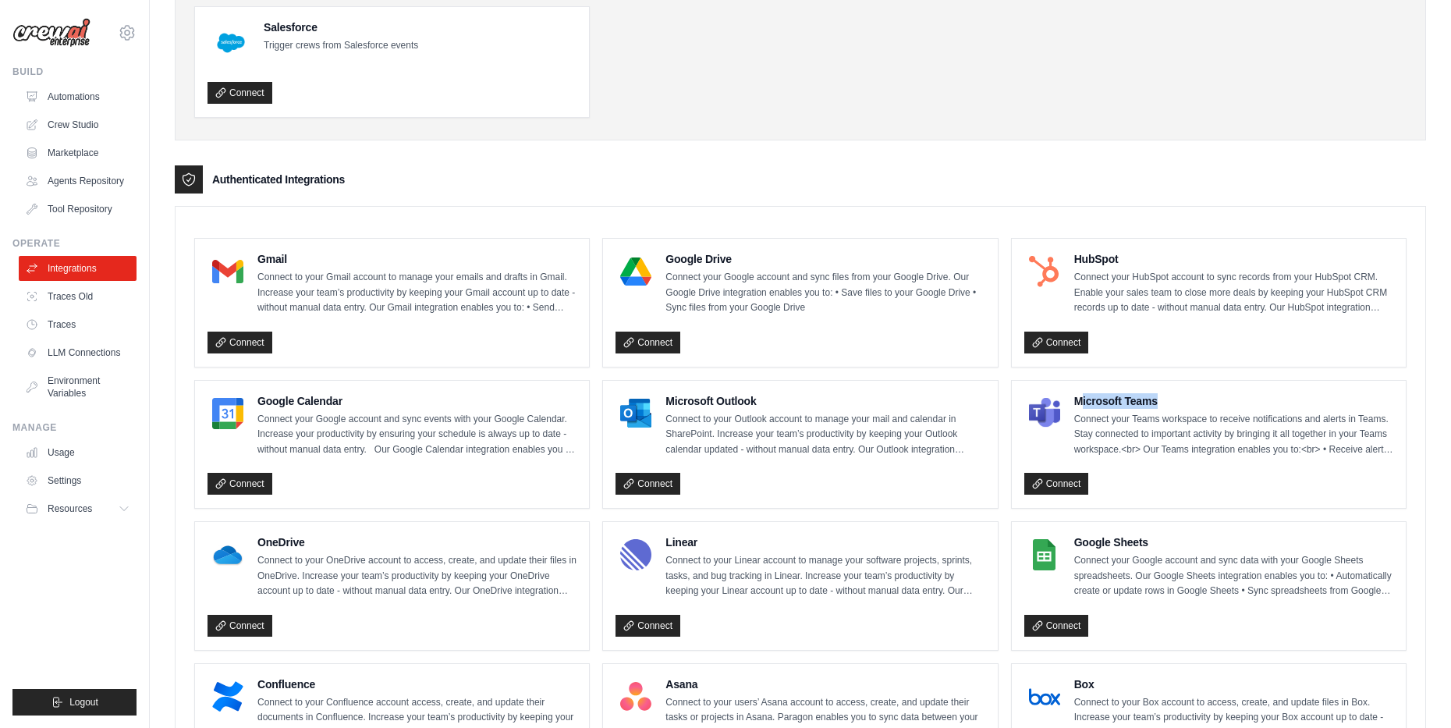
click at [1168, 403] on h4 "Microsoft Teams" at bounding box center [1233, 401] width 319 height 16
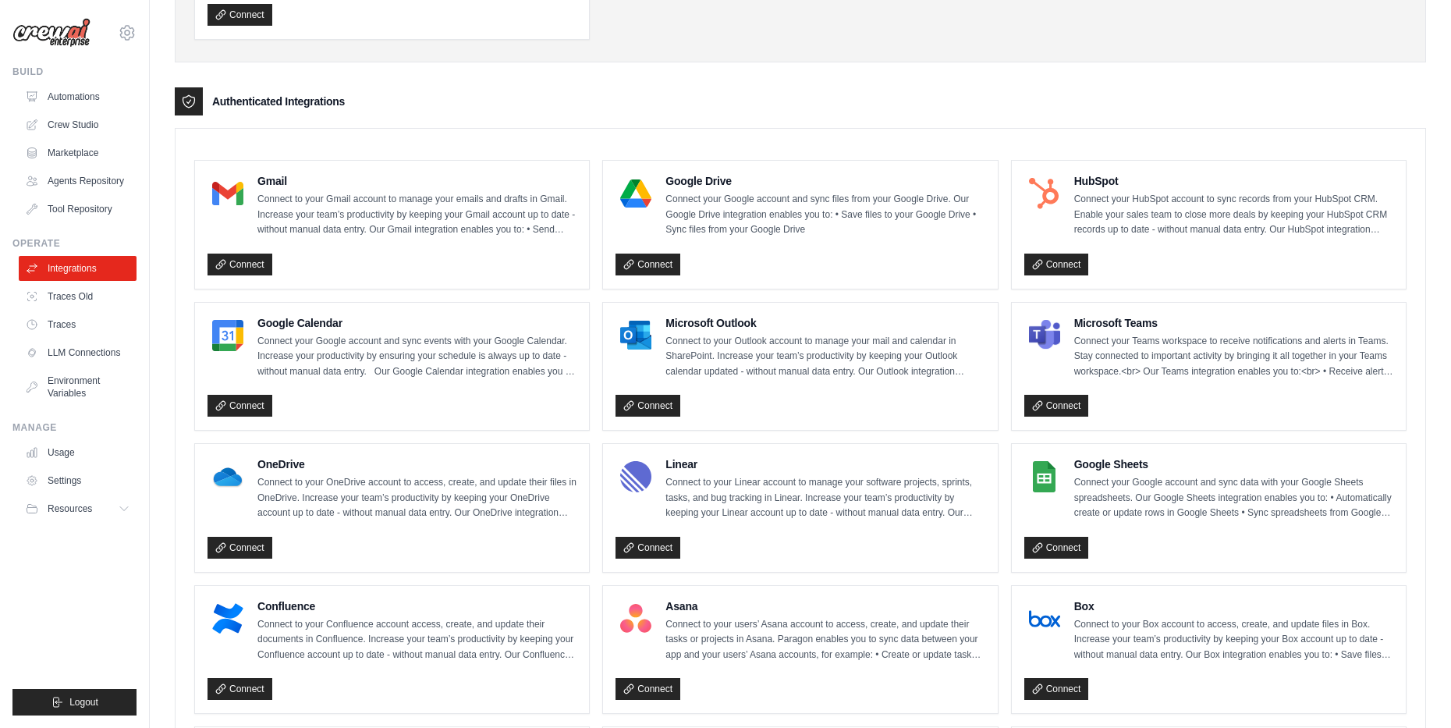
scroll to position [390, 0]
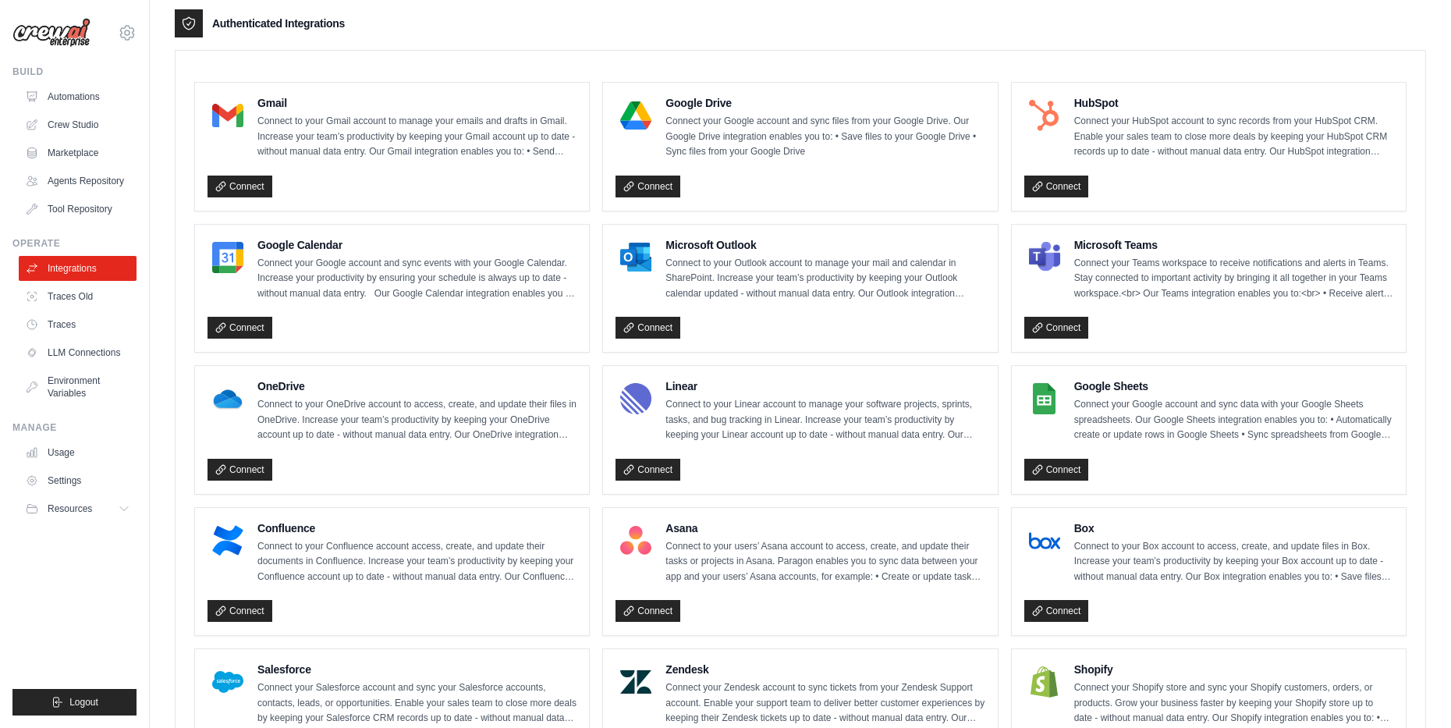
click at [954, 43] on enterprise-integrations\a "Authenticated Integrations Gmail Connect to your Gmail account to manage your e…" at bounding box center [801, 612] width 1252 height 1206
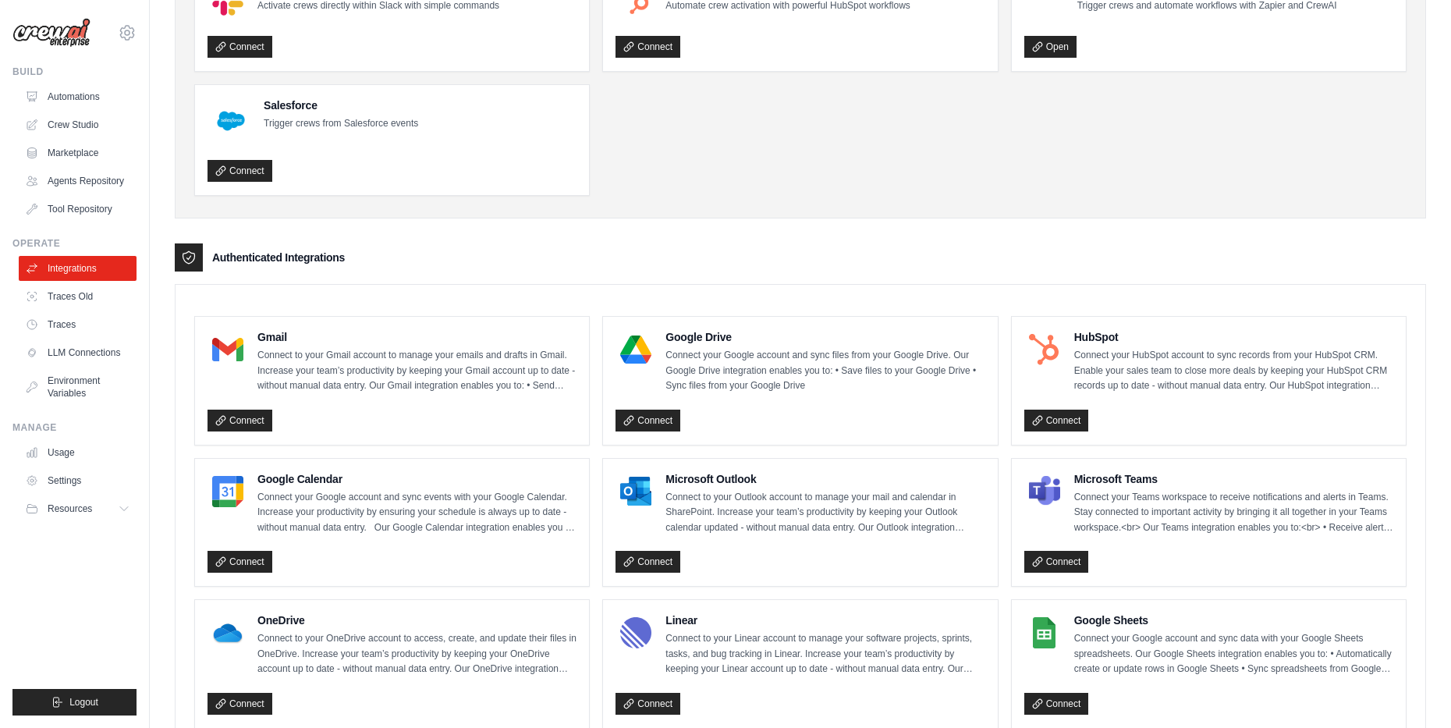
scroll to position [0, 0]
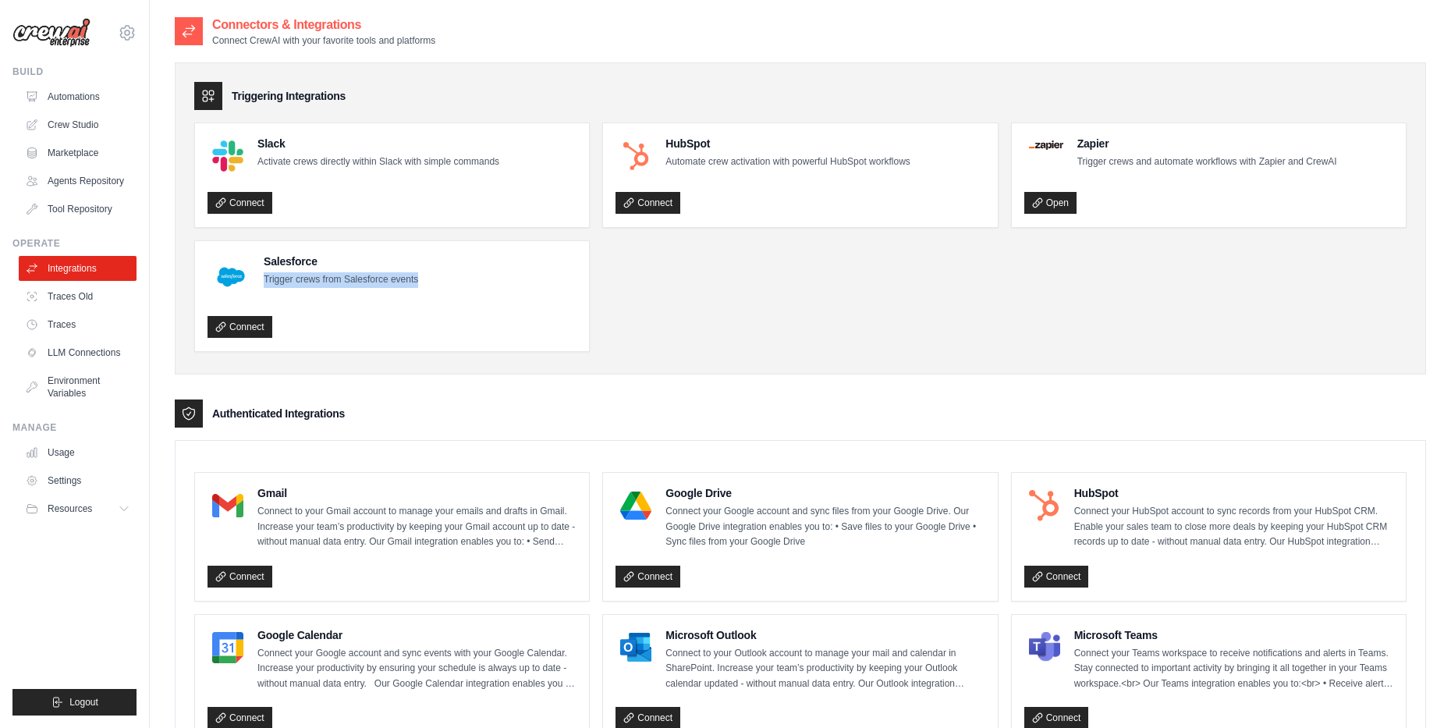
drag, startPoint x: 261, startPoint y: 275, endPoint x: 552, endPoint y: 281, distance: 291.1
click at [485, 274] on div "Salesforce Trigger crews from Salesforce events" at bounding box center [392, 277] width 369 height 47
click at [568, 282] on div "Salesforce Trigger crews from Salesforce events" at bounding box center [392, 277] width 369 height 47
